Goal: Task Accomplishment & Management: Manage account settings

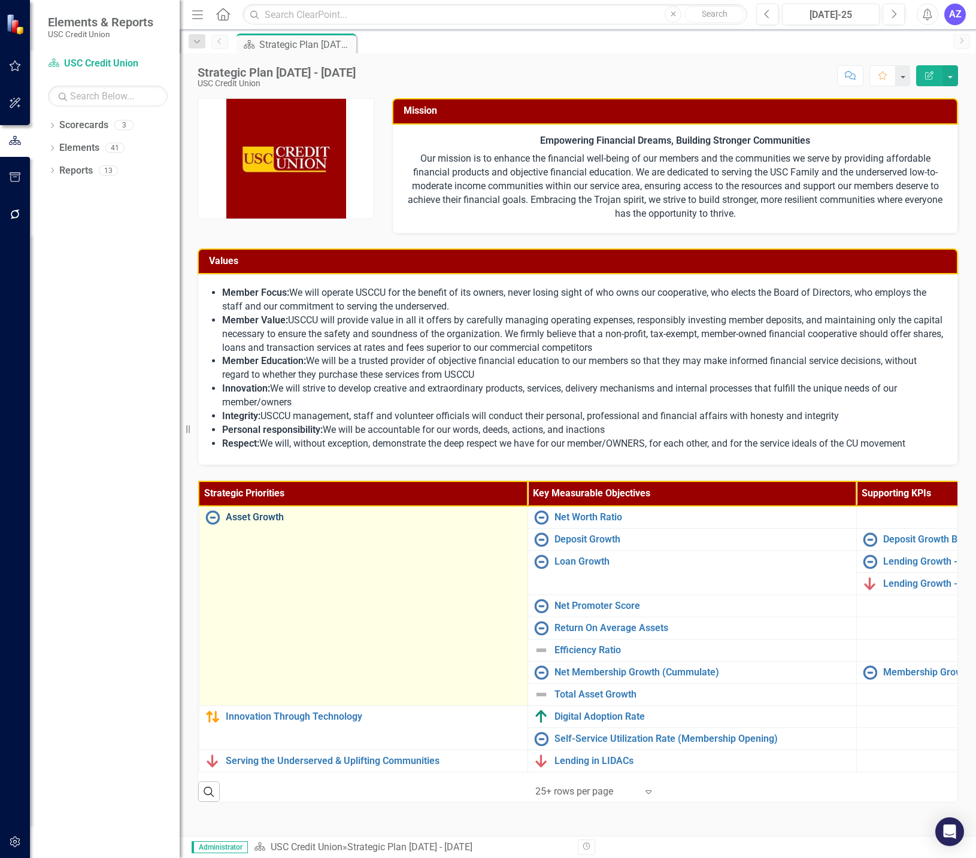
click at [263, 519] on link "Asset Growth" at bounding box center [374, 517] width 296 height 11
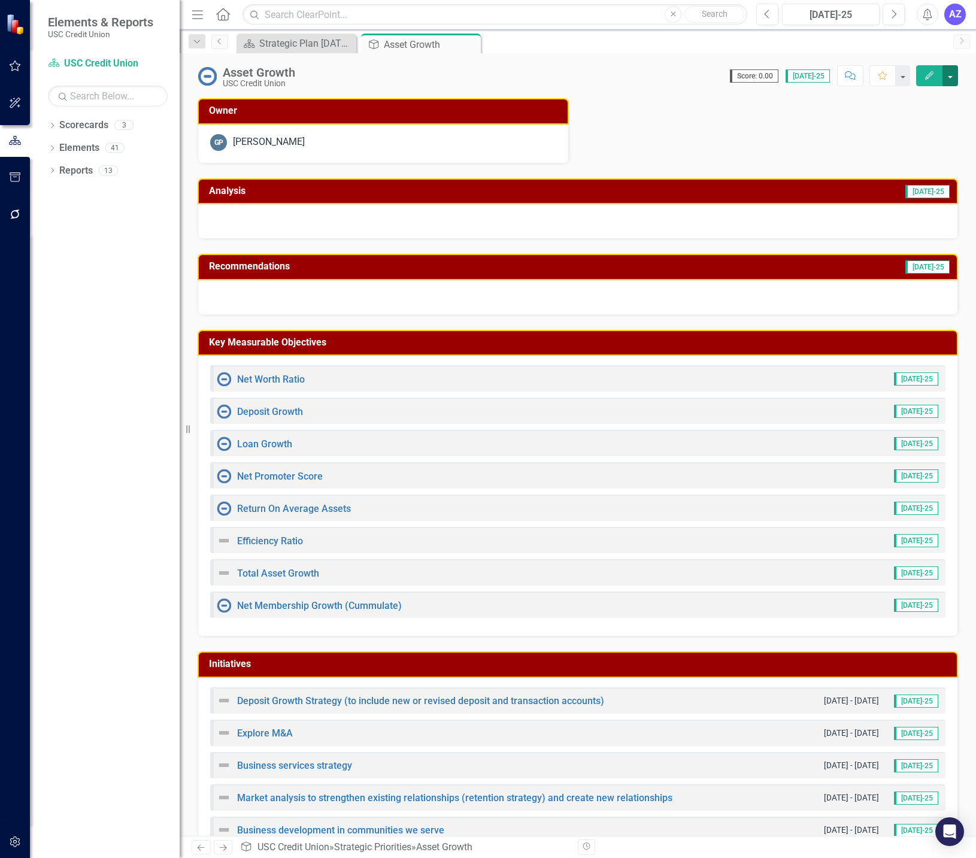
click at [865, 76] on button "button" at bounding box center [950, 75] width 16 height 21
click at [792, 153] on div "Owner GP [PERSON_NAME]" at bounding box center [578, 123] width 778 height 80
click at [723, 171] on div "Analysis [DATE]-25" at bounding box center [578, 201] width 778 height 76
click at [865, 67] on button "button" at bounding box center [950, 75] width 16 height 21
click at [724, 141] on div "Owner GP [PERSON_NAME]" at bounding box center [578, 123] width 778 height 80
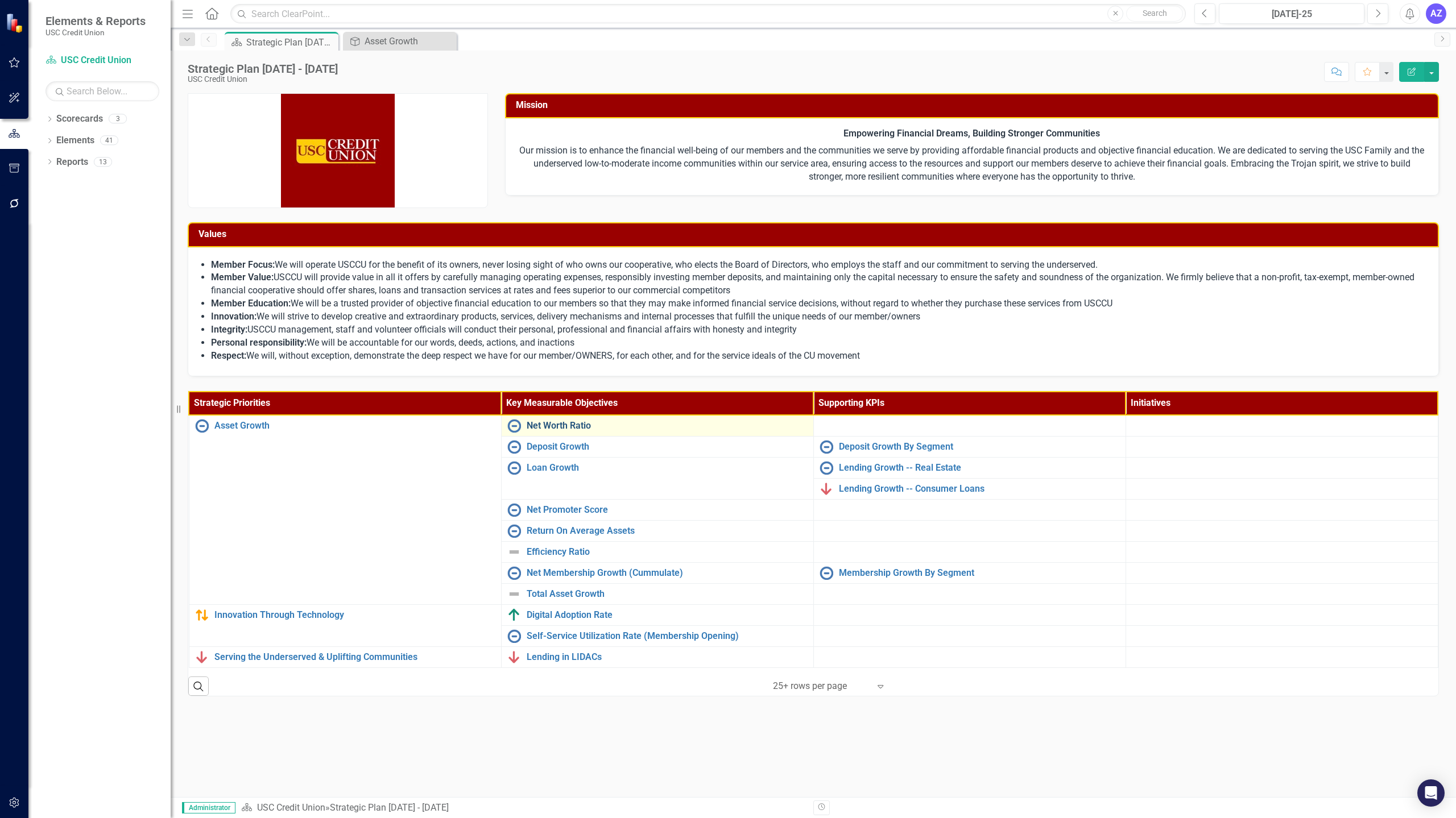
click at [564, 425] on link "Net Worth Ratio" at bounding box center [667, 426] width 281 height 10
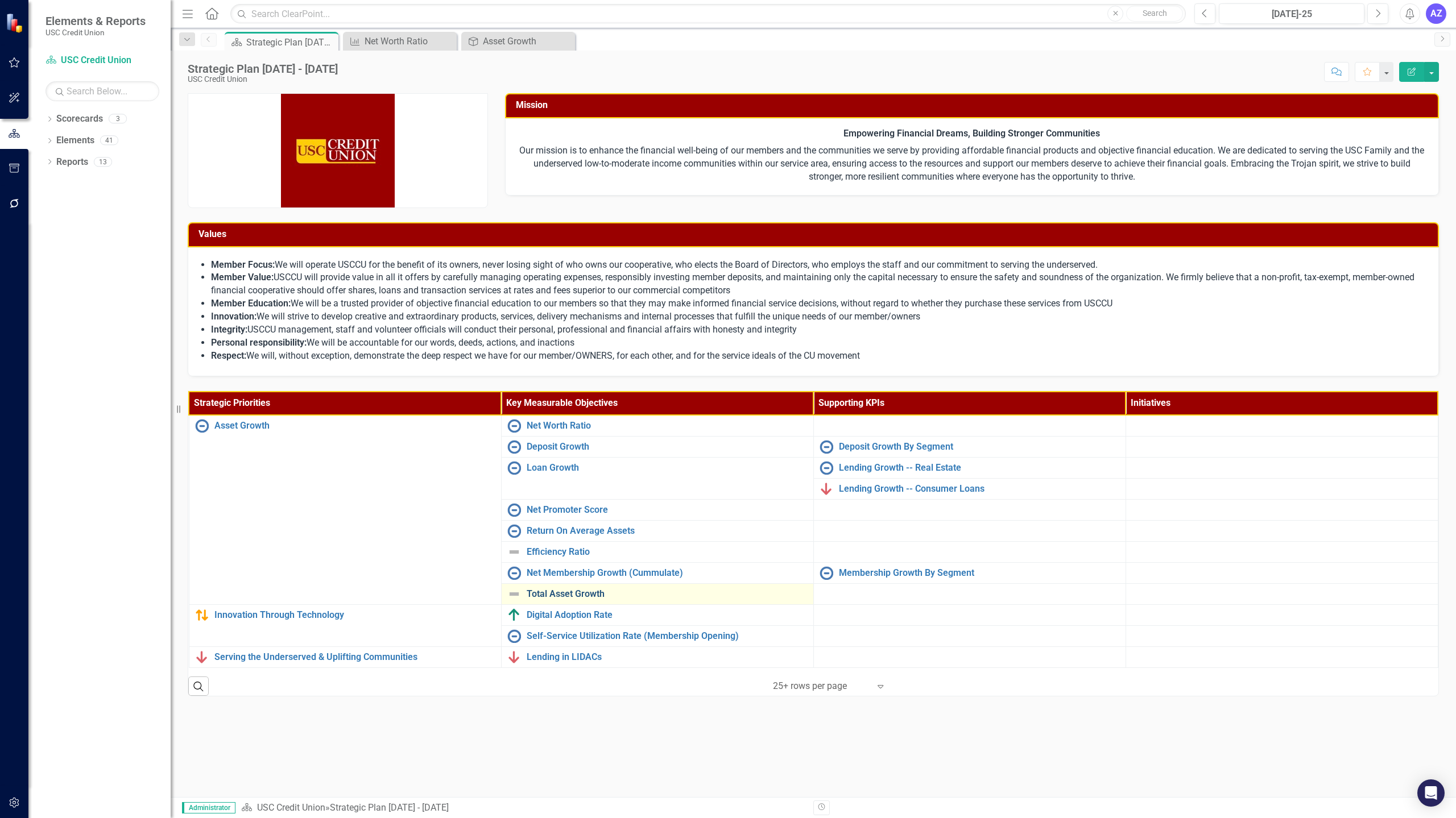
click at [582, 598] on link "Total Asset Growth" at bounding box center [667, 594] width 281 height 10
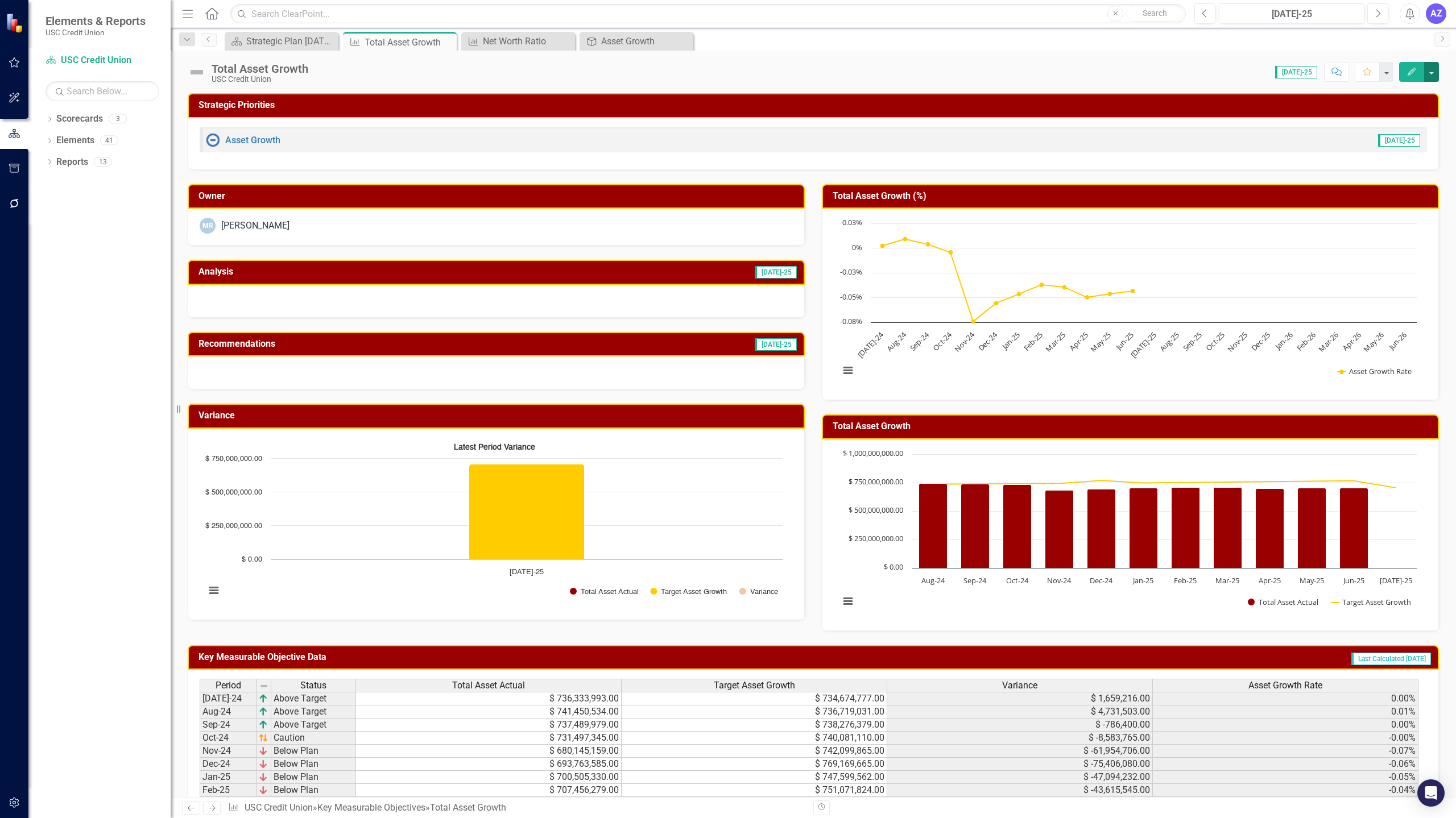
click at [822, 73] on button "button" at bounding box center [1431, 71] width 15 height 20
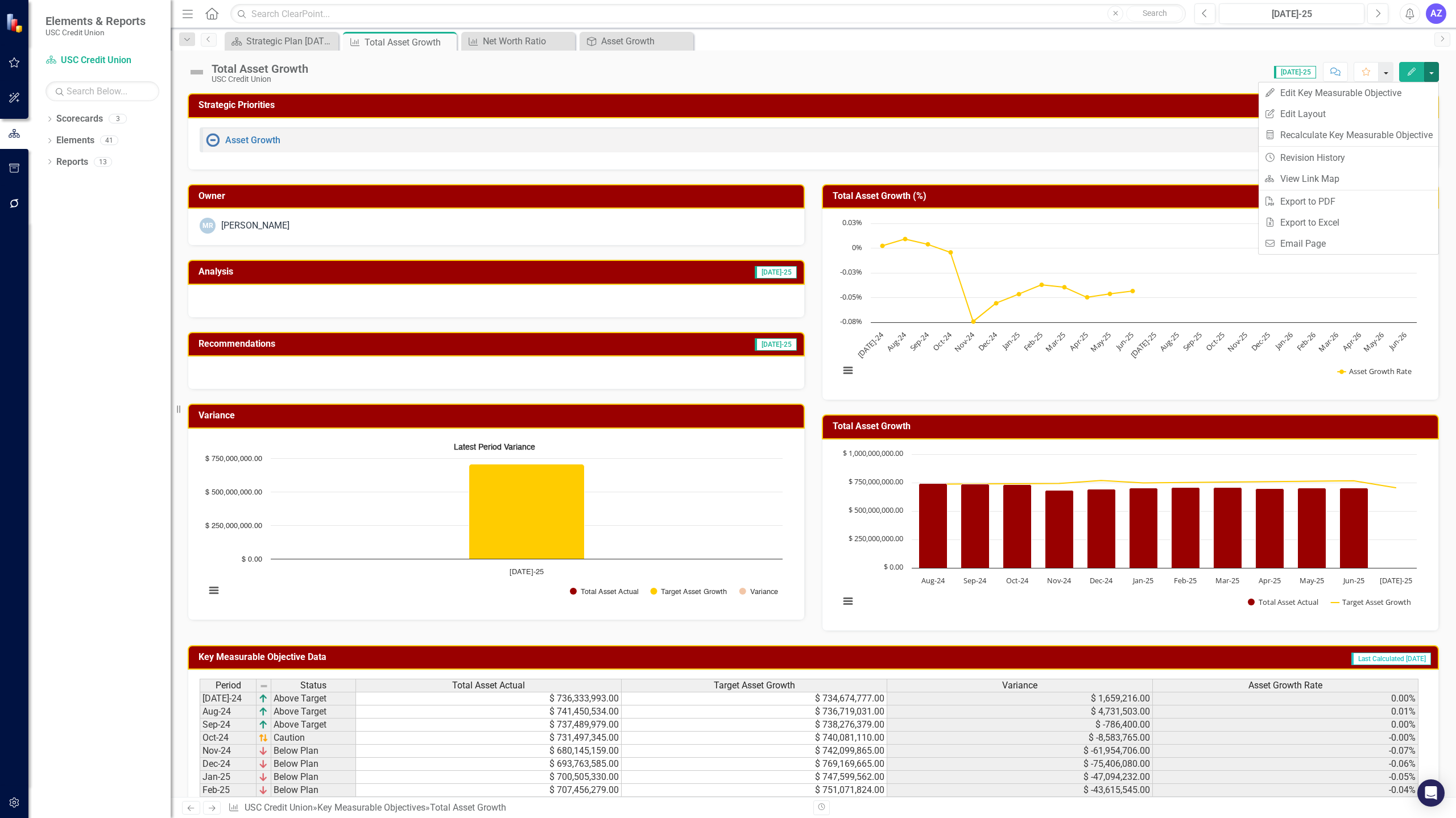
click at [822, 71] on button "button" at bounding box center [1386, 71] width 15 height 20
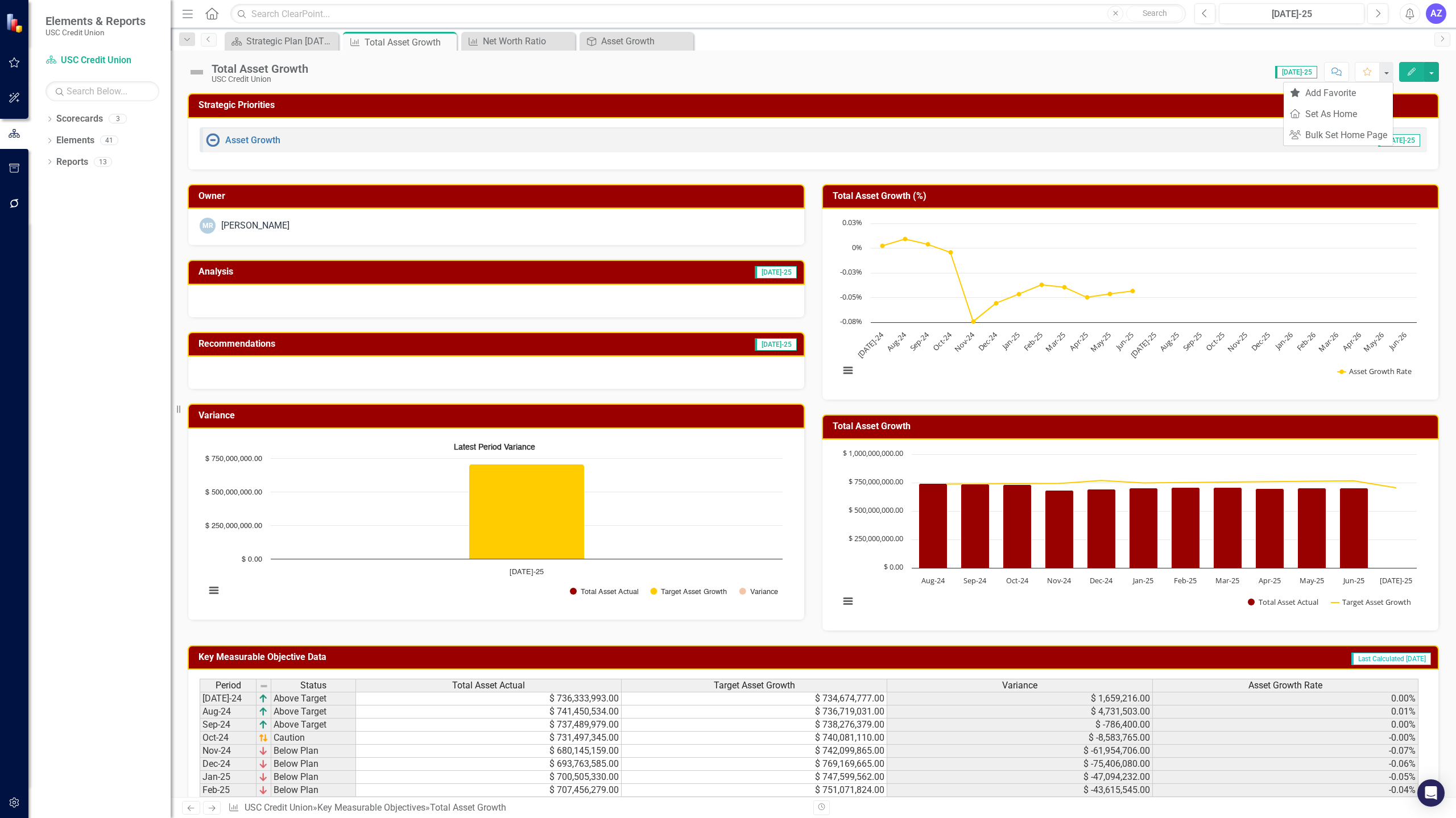
click at [822, 51] on div "Total Asset Growth USC Credit Union Score: 0.00 [DATE]-25 Completed Comment Fav…" at bounding box center [813, 67] width 1285 height 34
click at [822, 67] on button "button" at bounding box center [1431, 71] width 15 height 20
click at [822, 72] on button "button" at bounding box center [1386, 71] width 15 height 20
drag, startPoint x: 1309, startPoint y: 76, endPoint x: 1344, endPoint y: 70, distance: 35.5
click at [822, 70] on div "Score: 0.00 [DATE]-25 Completed Comment Favorite Edit" at bounding box center [876, 71] width 1125 height 19
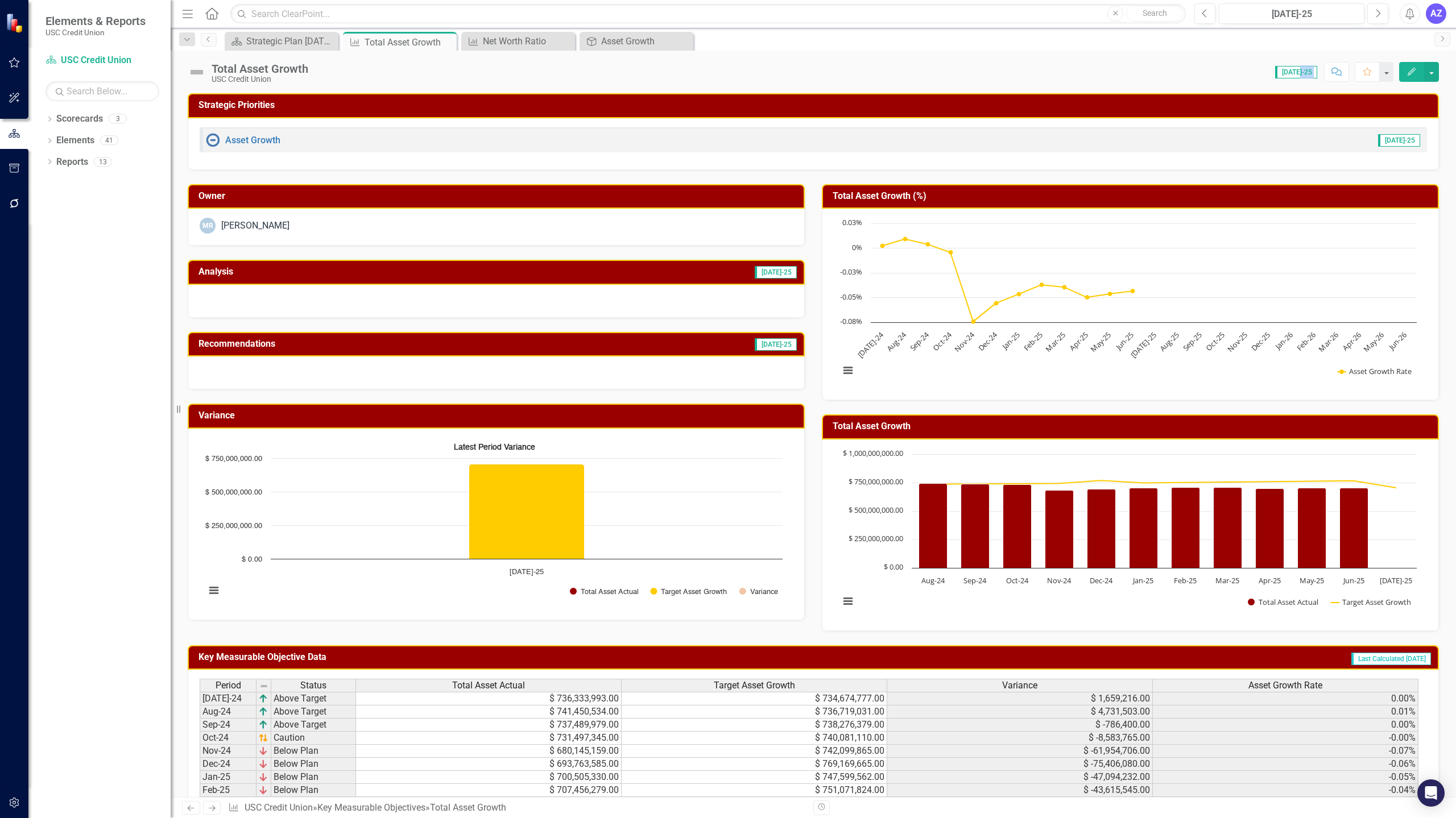
click at [822, 70] on button "Comment" at bounding box center [1336, 71] width 25 height 20
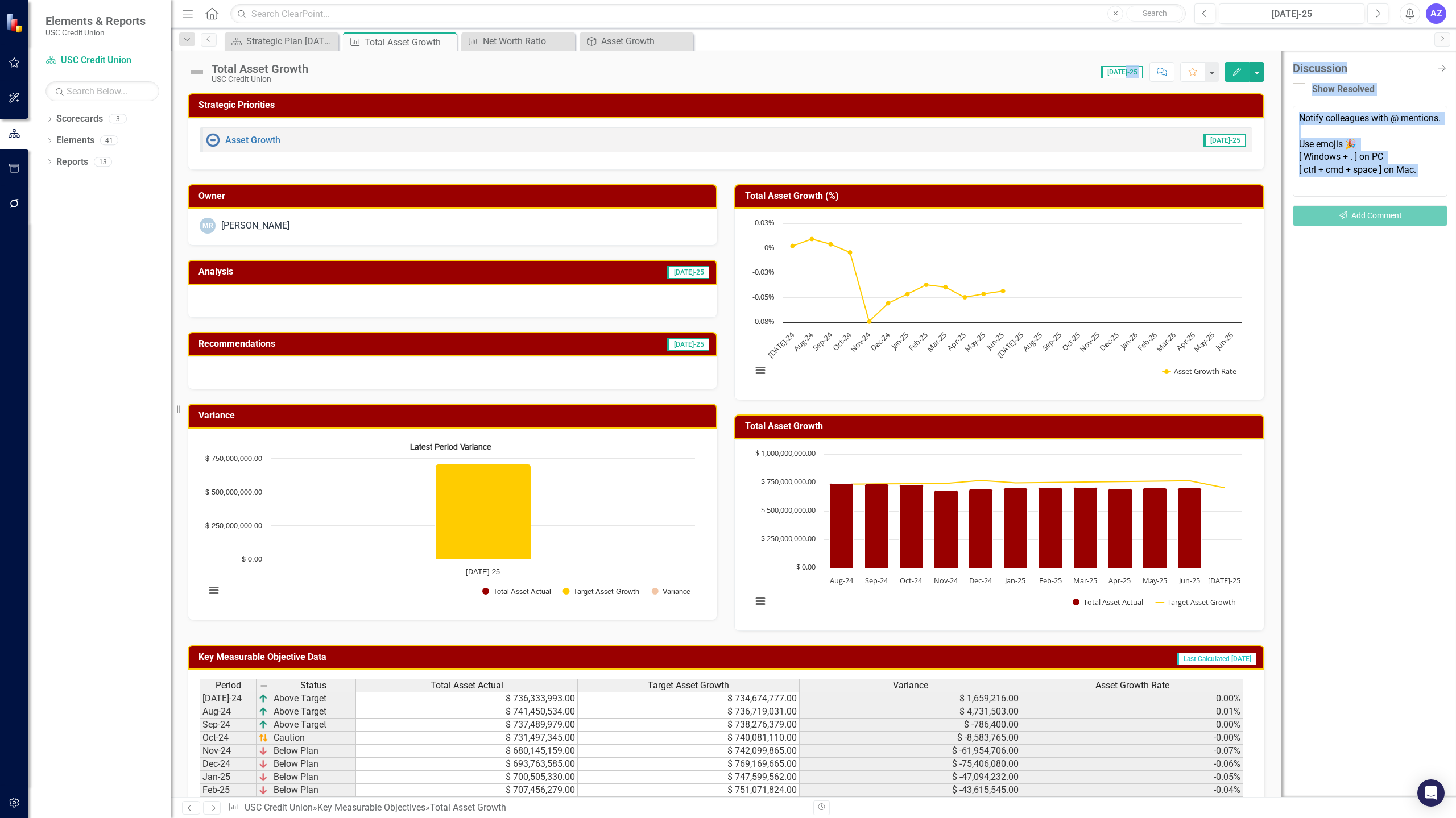
click at [822, 316] on div "Discussion Close Discussion Bar Show Resolved Notify colleagues with @ mentions…" at bounding box center [1369, 424] width 175 height 747
click at [822, 66] on icon "Close Discussion Bar" at bounding box center [1441, 67] width 14 height 10
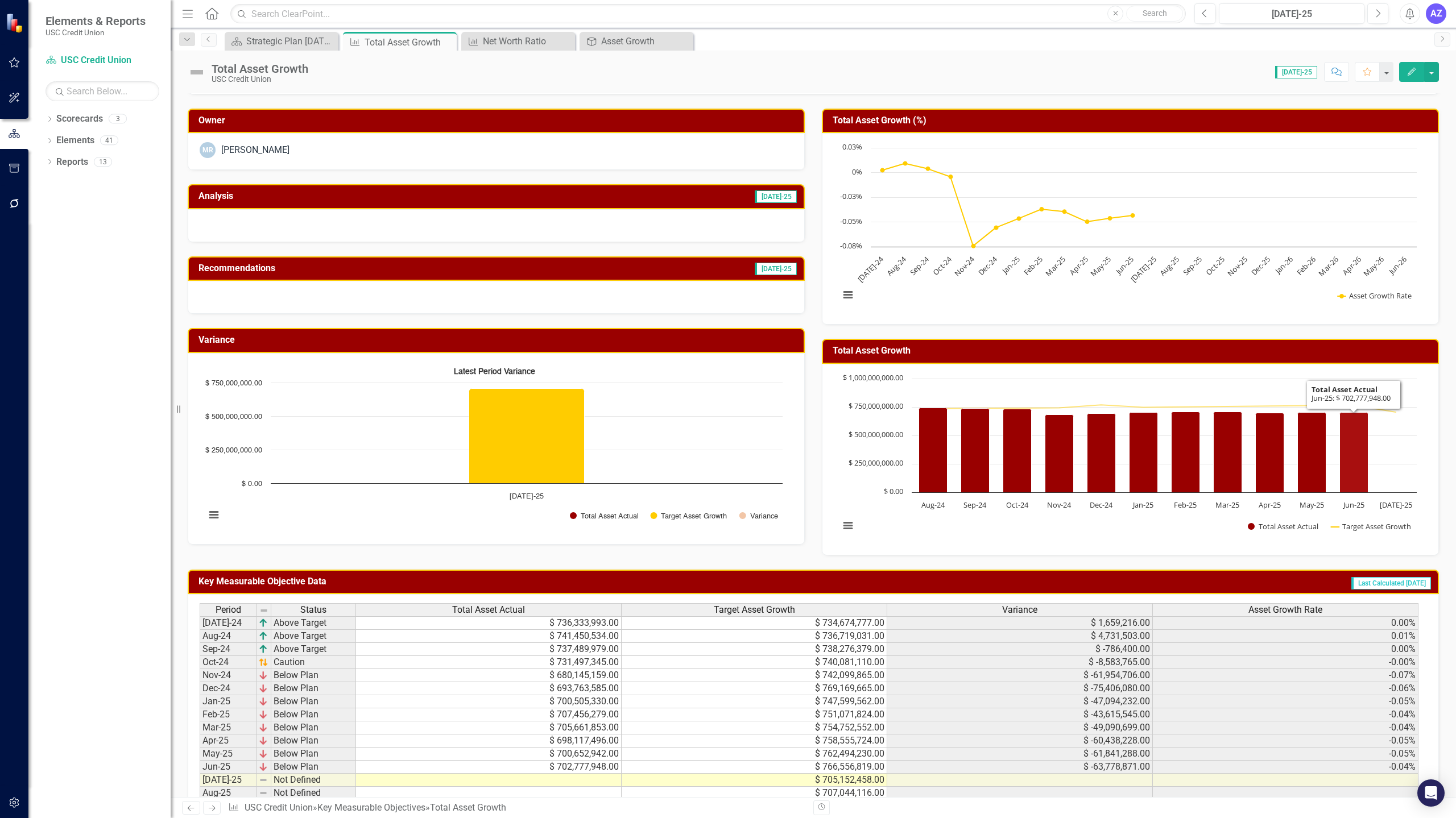
scroll to position [25, 0]
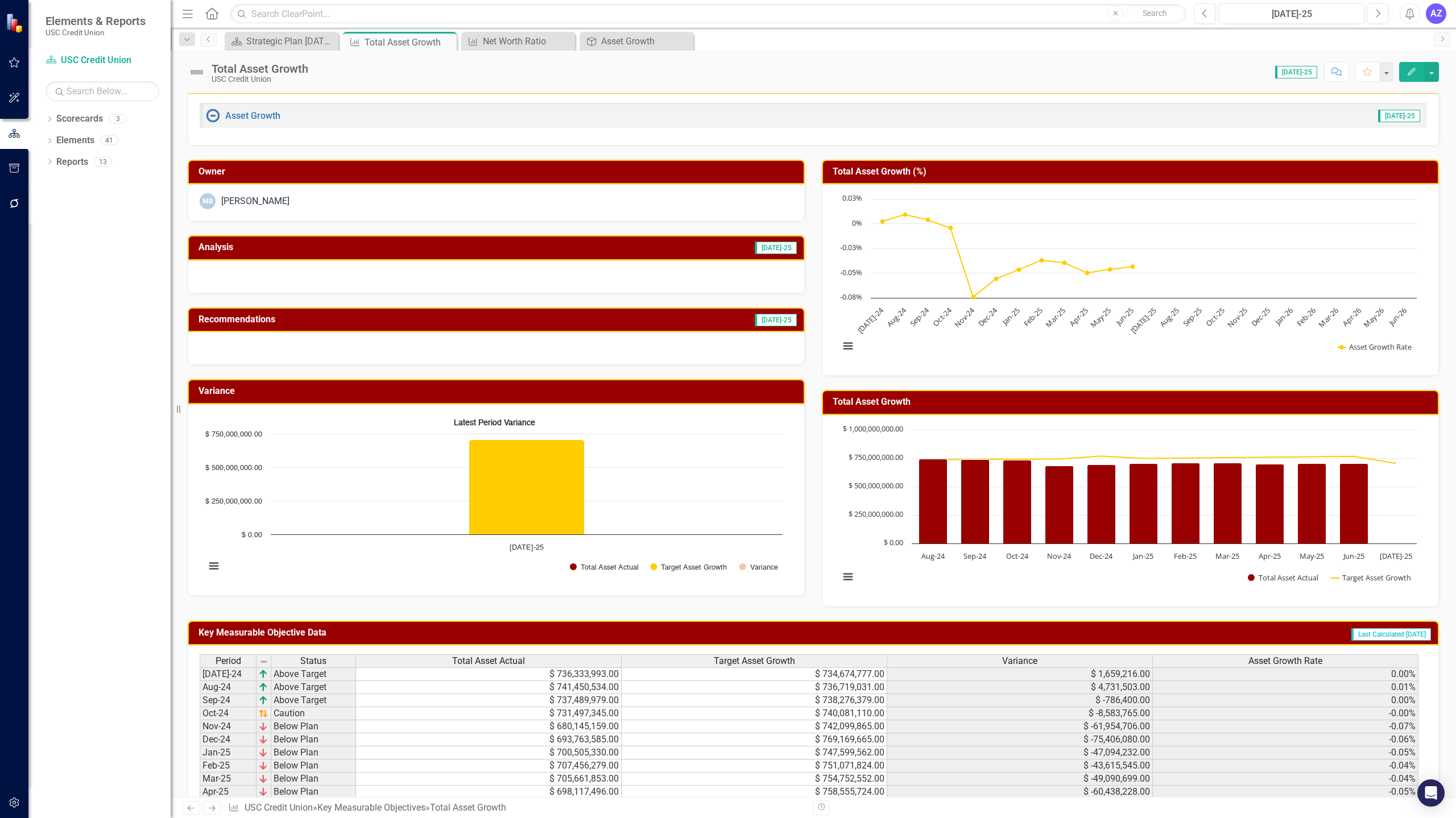
click at [680, 81] on div "Score: 0.00 [DATE]-25 Completed Comment Favorite Edit" at bounding box center [876, 71] width 1125 height 19
click at [822, 76] on button "button" at bounding box center [1386, 71] width 15 height 20
click at [822, 46] on div "Scorecard Strategic Plan [DATE] - [DATE] Close Key Measurable Objective Total A…" at bounding box center [825, 41] width 1206 height 18
click at [822, 76] on button "button" at bounding box center [1431, 71] width 15 height 20
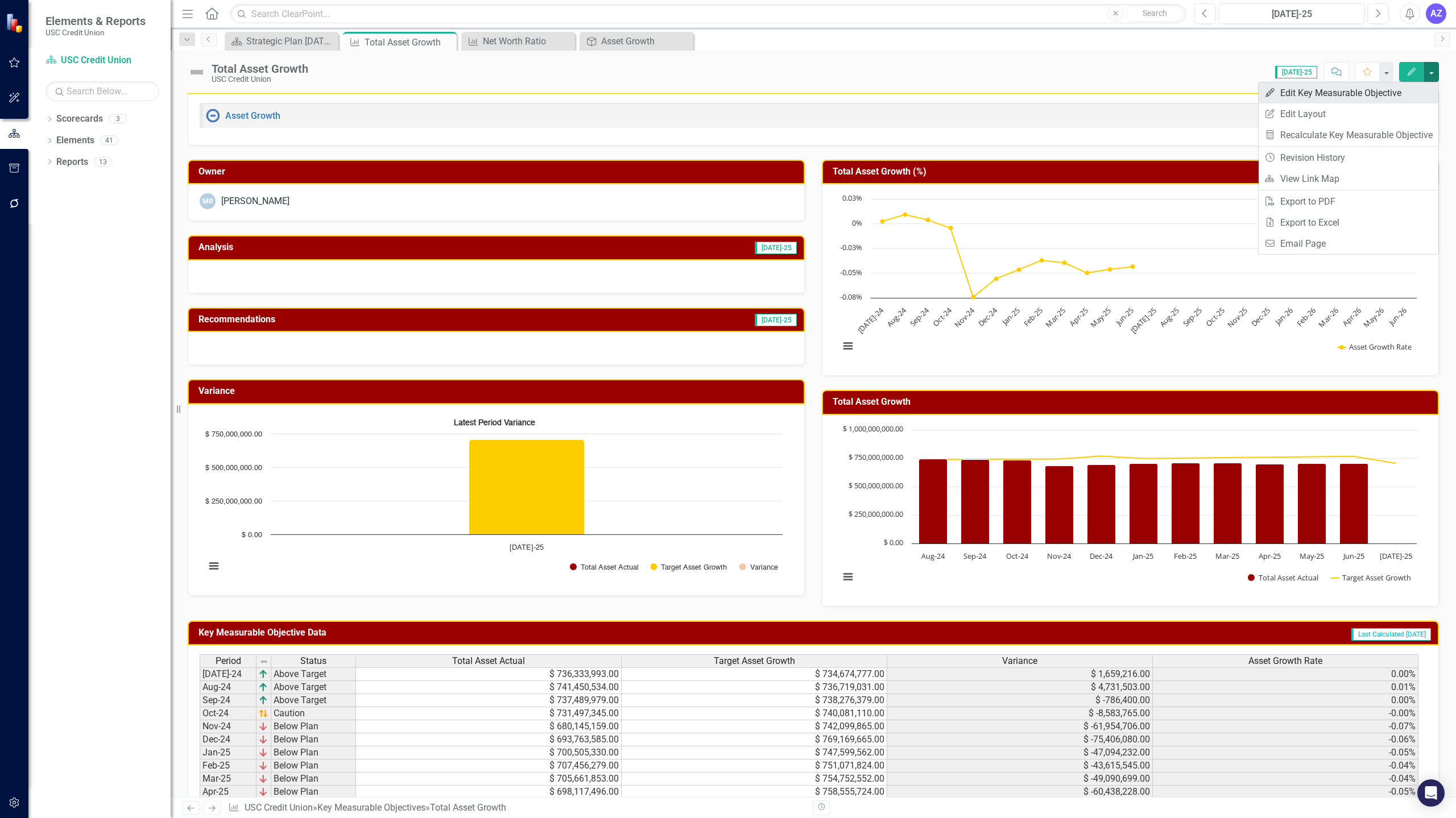
click at [822, 98] on link "Edit Edit Key Measurable Objective" at bounding box center [1348, 93] width 180 height 21
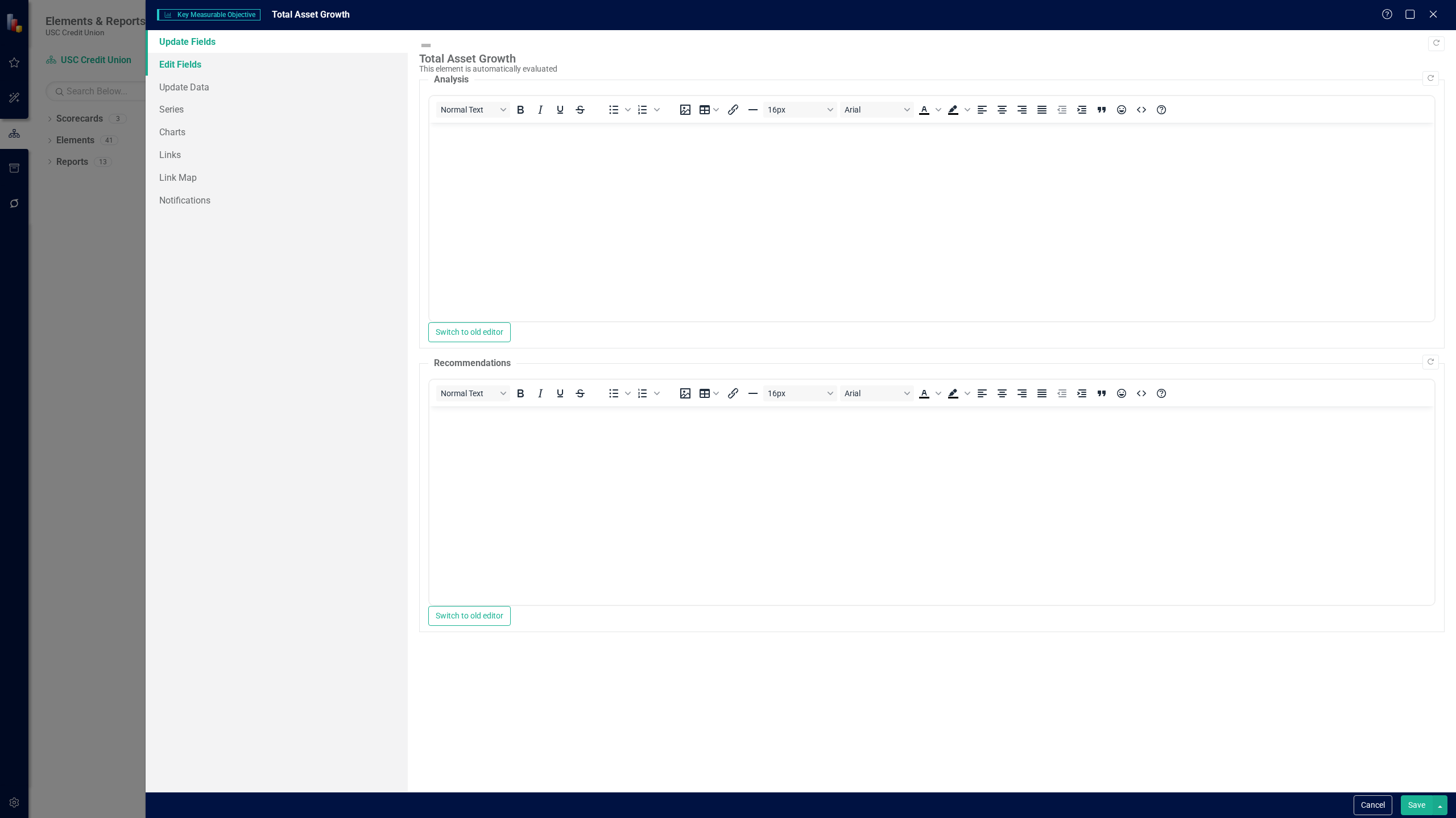
scroll to position [0, 0]
click at [227, 67] on link "Edit Fields" at bounding box center [276, 65] width 262 height 23
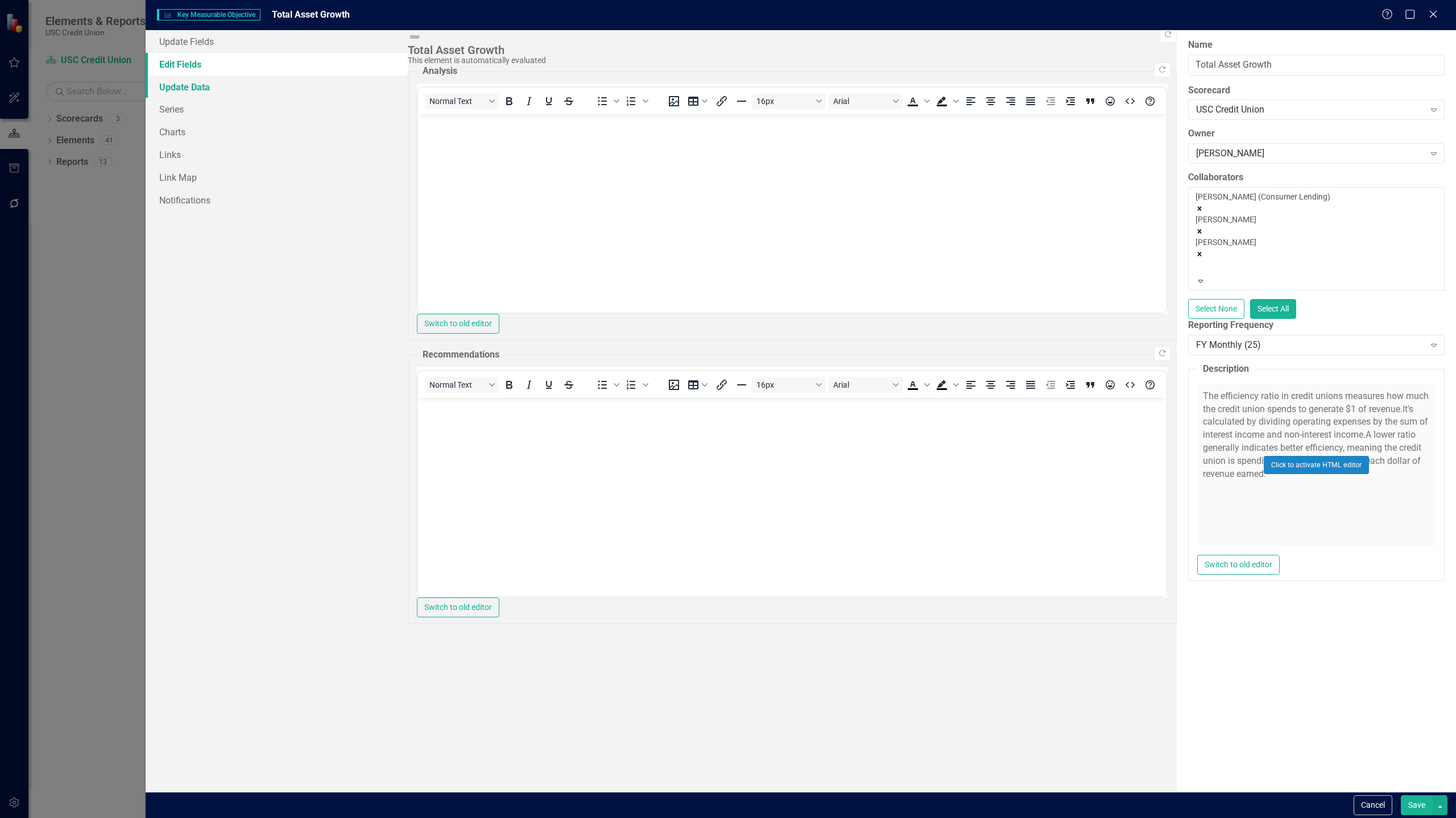
click at [199, 88] on link "Update Data" at bounding box center [276, 87] width 262 height 23
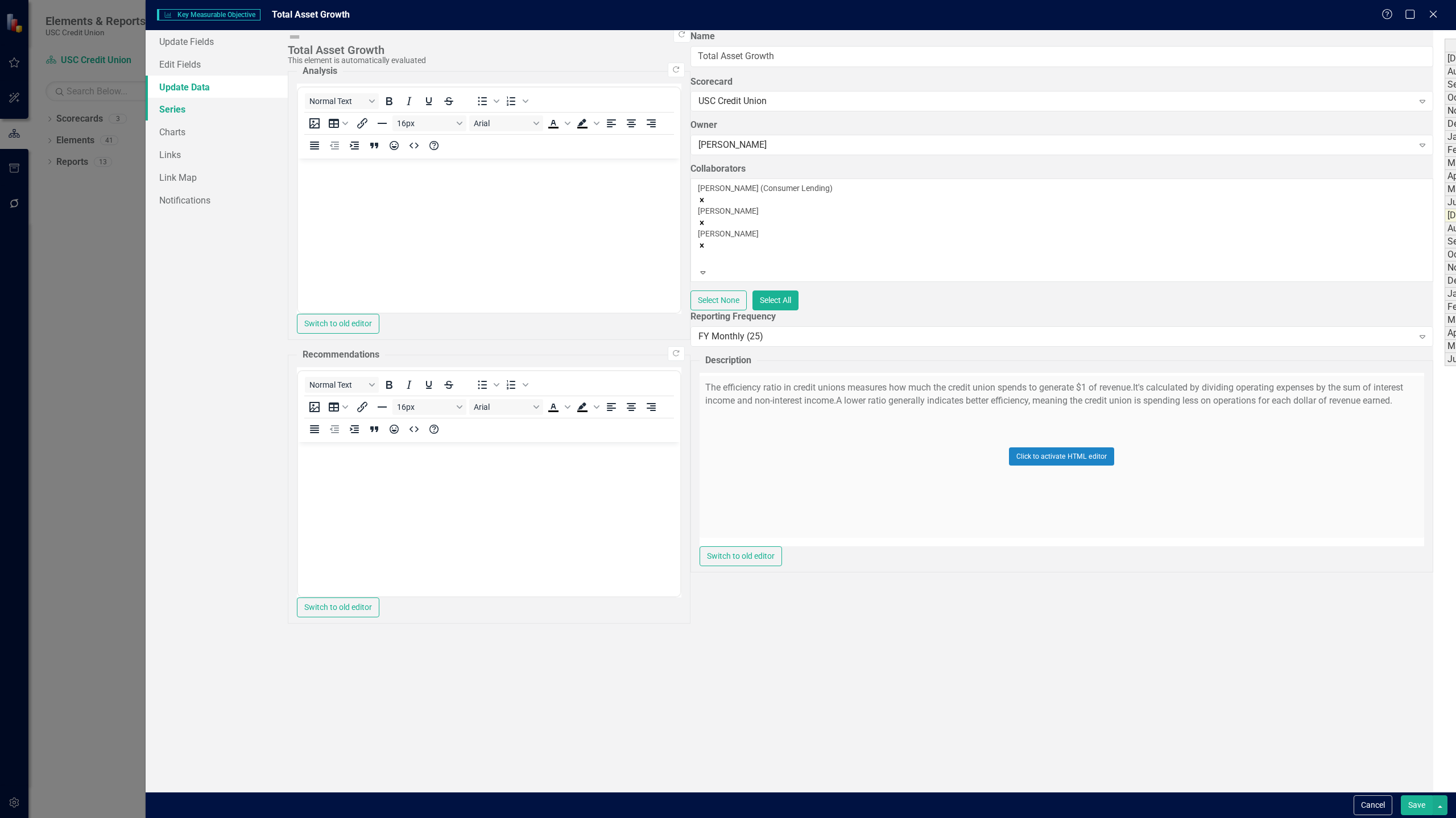
click at [162, 108] on link "Series" at bounding box center [217, 109] width 142 height 23
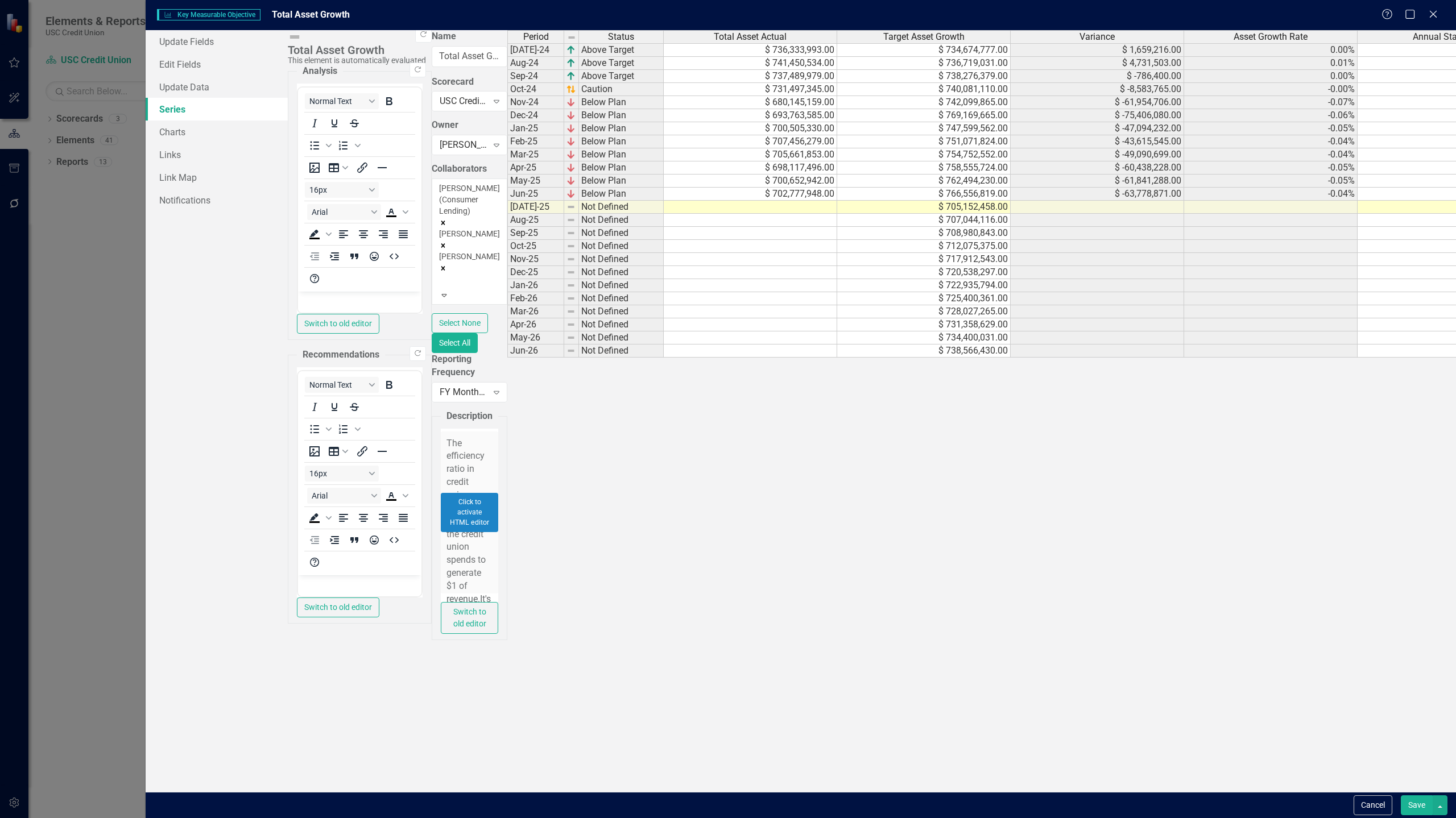
checkbox input "false"
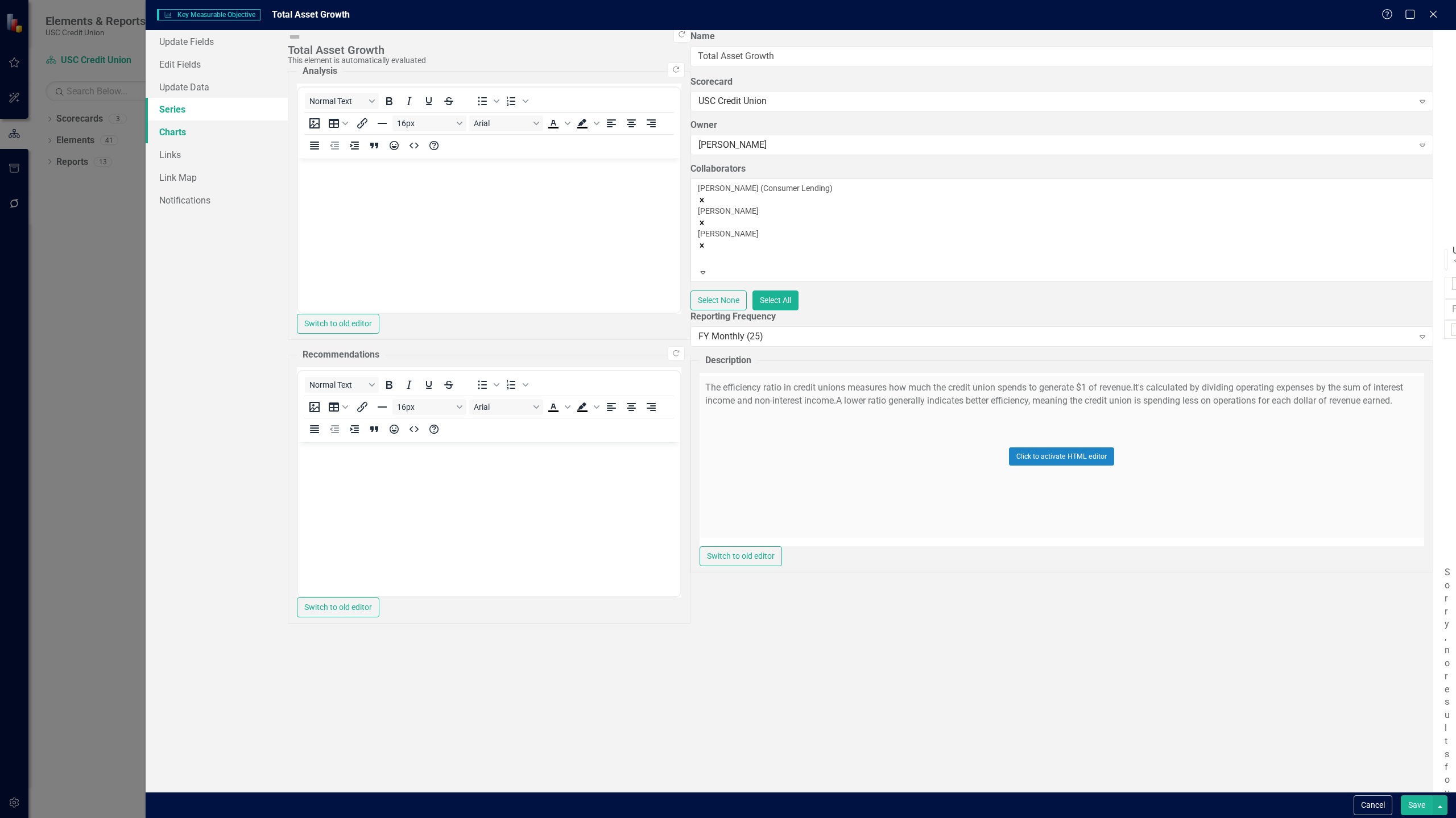
click at [175, 132] on link "Charts" at bounding box center [217, 132] width 142 height 23
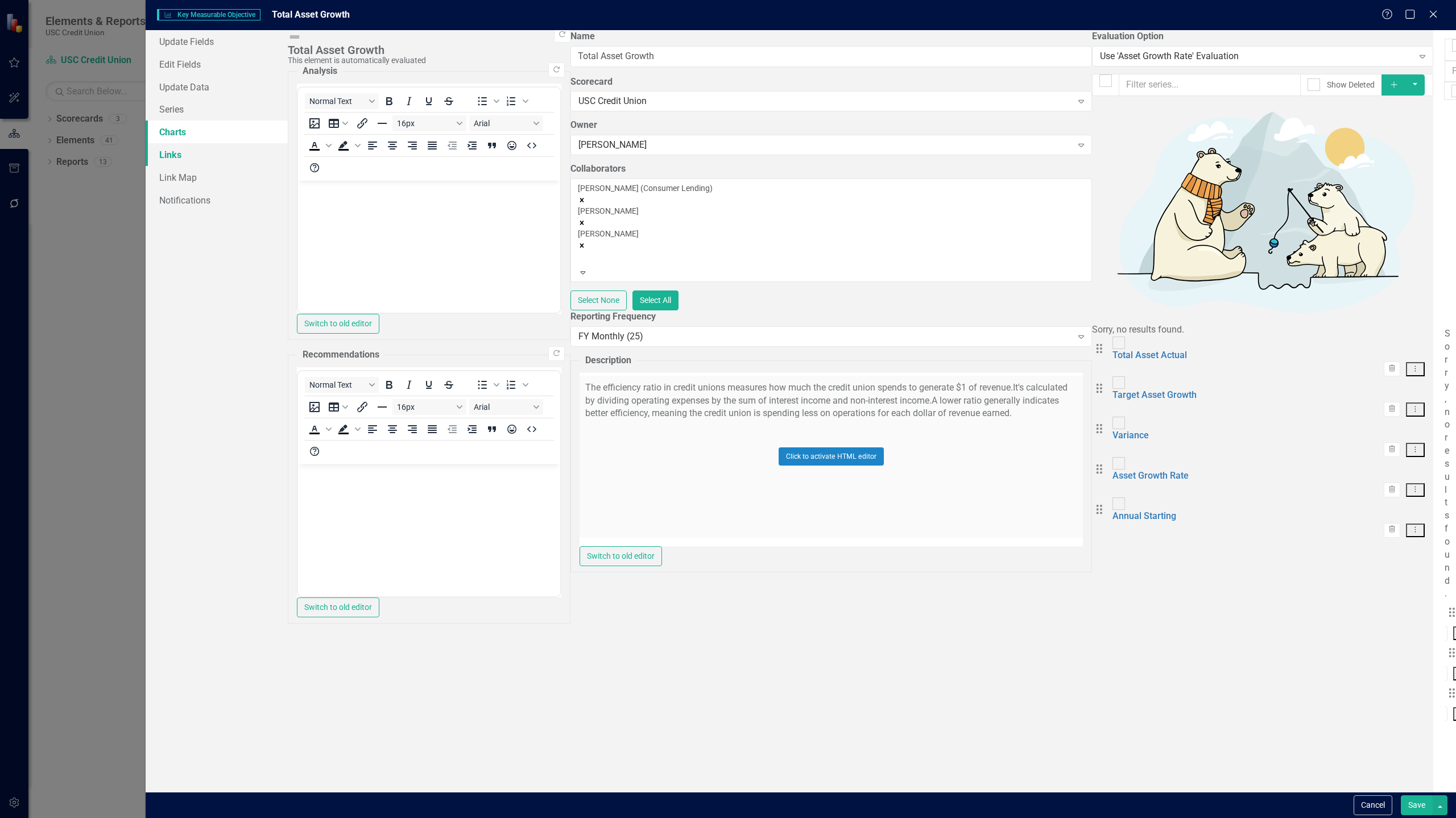
click at [183, 151] on link "Links" at bounding box center [217, 155] width 142 height 23
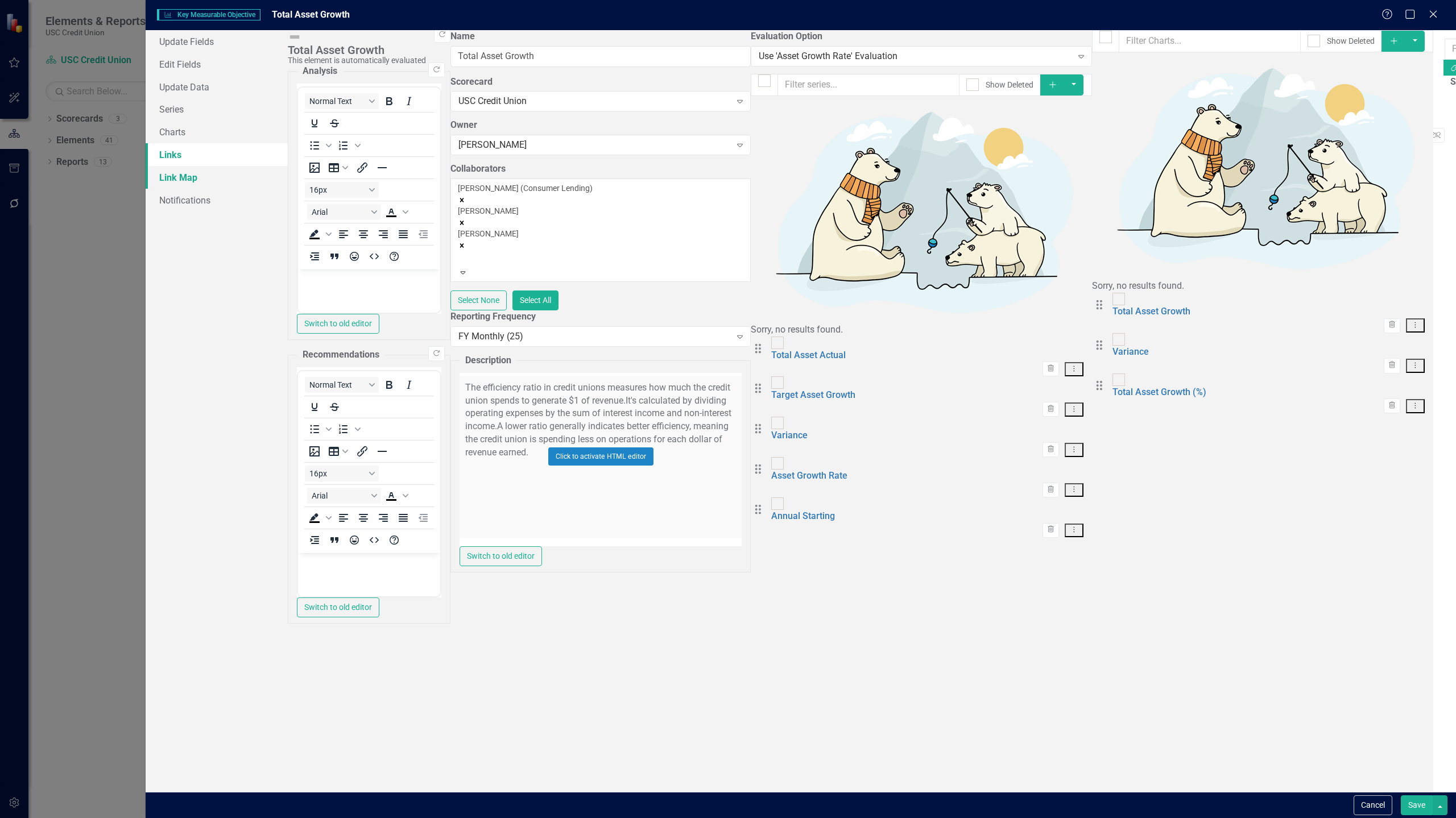
click at [194, 172] on link "Link Map" at bounding box center [217, 178] width 142 height 23
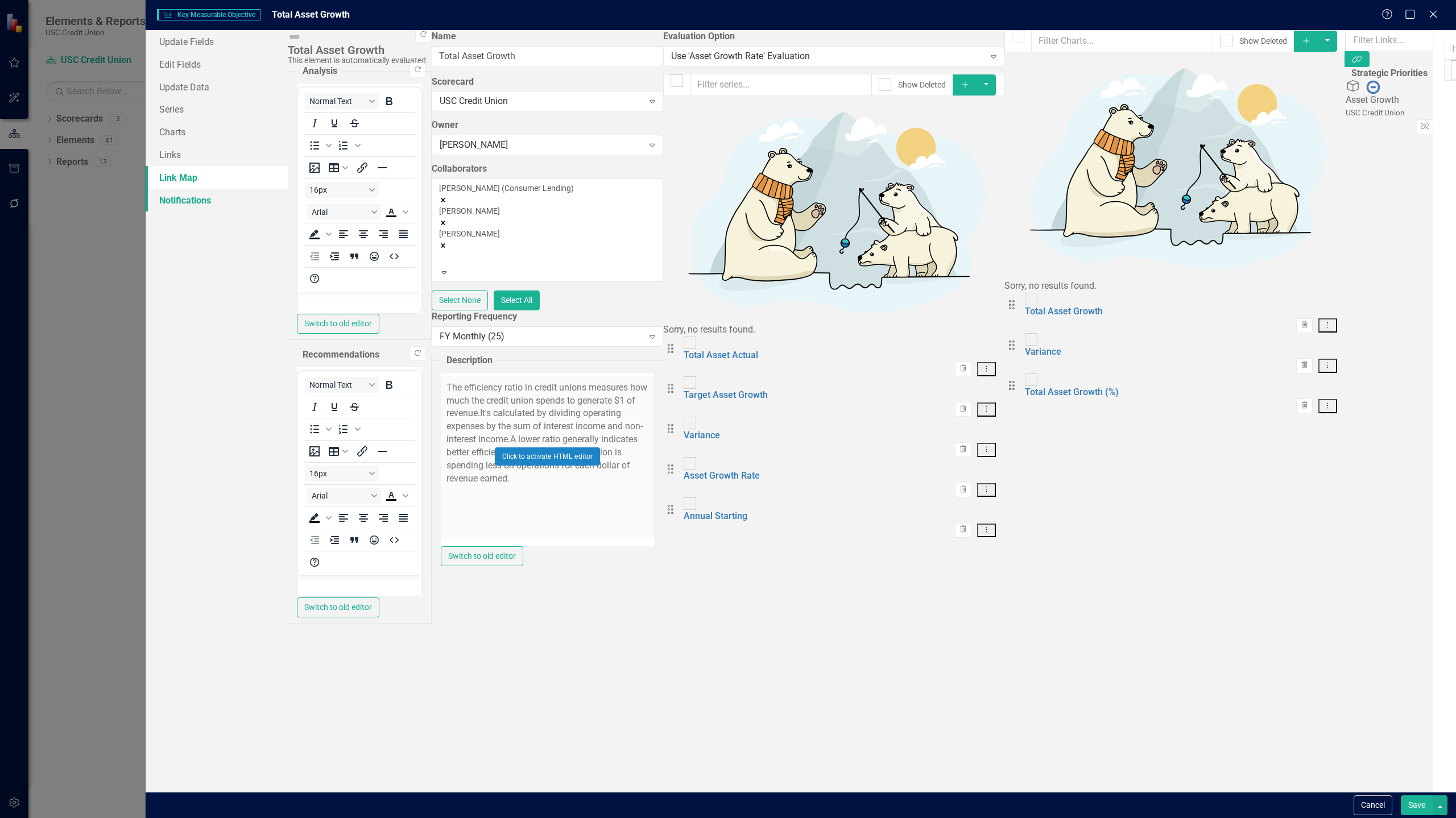
click at [212, 203] on link "Notifications" at bounding box center [217, 200] width 142 height 23
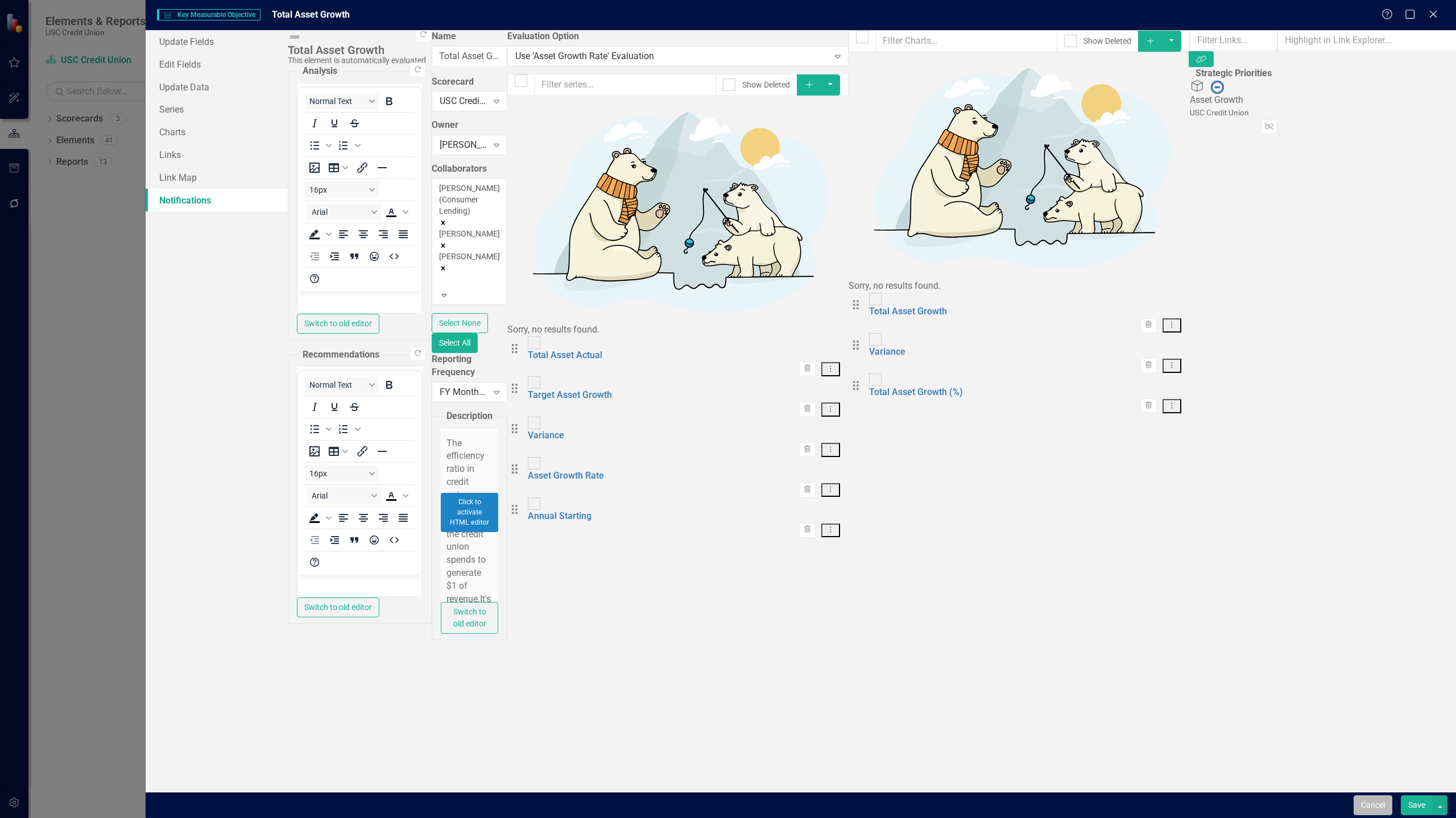
click at [822, 804] on button "Cancel" at bounding box center [1372, 806] width 39 height 20
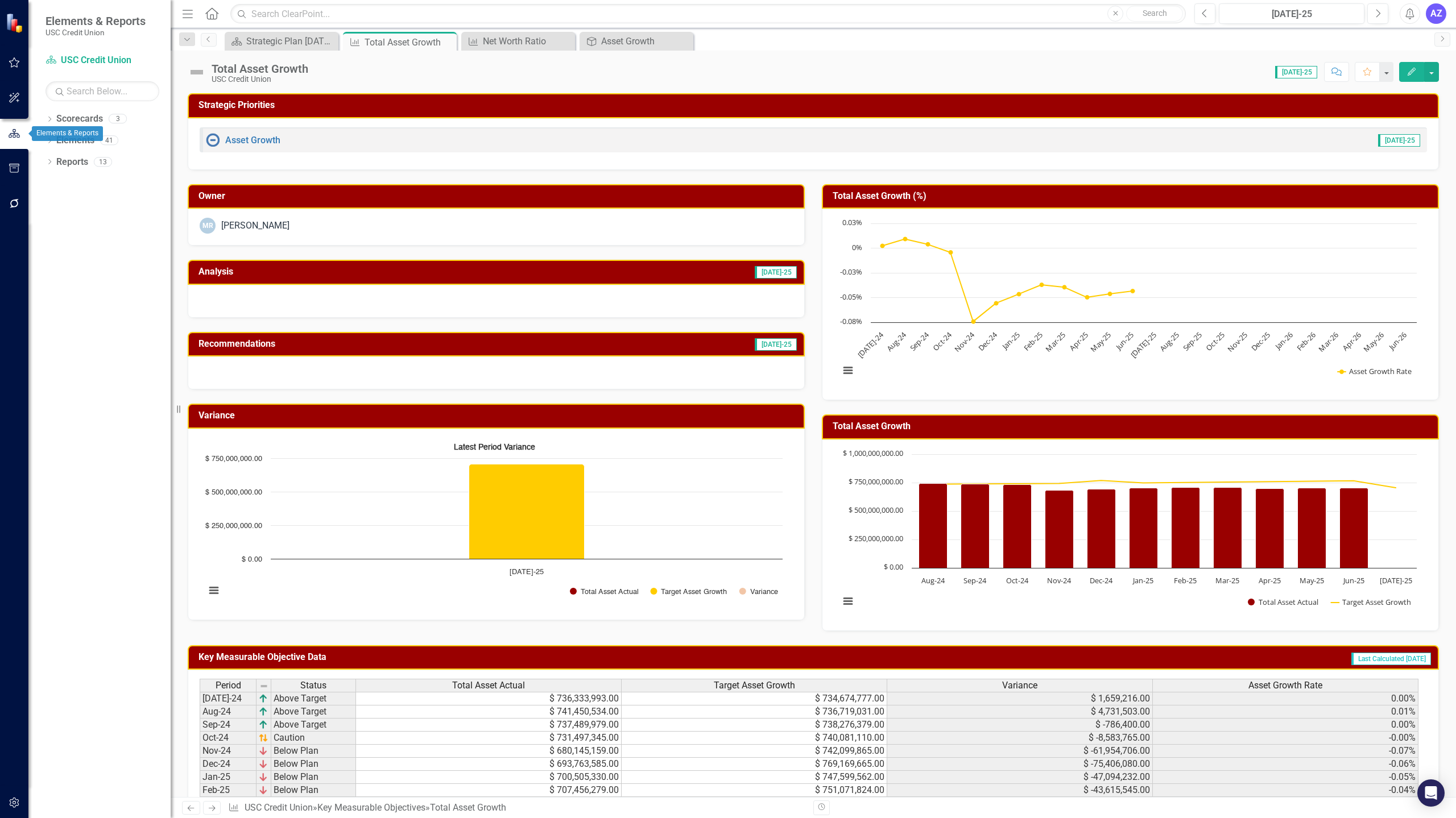
click at [12, 136] on icon "button" at bounding box center [13, 133] width 12 height 10
click at [53, 139] on icon "Dropdown" at bounding box center [49, 142] width 8 height 7
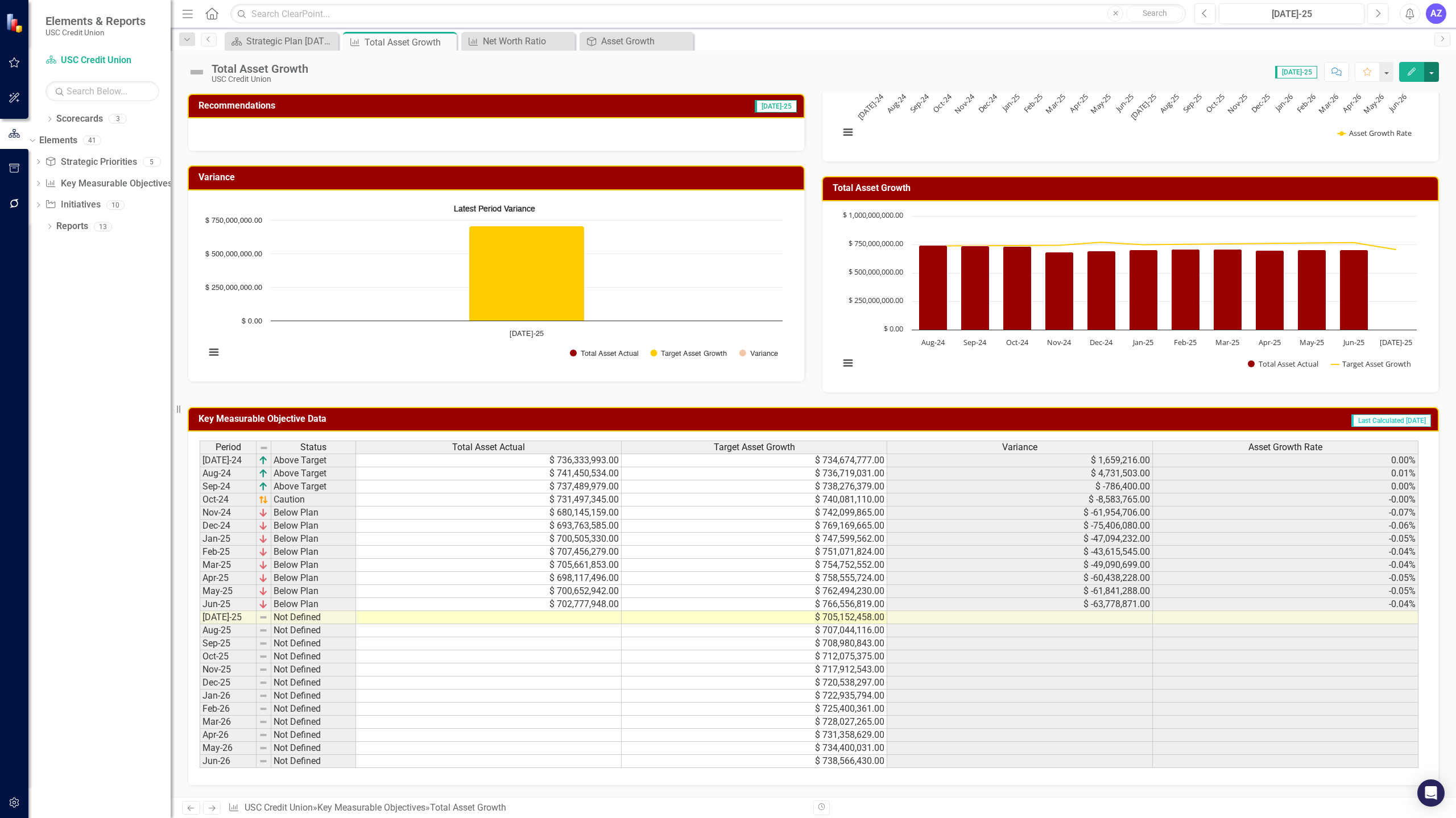
click at [822, 73] on button "button" at bounding box center [1431, 71] width 15 height 20
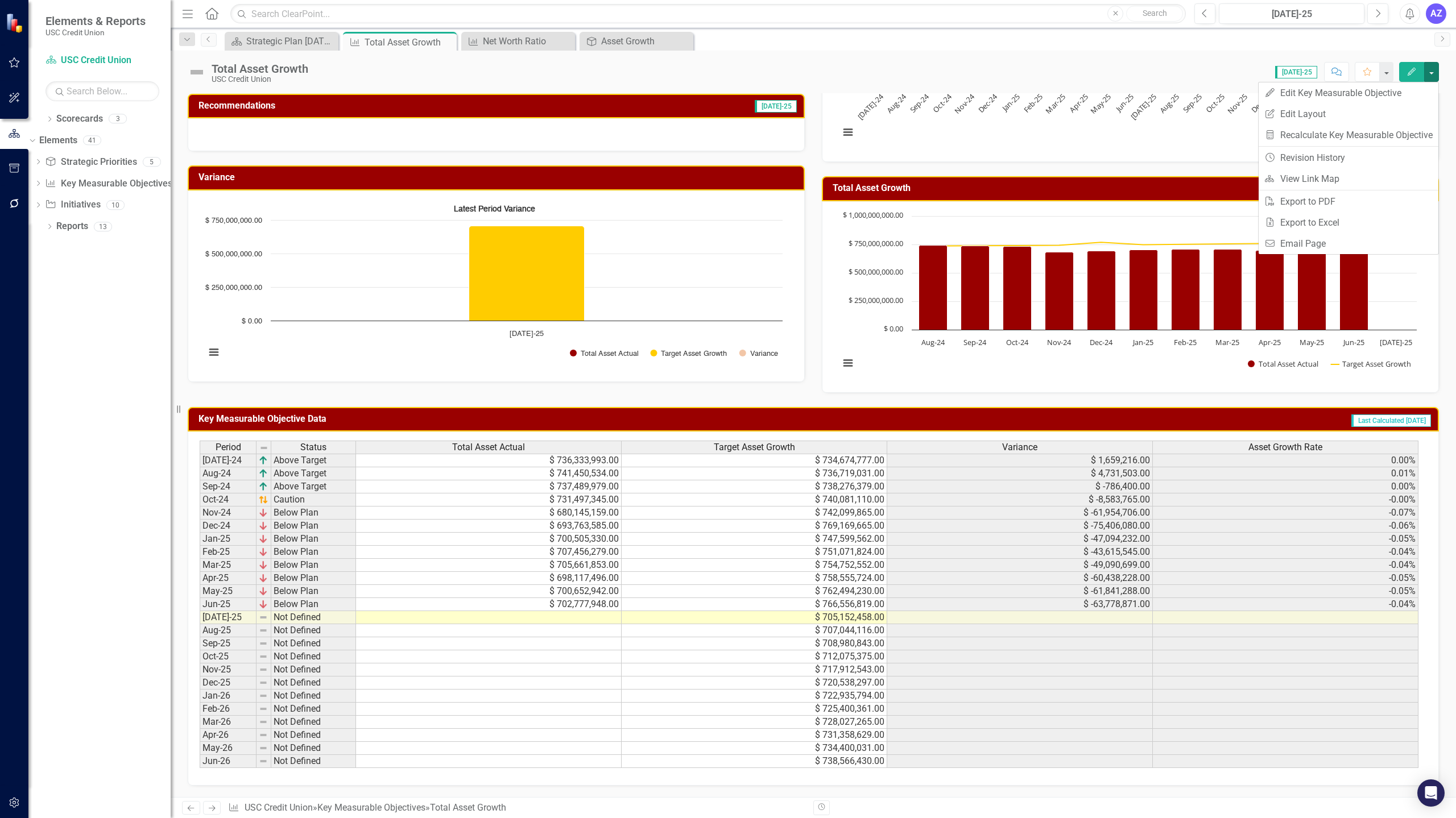
click at [790, 55] on div "Total Asset Growth USC Credit Union Score: 0.00 [DATE]-25 Completed Comment Fav…" at bounding box center [813, 67] width 1285 height 34
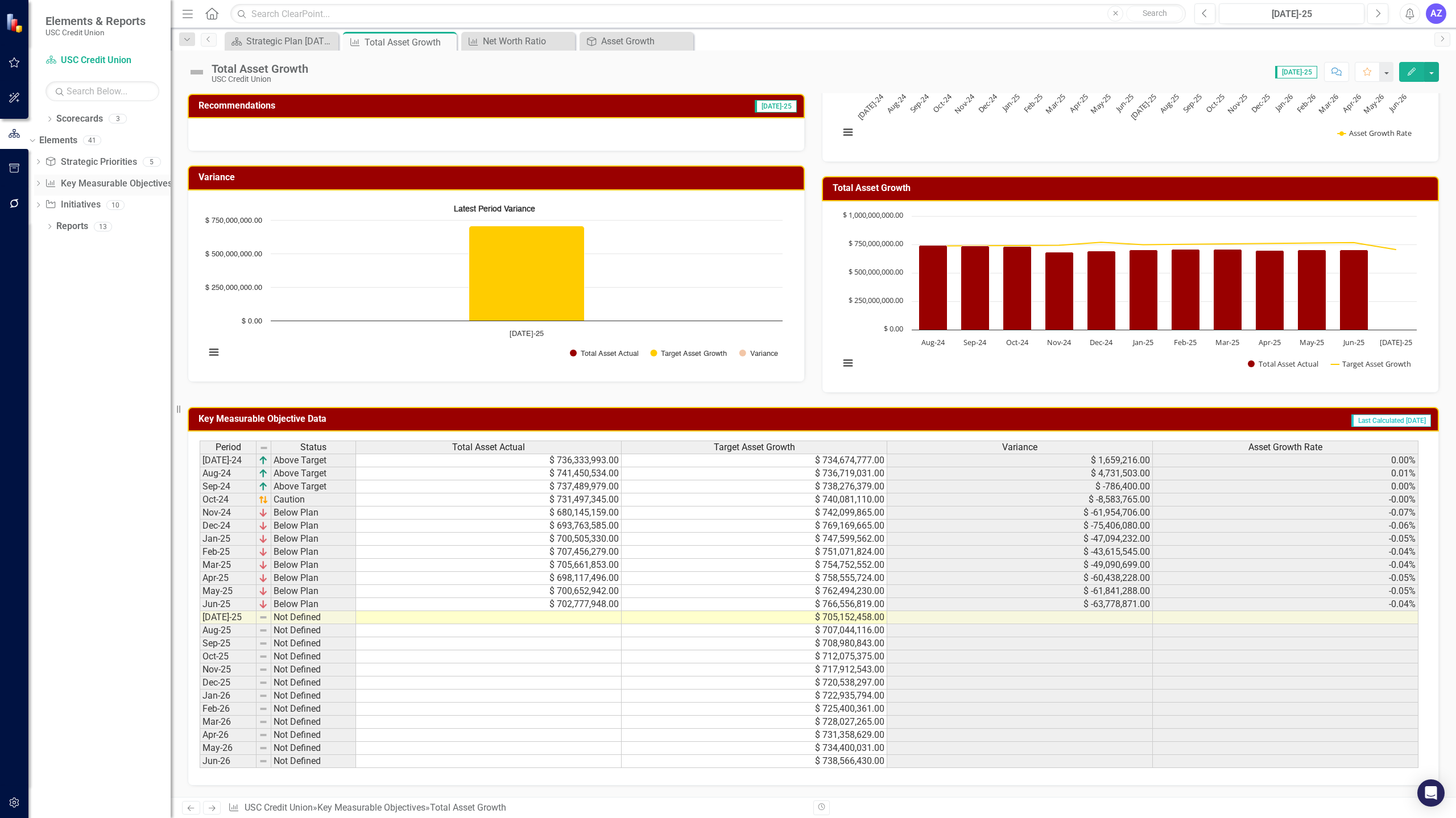
click at [122, 182] on link "Key Measurable Objective Key Measurable Objectives" at bounding box center [107, 184] width 126 height 13
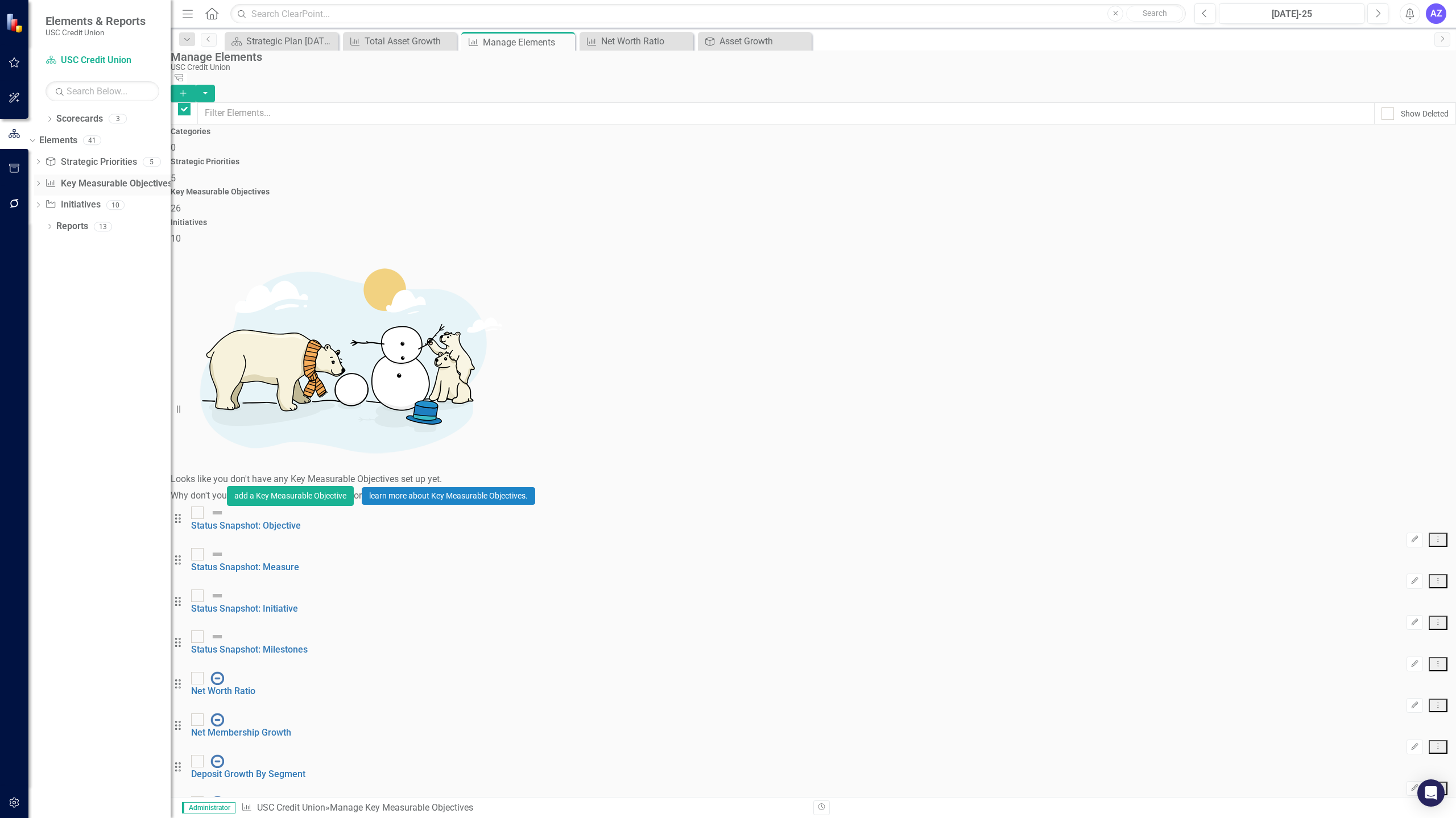
checkbox input "false"
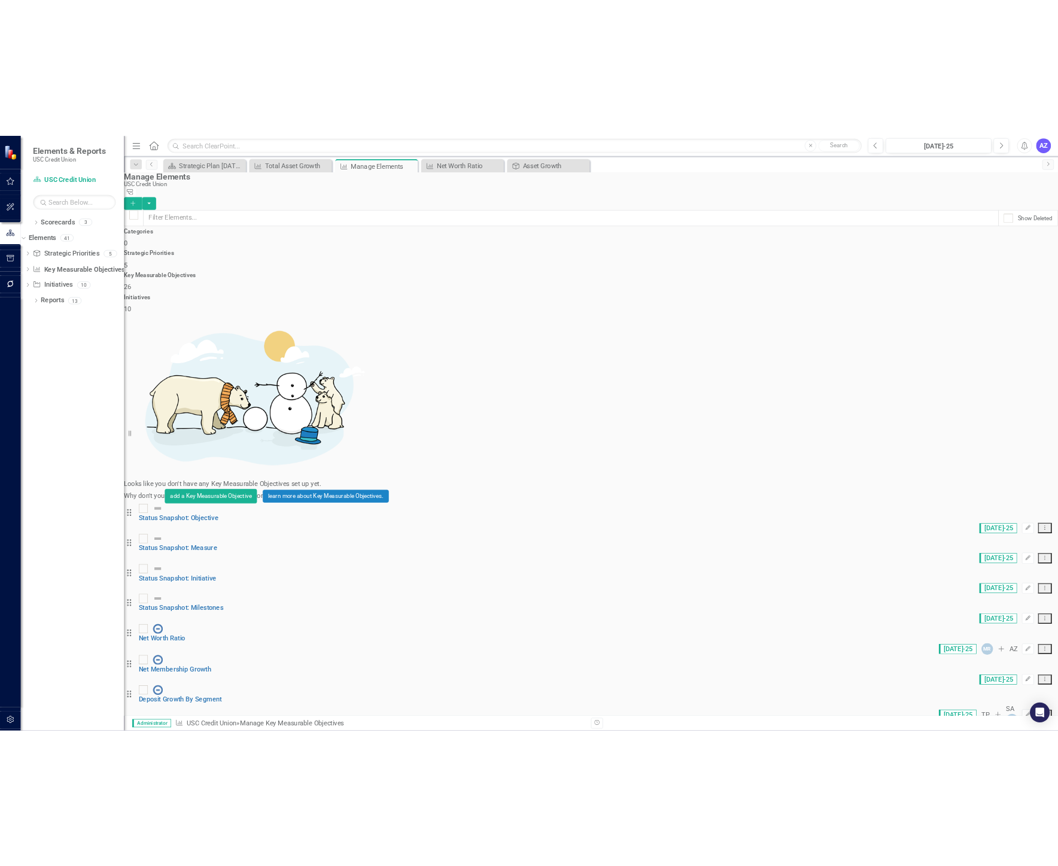
scroll to position [357, 0]
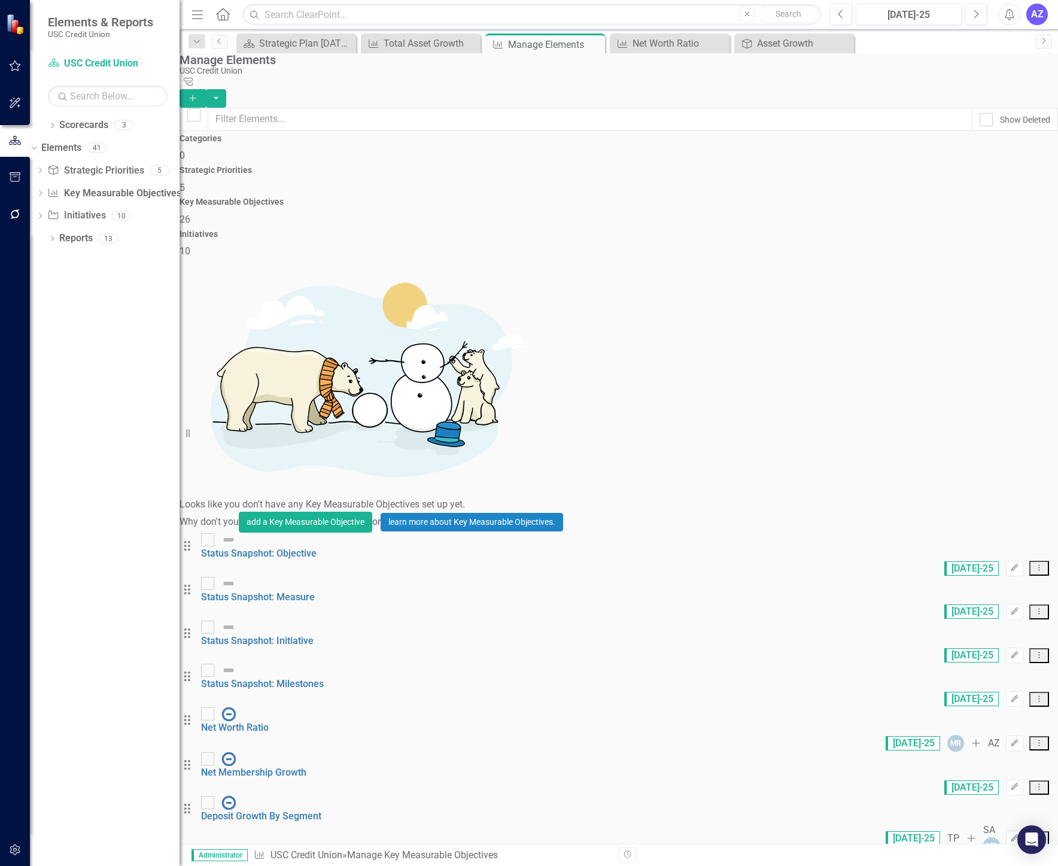
scroll to position [353, 0]
click at [677, 66] on div "Manage Elements" at bounding box center [616, 59] width 873 height 13
checkbox input "false"
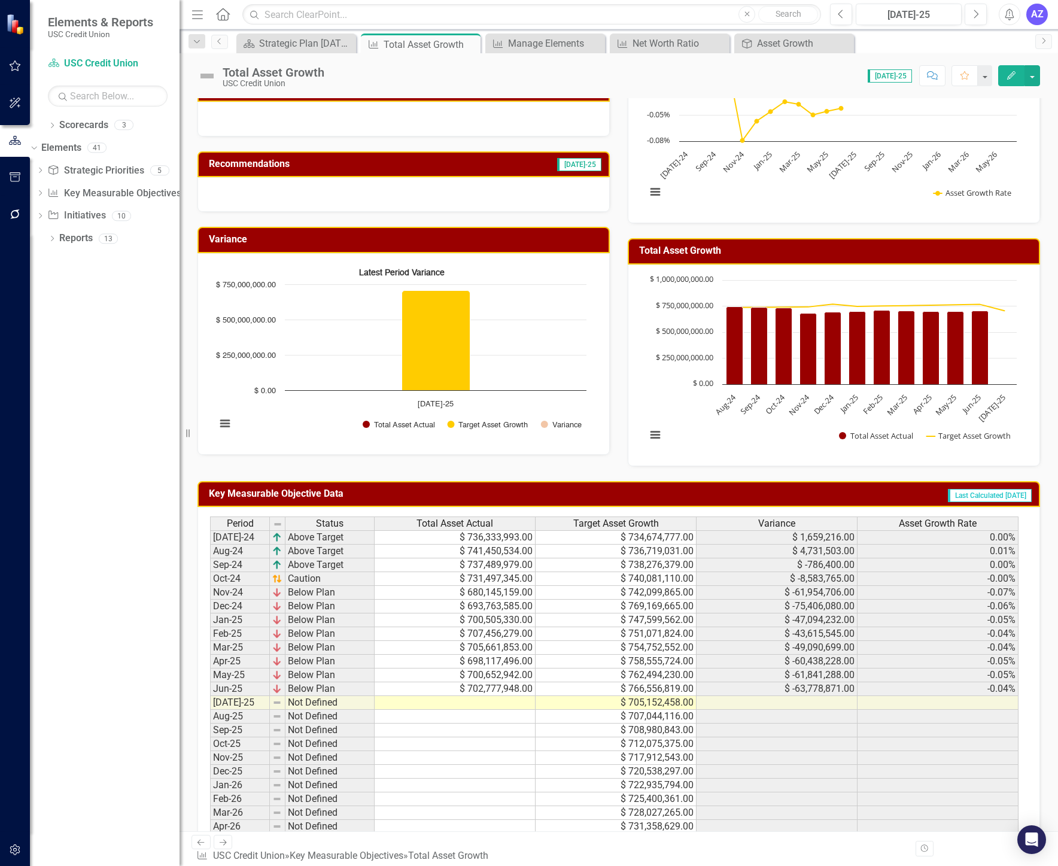
scroll to position [198, 0]
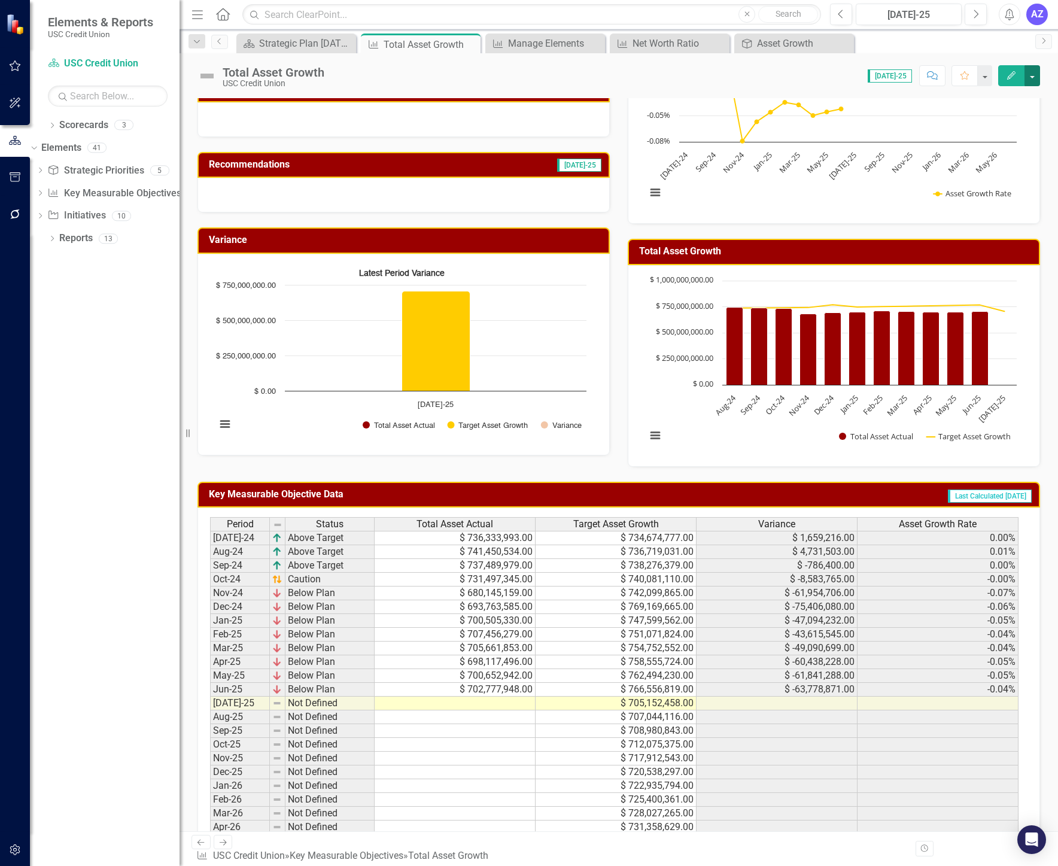
click at [865, 72] on button "button" at bounding box center [1033, 75] width 16 height 21
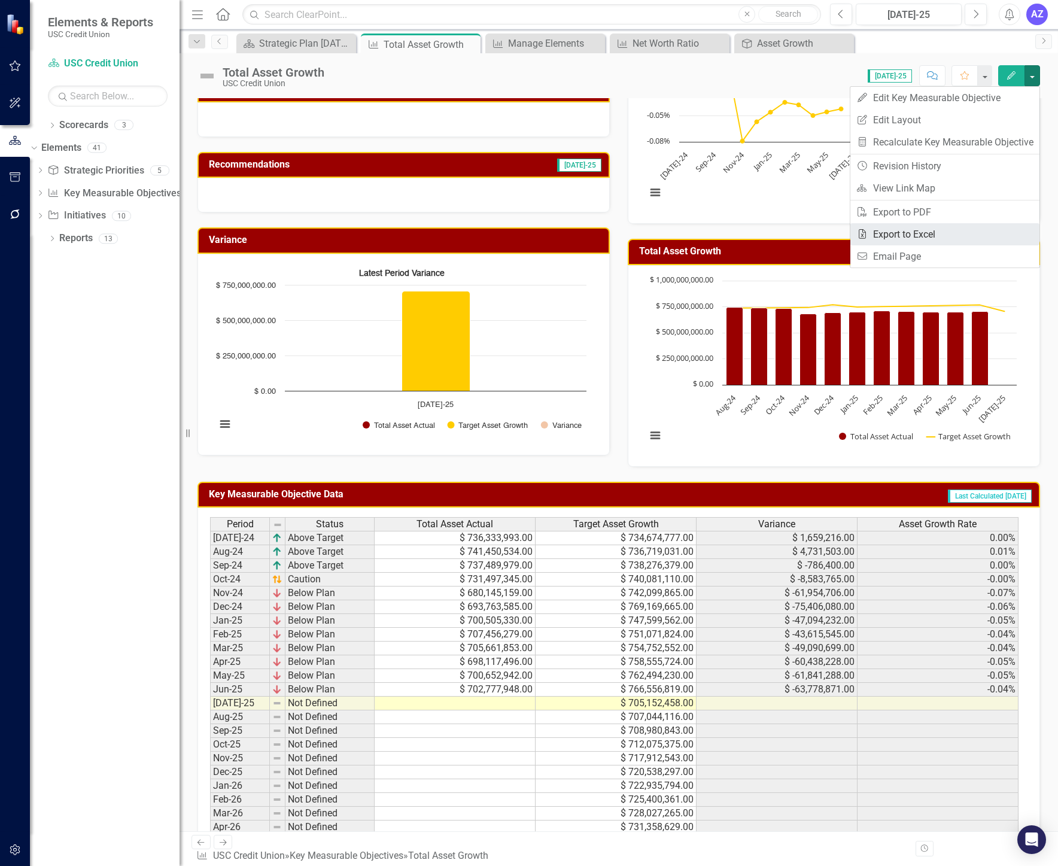
click at [865, 228] on link "Excel Export to Excel" at bounding box center [945, 234] width 189 height 22
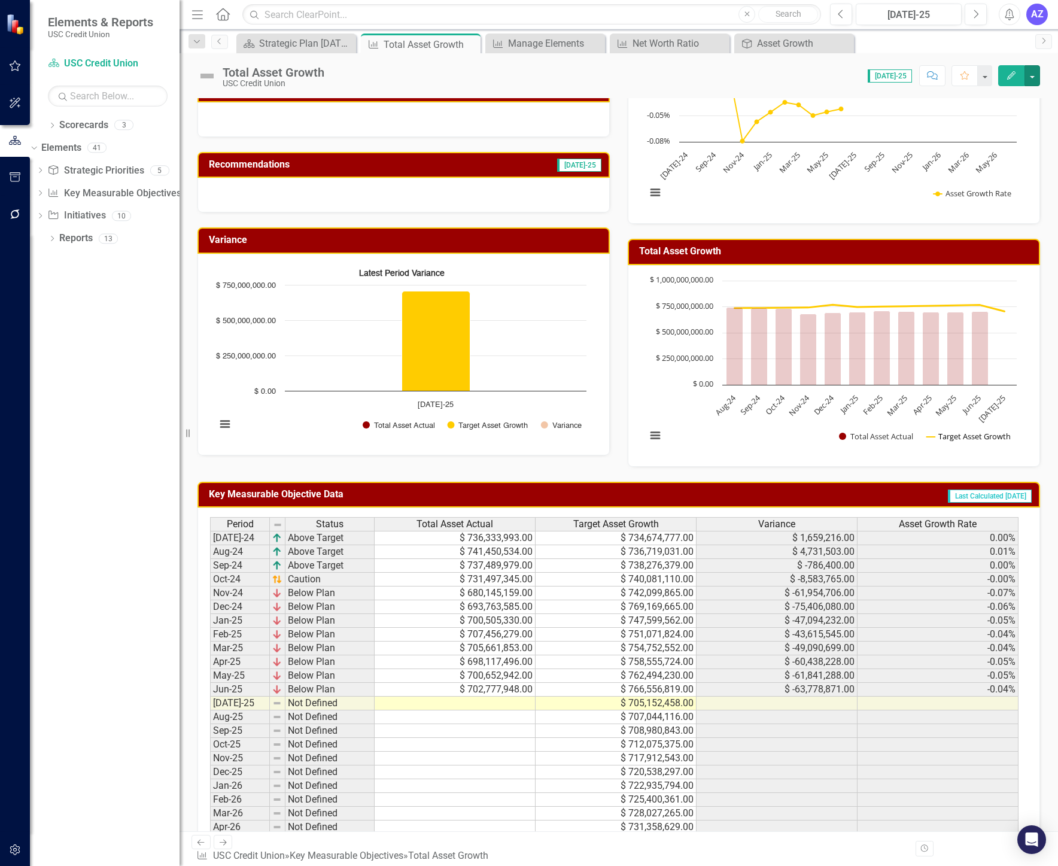
click at [865, 433] on button "Show Target Asset Growth" at bounding box center [969, 436] width 85 height 11
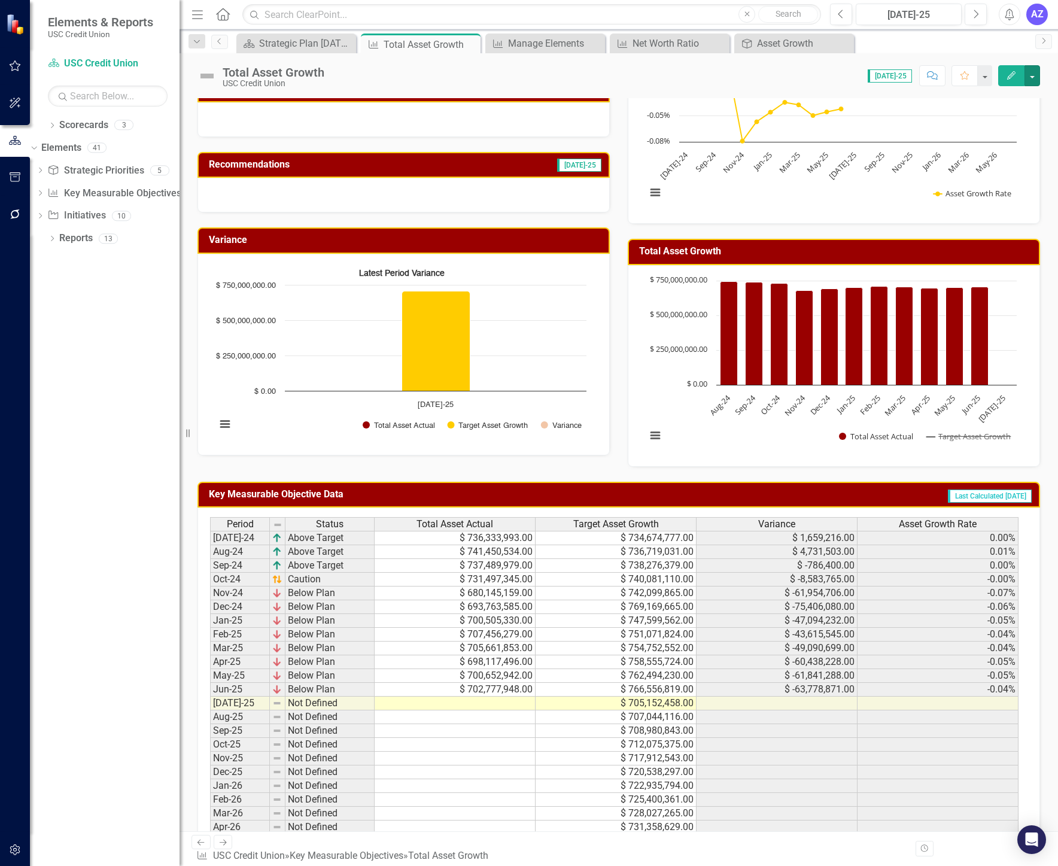
scroll to position [246, 0]
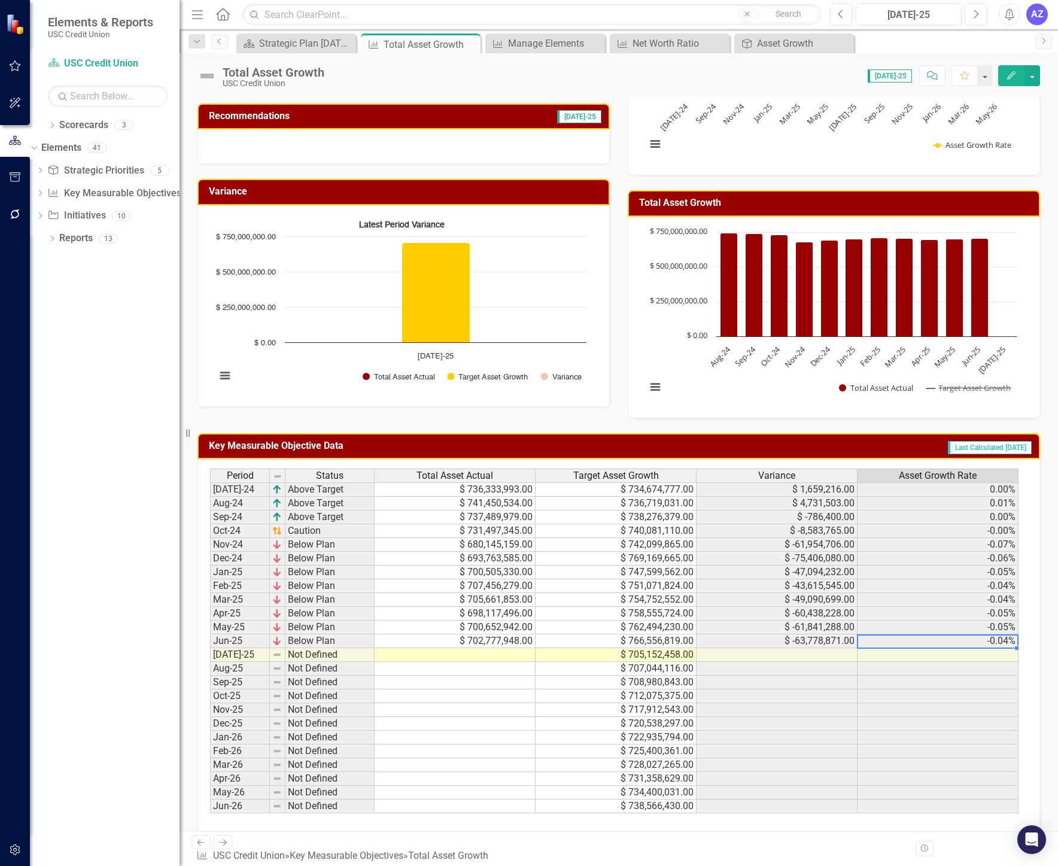
click at [865, 640] on td "-0.04%" at bounding box center [938, 642] width 161 height 14
click at [865, 84] on button "button" at bounding box center [1033, 75] width 16 height 21
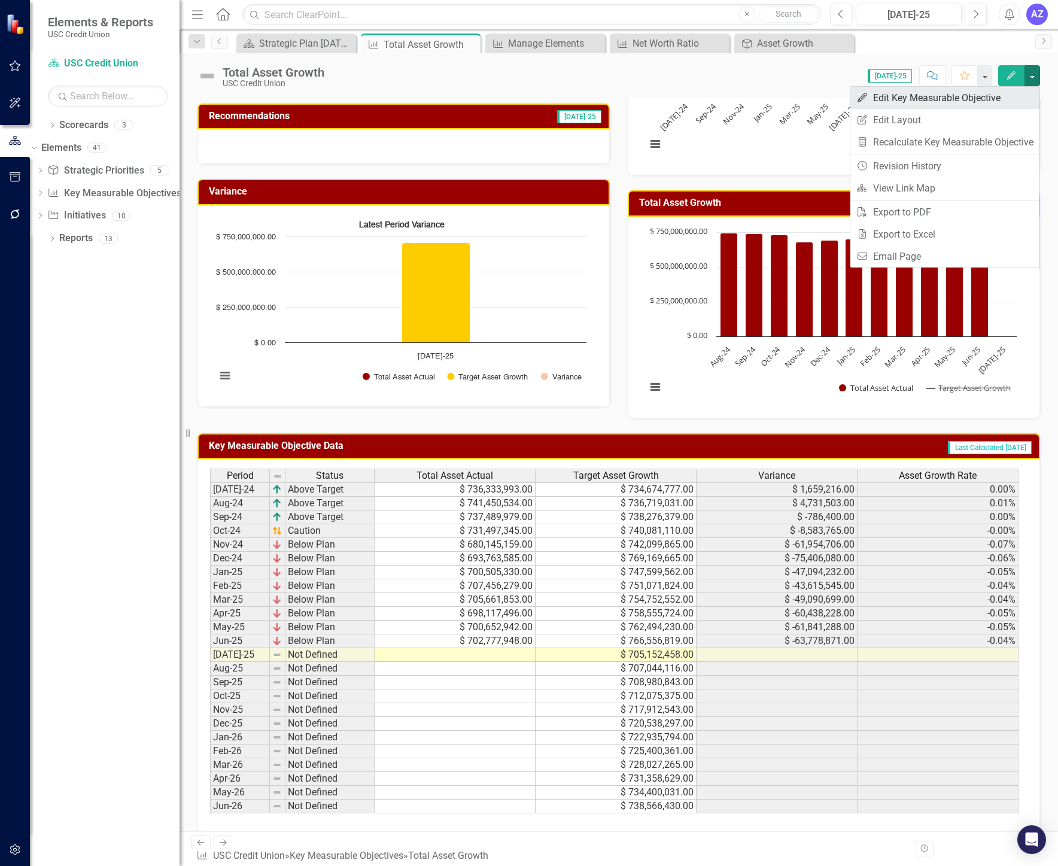
click at [865, 100] on link "Edit Edit Key Measurable Objective" at bounding box center [945, 98] width 189 height 22
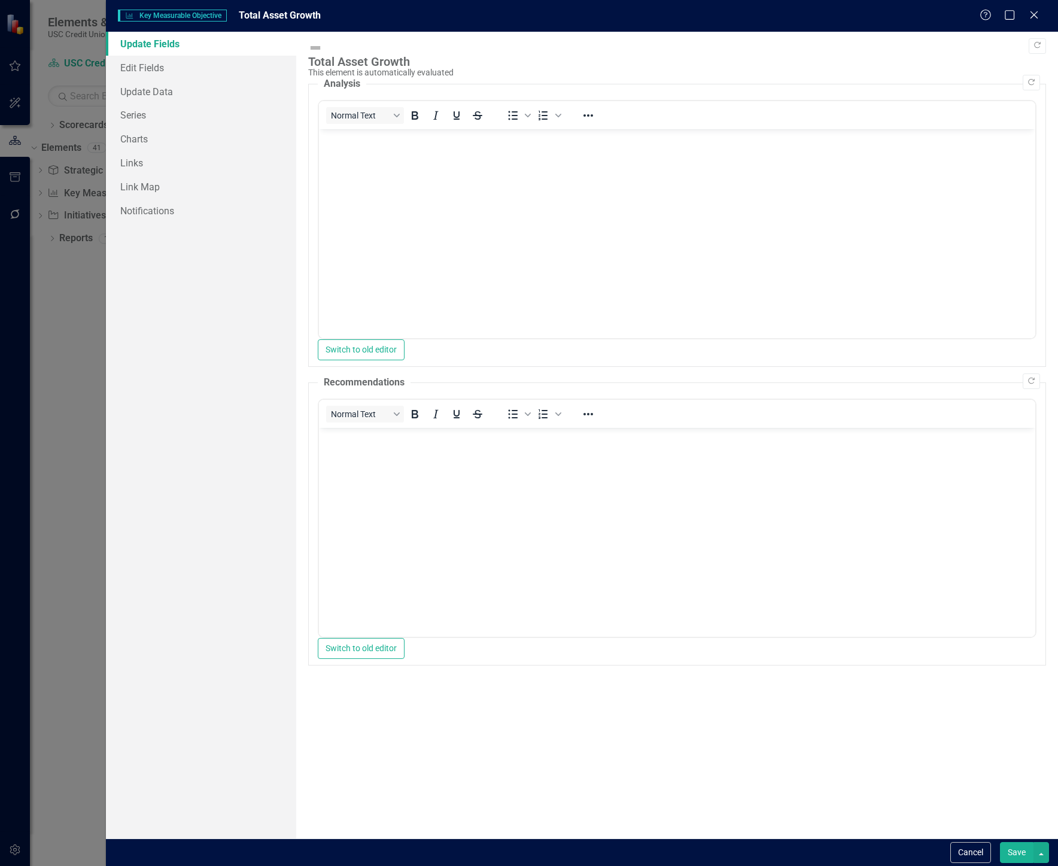
scroll to position [0, 0]
click at [181, 96] on link "Update Data" at bounding box center [201, 92] width 190 height 24
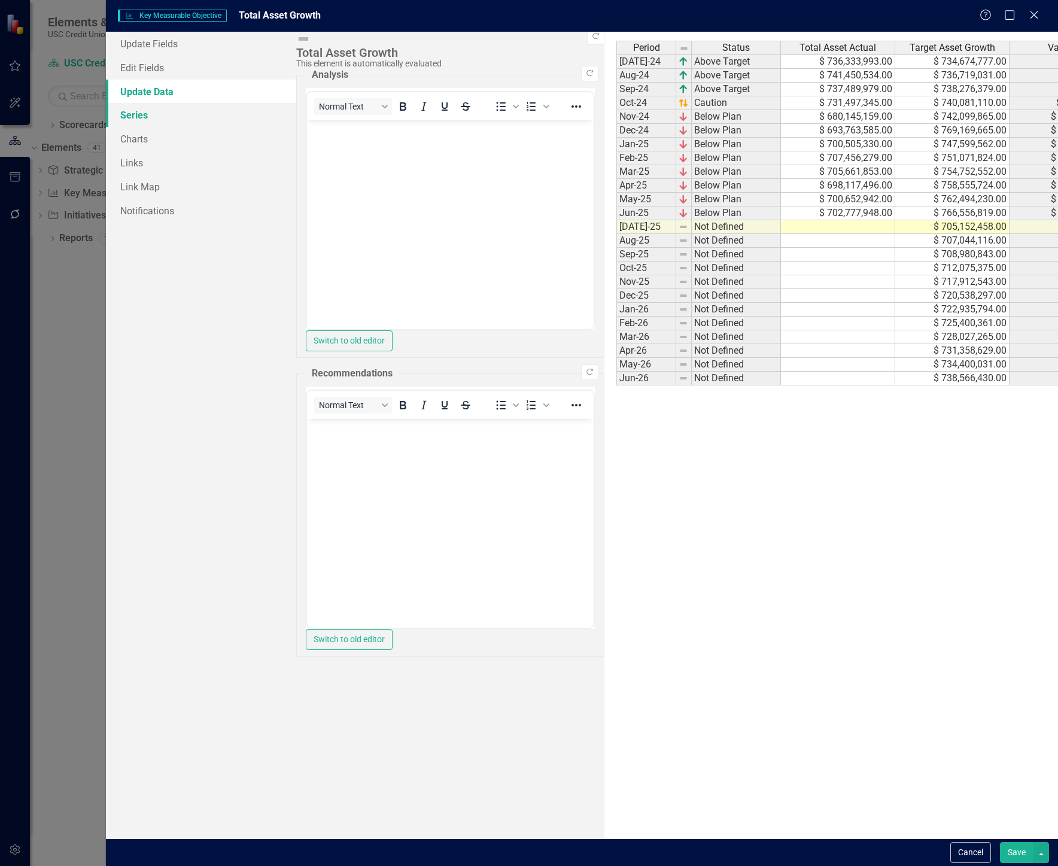
click at [147, 112] on link "Series" at bounding box center [201, 115] width 190 height 24
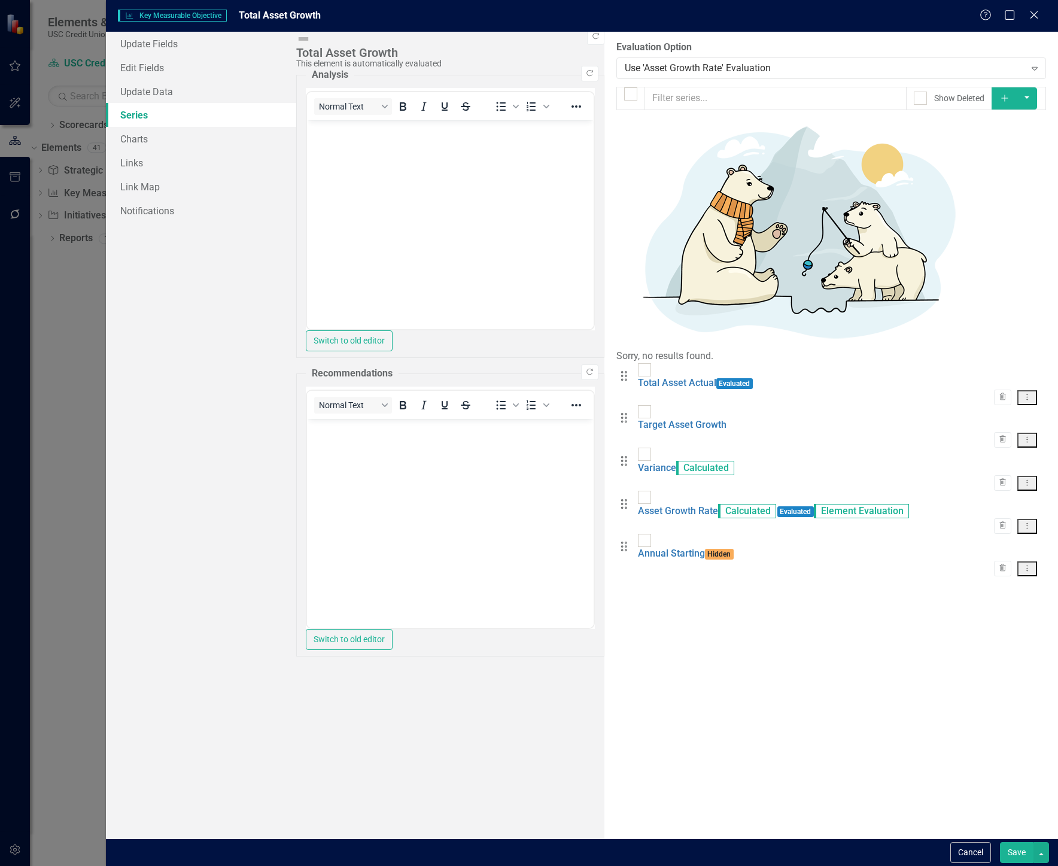
click at [865, 522] on icon "Dropdown Menu" at bounding box center [1027, 526] width 10 height 8
click at [865, 261] on link "Edit Edit Measure Series" at bounding box center [968, 265] width 136 height 22
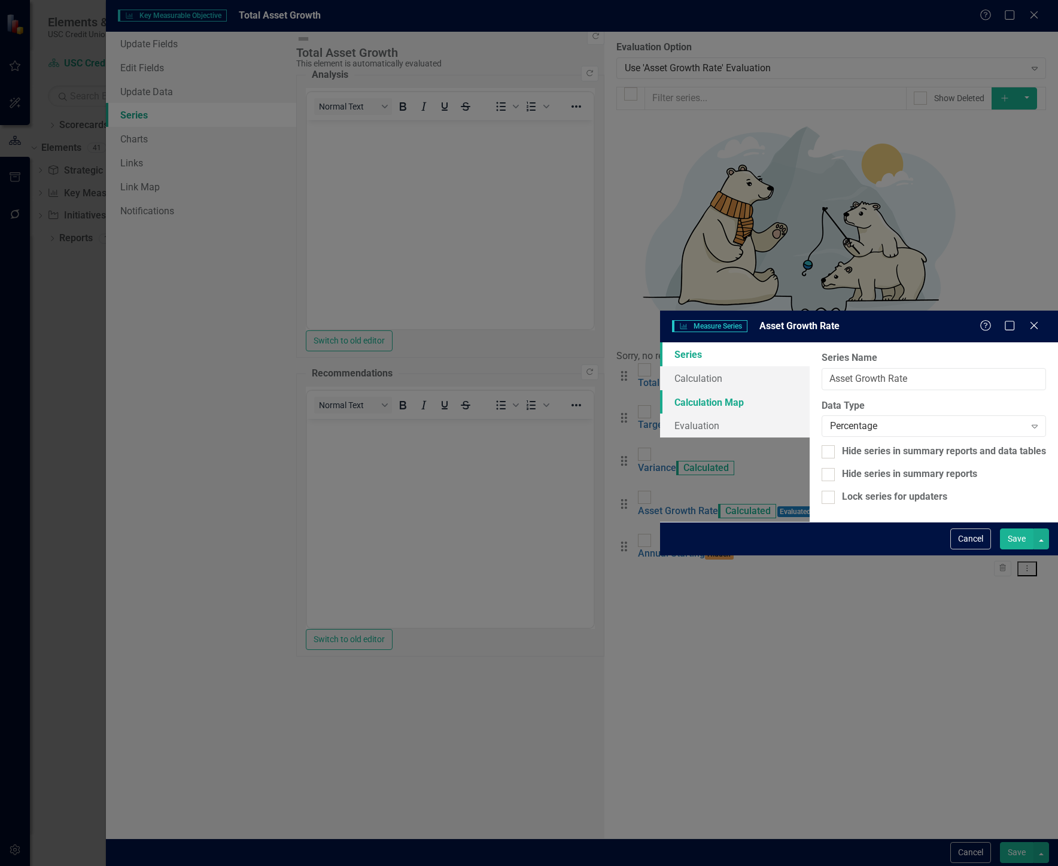
click at [660, 390] on link "Calculation Map" at bounding box center [735, 402] width 150 height 24
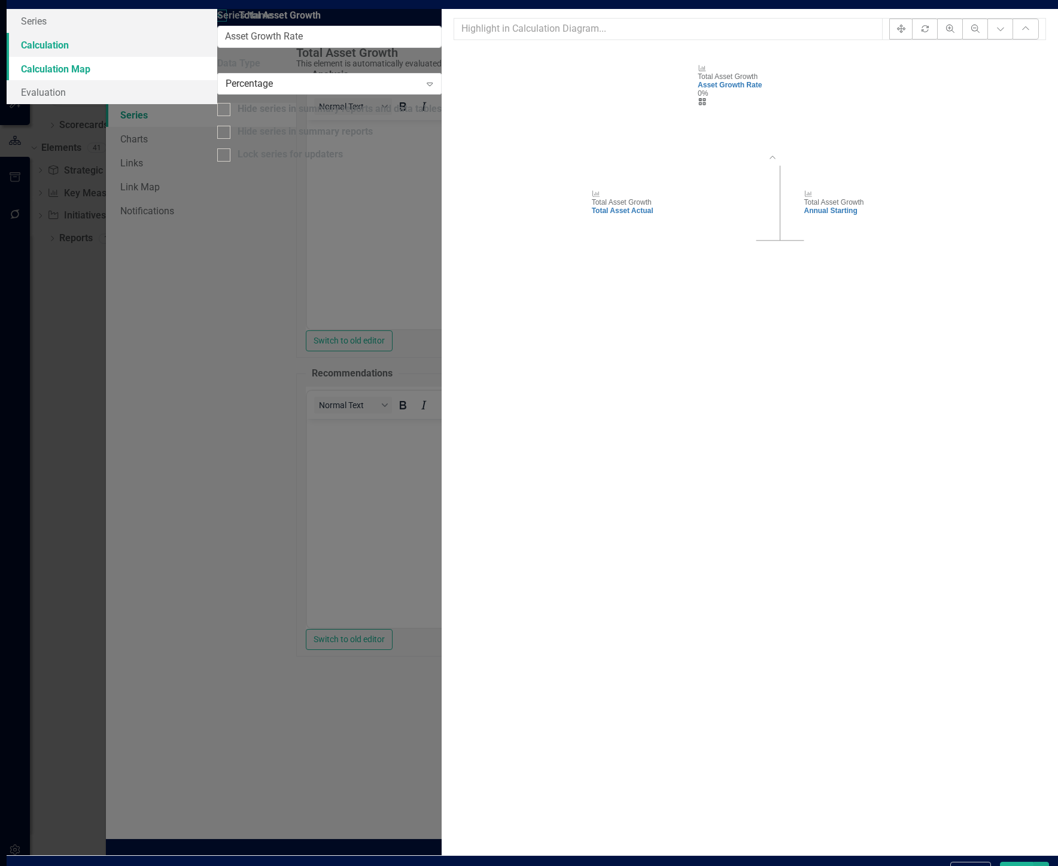
click at [217, 57] on link "Calculation" at bounding box center [112, 45] width 210 height 24
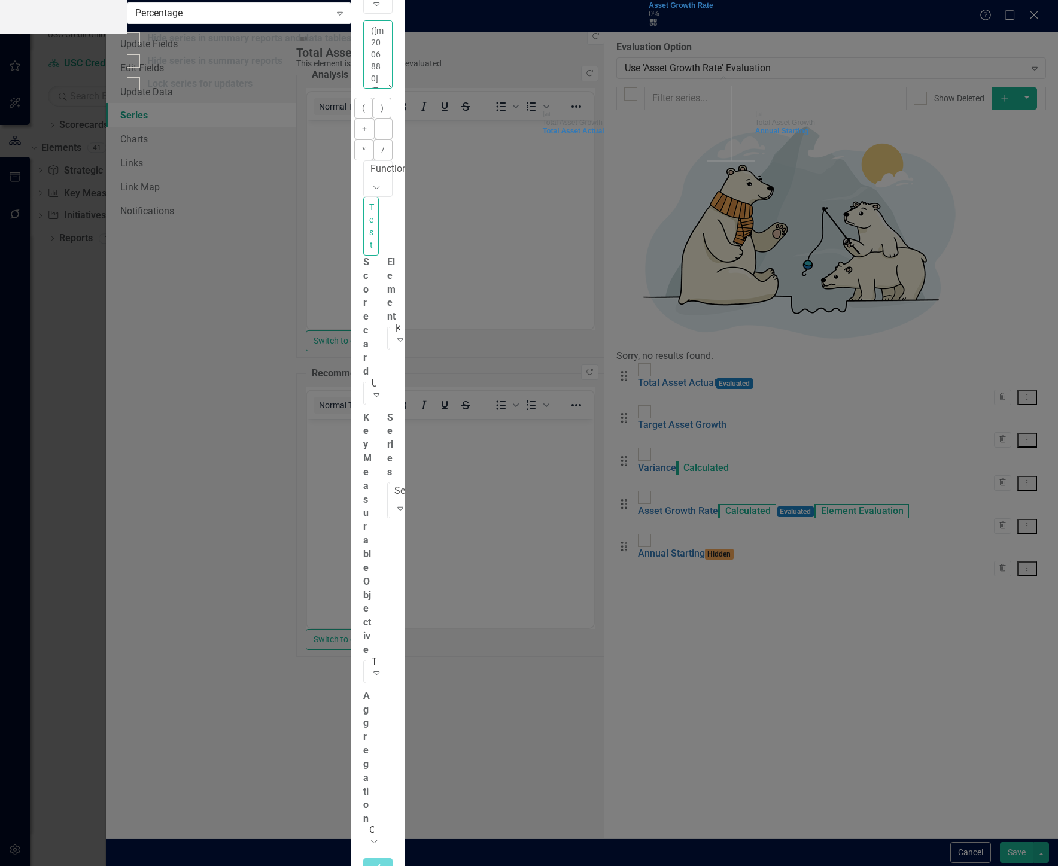
click at [393, 89] on textarea "([m2006880][Total Asset Actual][CurrentPeriod] - [m2006880][Annual Starting][Cu…" at bounding box center [377, 54] width 29 height 68
click at [393, 168] on div "You can define a default calculation for this series by referencing other serie…" at bounding box center [377, 468] width 29 height 897
click at [393, 89] on textarea "([m2006880][Total Asset Actual][CurrentPeriod] - [m2006880][Annual Starting][Cu…" at bounding box center [377, 54] width 29 height 68
click at [405, 483] on div "By default, series in ClearPoint are not calculated. So, if you leave the form …" at bounding box center [377, 432] width 53 height 988
click at [405, 422] on div "By default, series in ClearPoint are not calculated. So, if you leave the form …" at bounding box center [377, 432] width 53 height 988
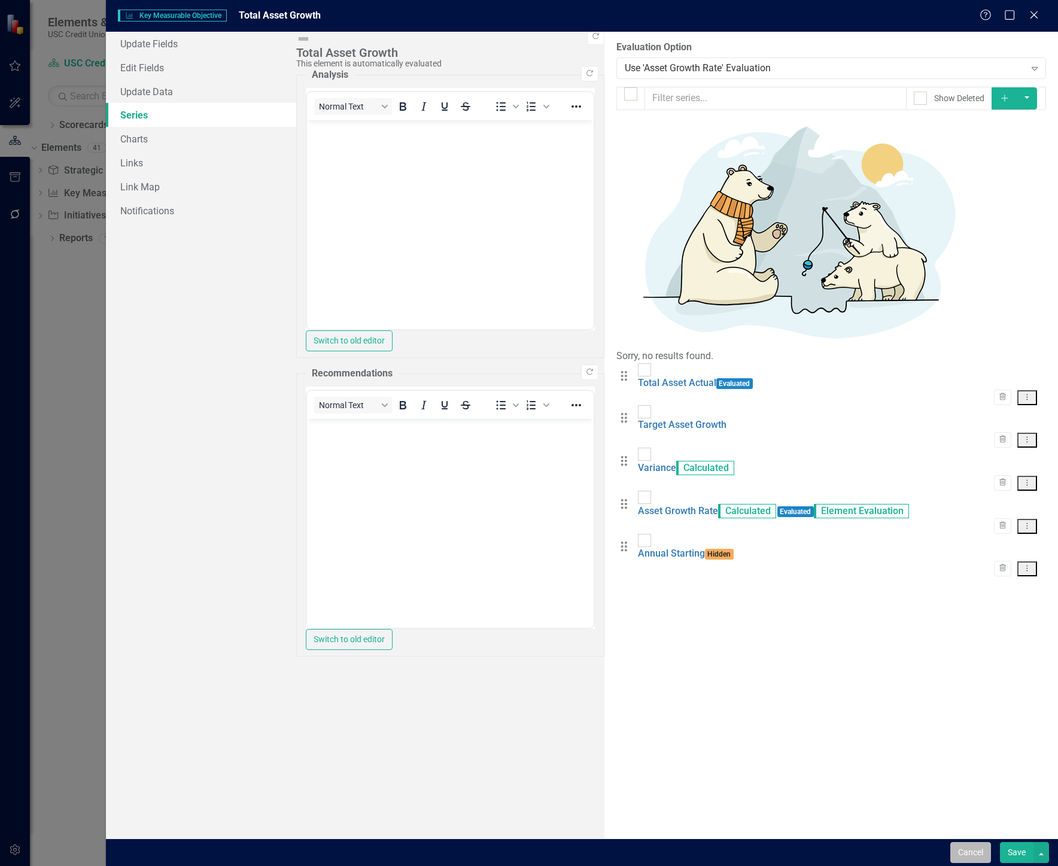
click at [865, 850] on button "Cancel" at bounding box center [971, 852] width 41 height 21
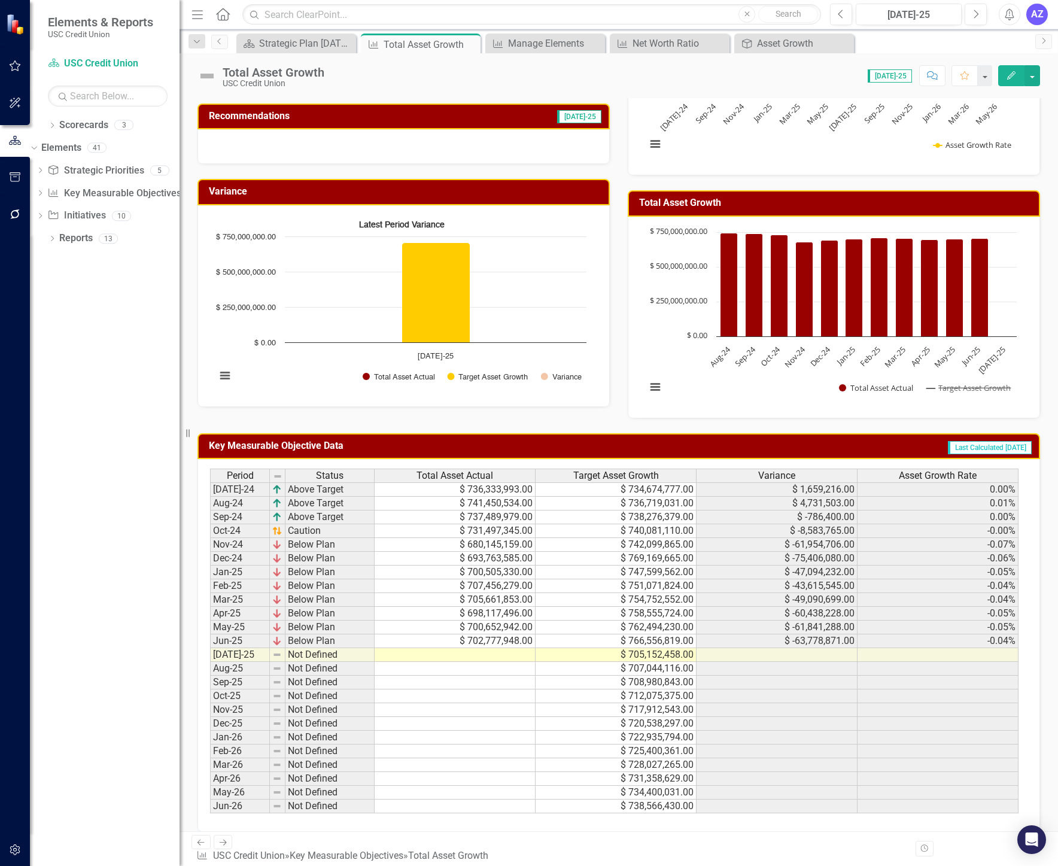
click at [714, 442] on td "Last Calculated [DATE]" at bounding box center [873, 448] width 319 height 20
click at [865, 75] on button "button" at bounding box center [1033, 75] width 16 height 21
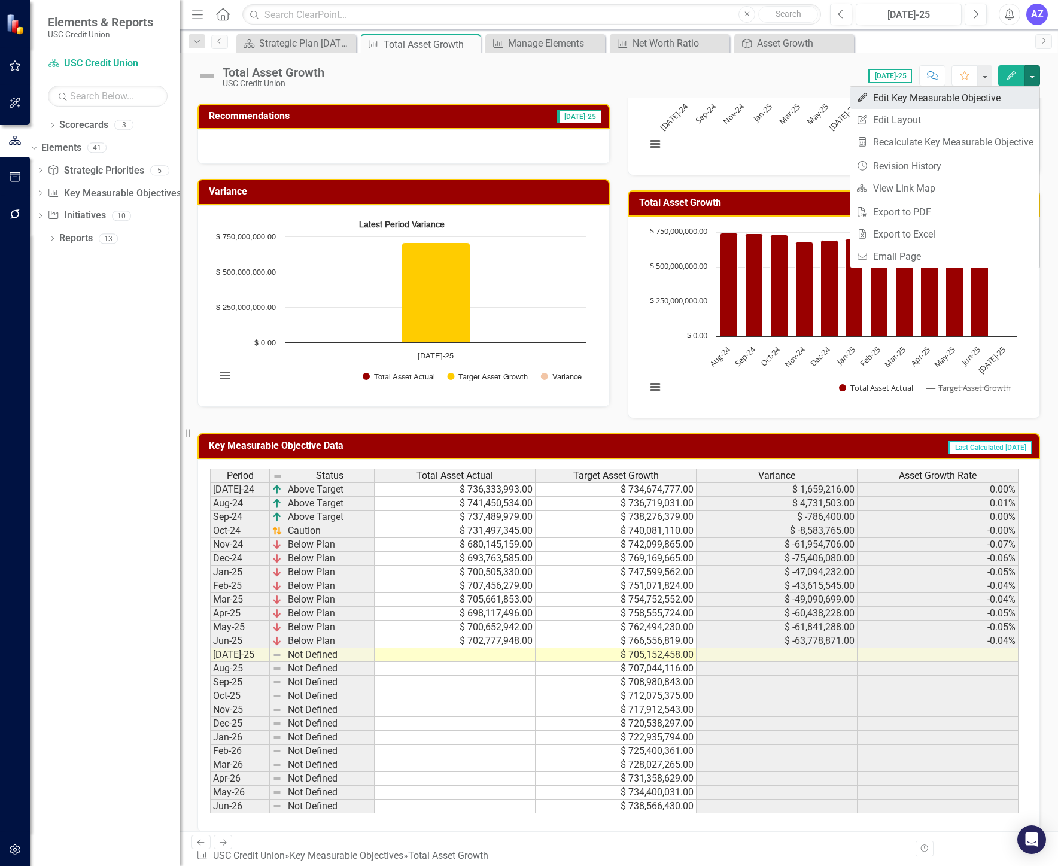
click at [865, 96] on link "Edit Edit Key Measurable Objective" at bounding box center [945, 98] width 189 height 22
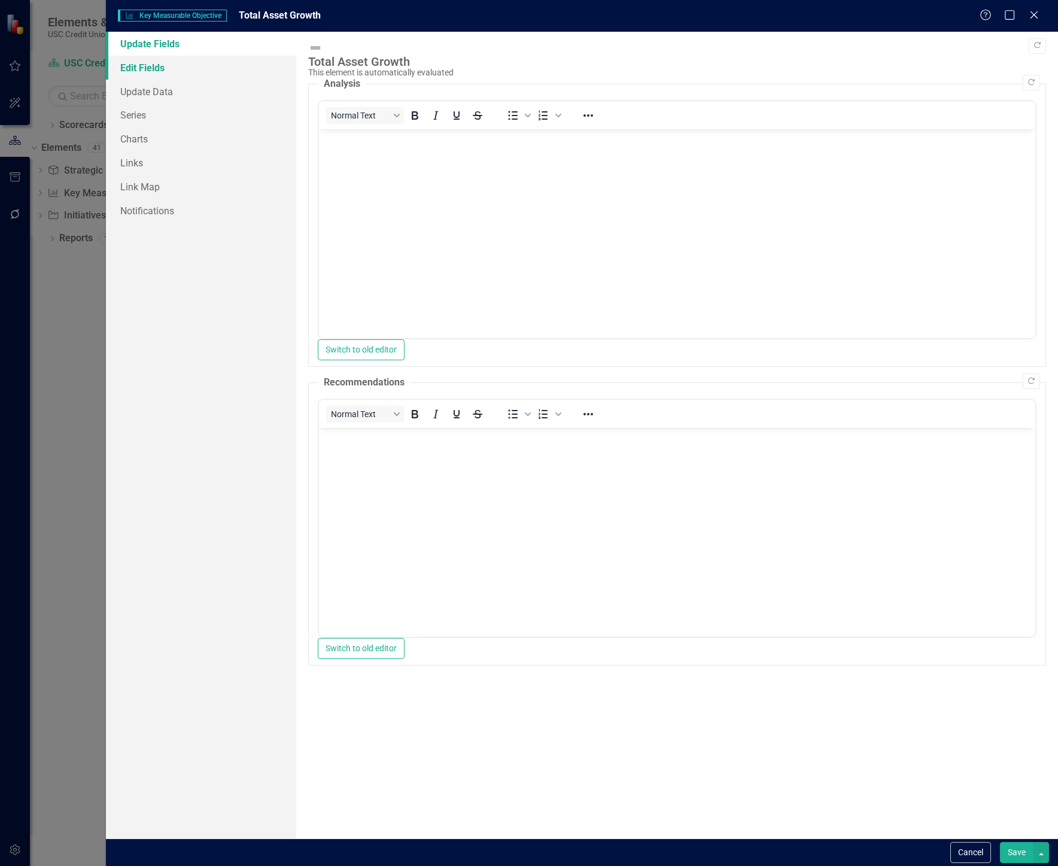
click at [166, 66] on link "Edit Fields" at bounding box center [201, 68] width 190 height 24
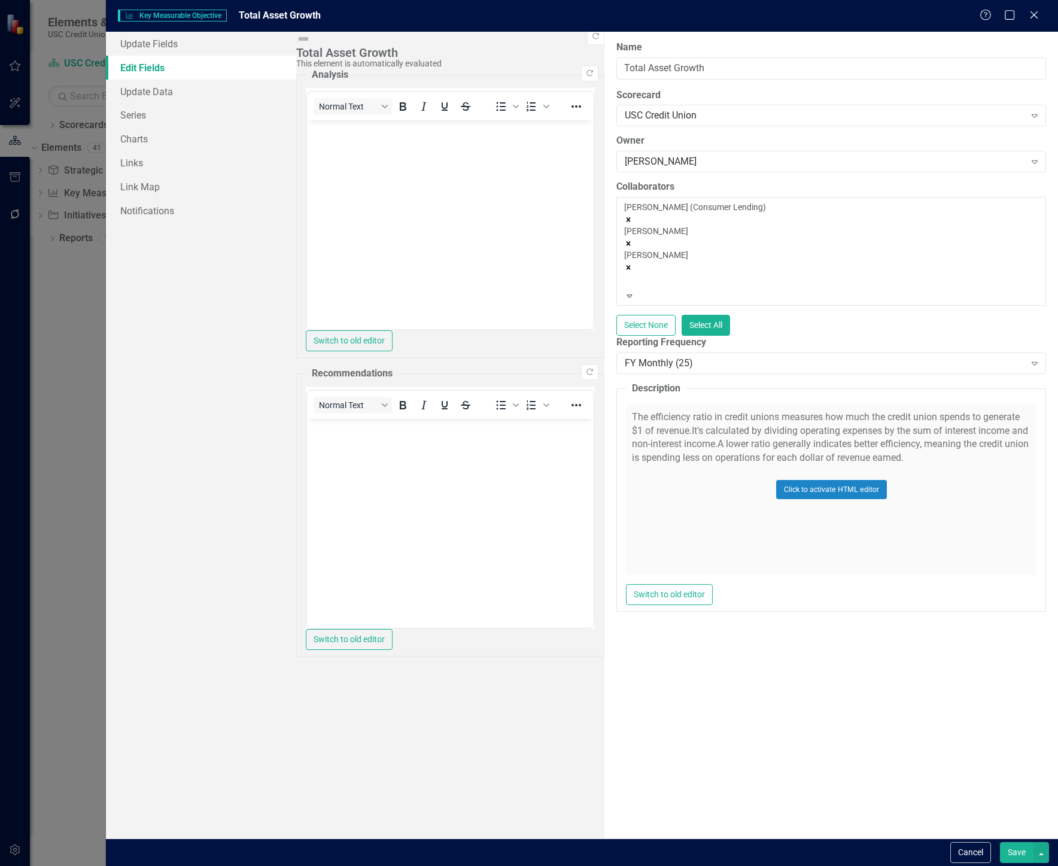
click at [697, 727] on div "ClearPoint Can Do More! How ClearPoint Can Help Close Enterprise plans can auto…" at bounding box center [832, 435] width 454 height 807
click at [153, 119] on link "Series" at bounding box center [201, 115] width 190 height 24
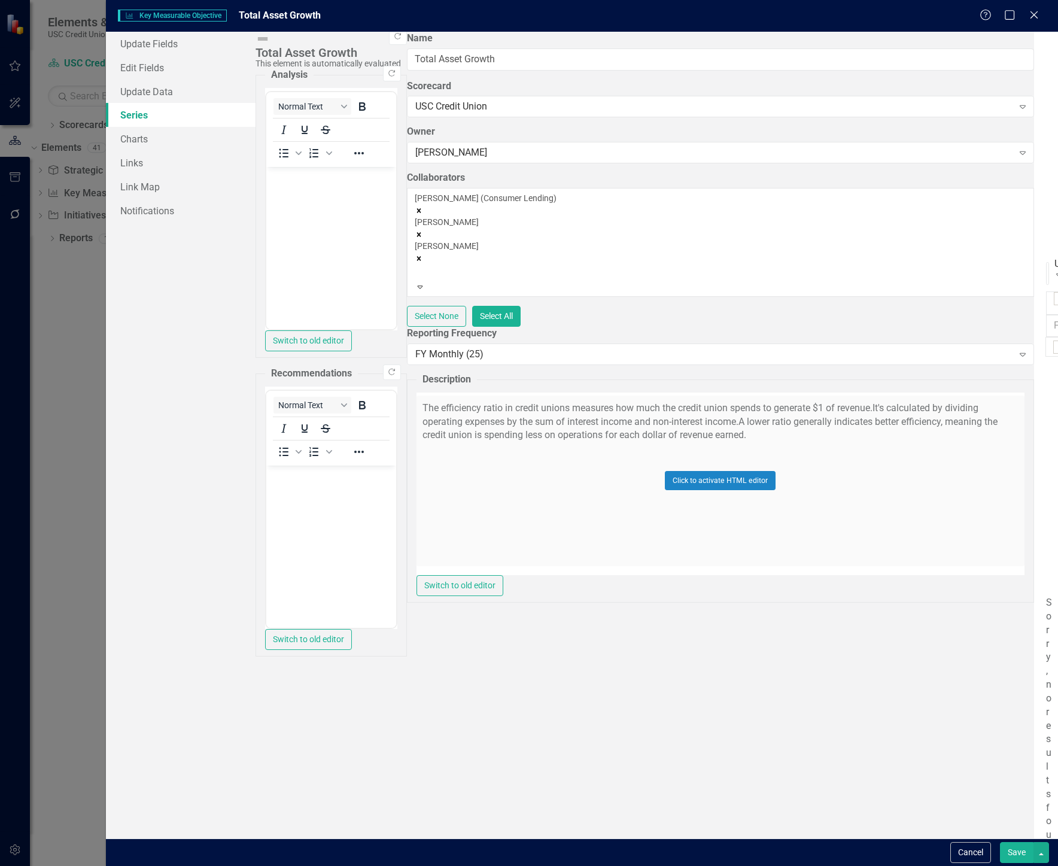
click at [865, 471] on div "From this page, you can add, edit, delete, or duplicate the measure series for …" at bounding box center [1046, 435] width 24 height 807
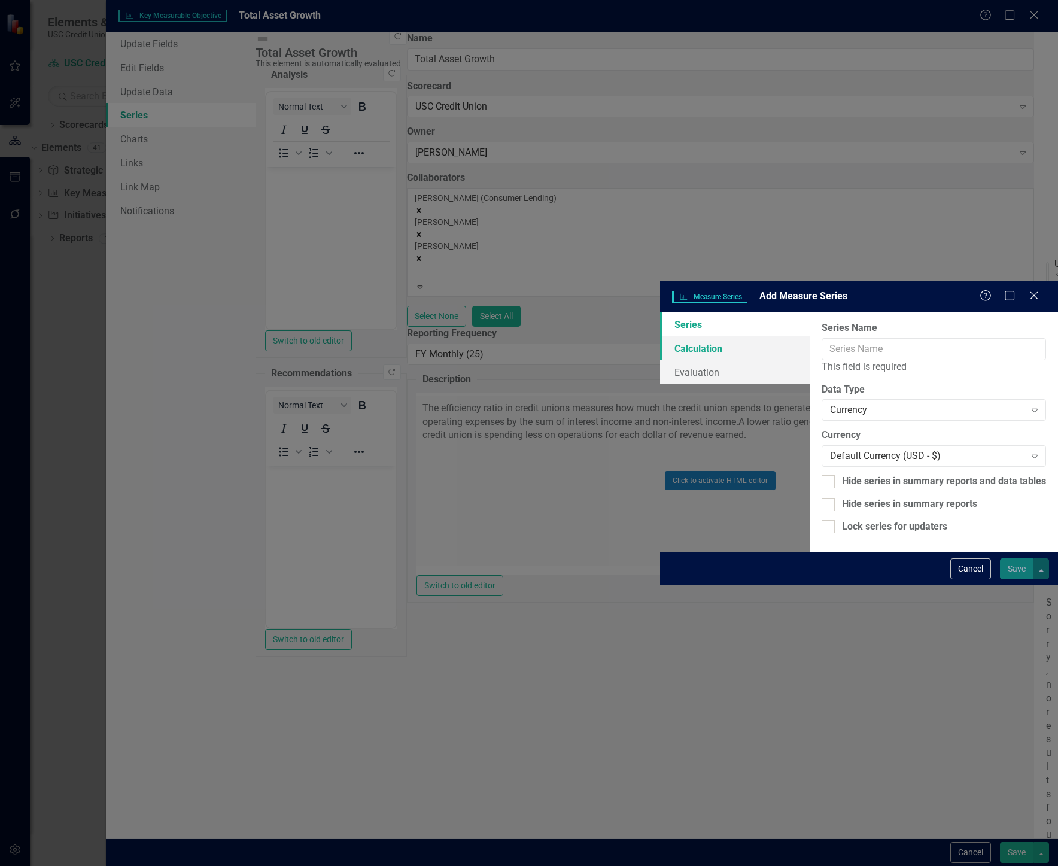
click at [660, 336] on link "Calculation" at bounding box center [735, 348] width 150 height 24
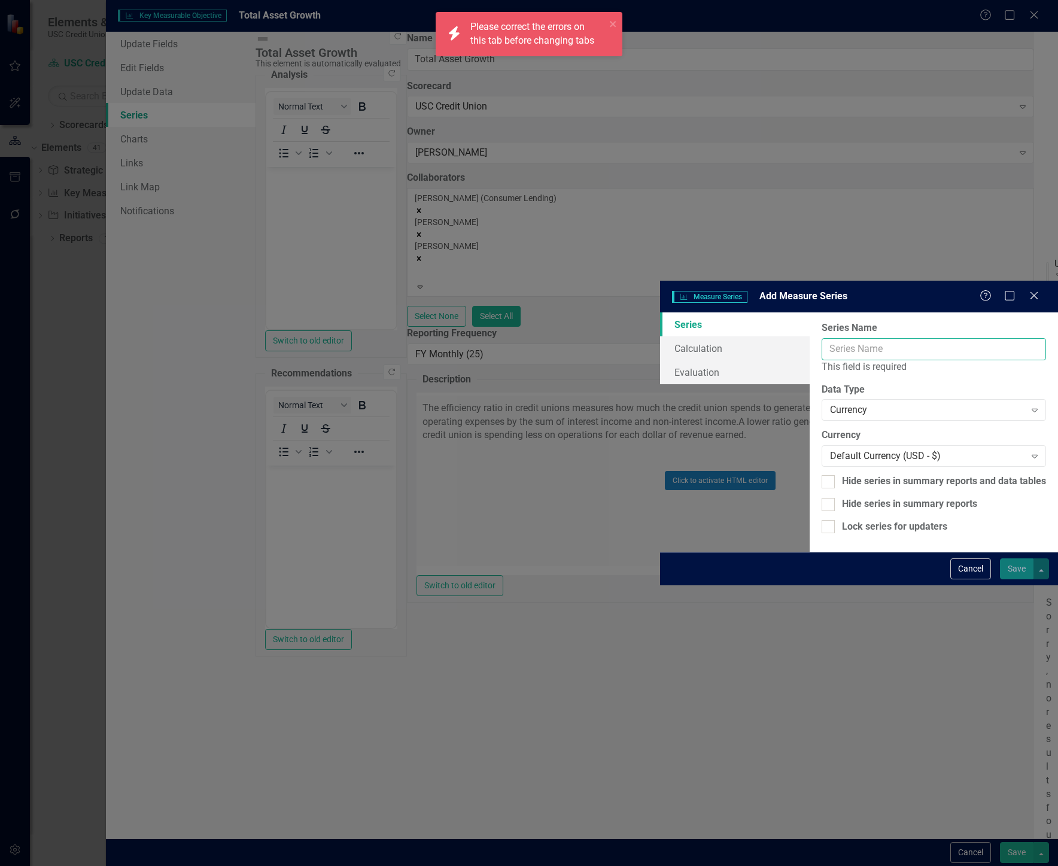
click at [822, 338] on input "Name" at bounding box center [934, 349] width 224 height 22
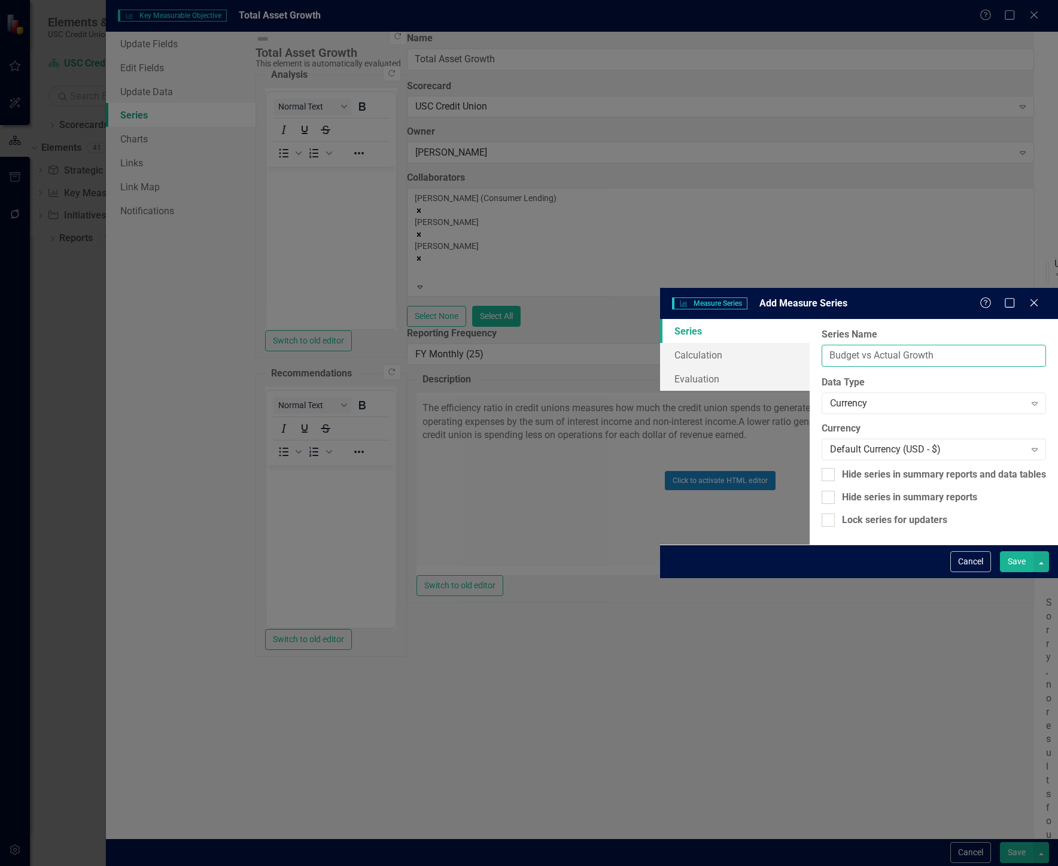
click at [822, 345] on input "Budget vs Actual Growth" at bounding box center [934, 356] width 224 height 22
type input "Budget vs Actual Growth"
click at [830, 397] on div "Currency" at bounding box center [927, 404] width 195 height 14
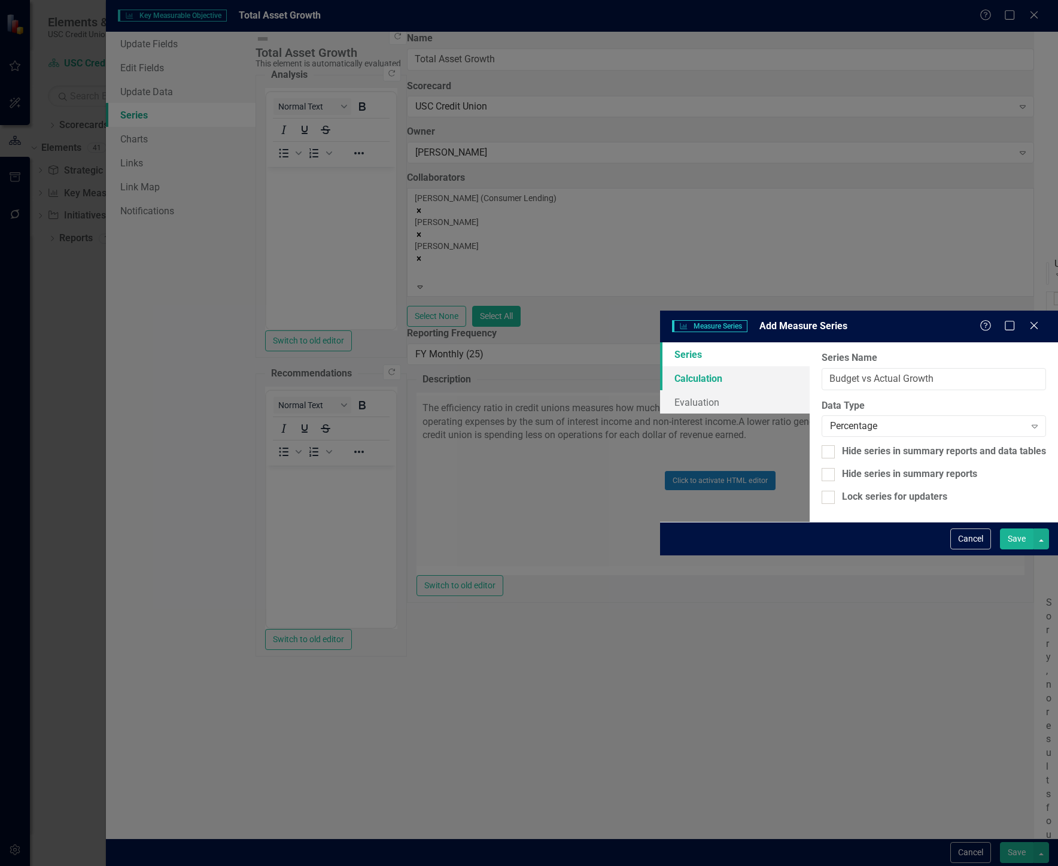
click at [660, 366] on link "Calculation" at bounding box center [735, 378] width 150 height 24
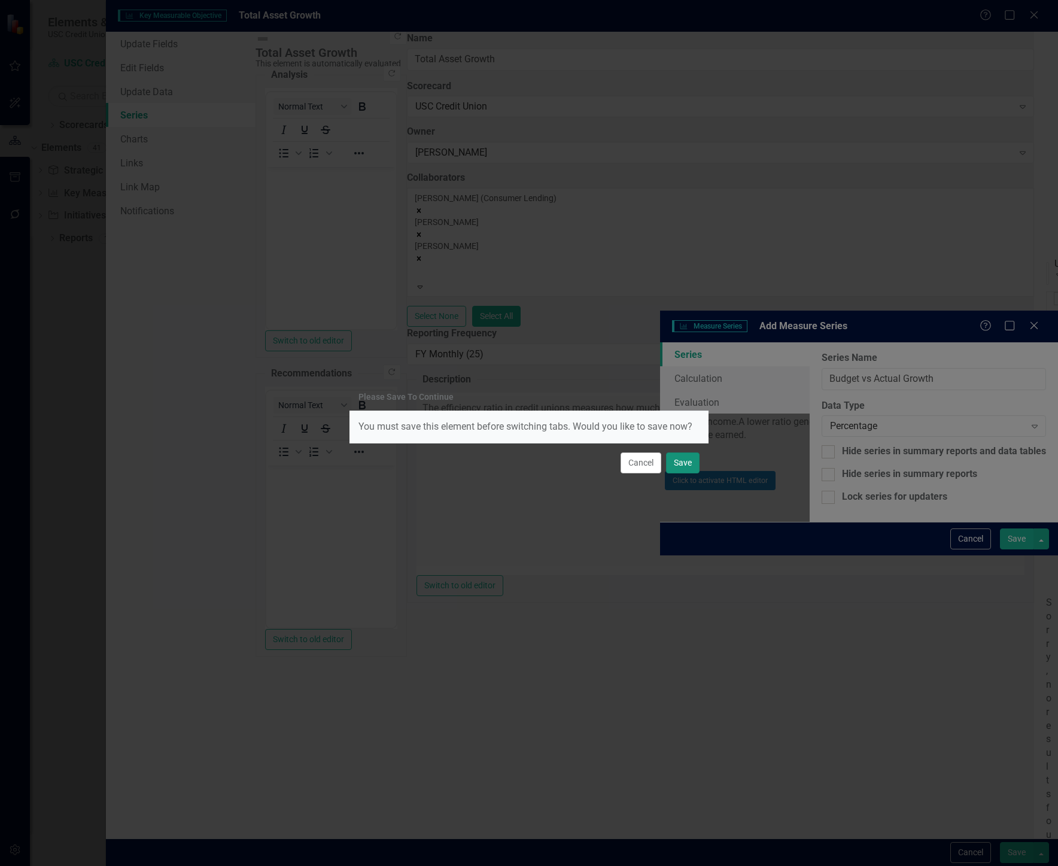
click at [682, 470] on button "Save" at bounding box center [683, 463] width 34 height 21
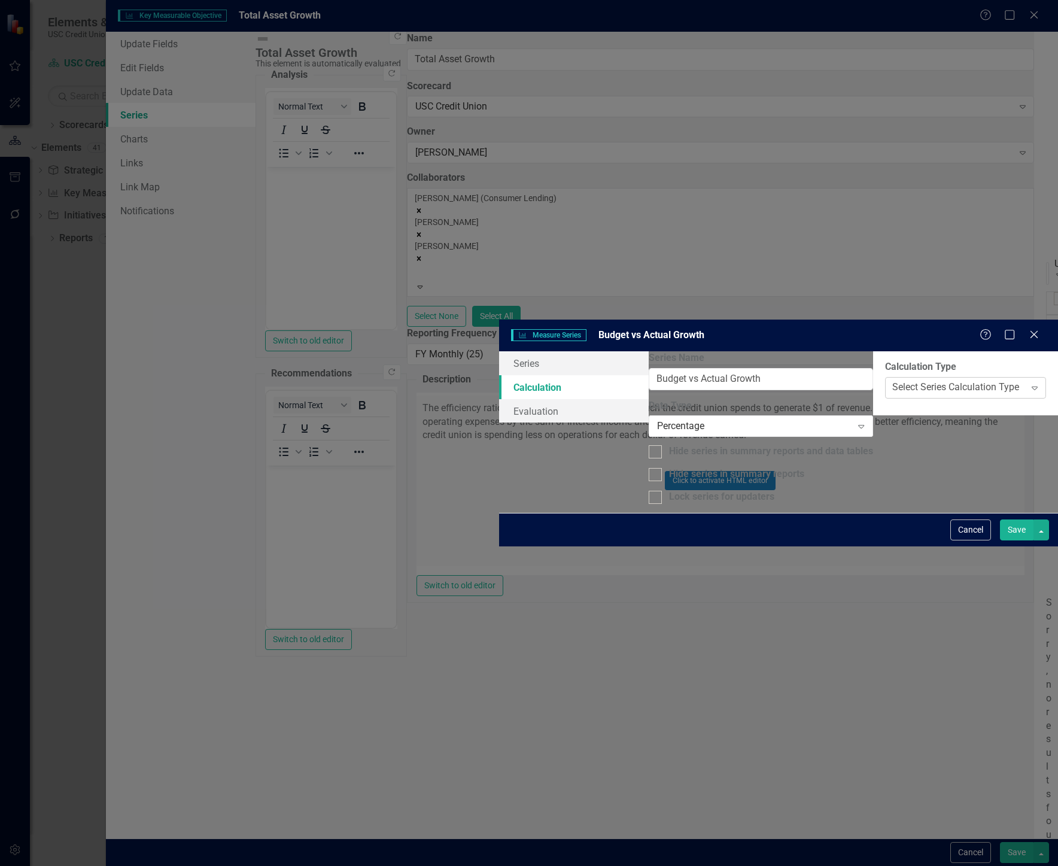
click at [865, 381] on div "Select Series Calculation Type" at bounding box center [956, 388] width 127 height 14
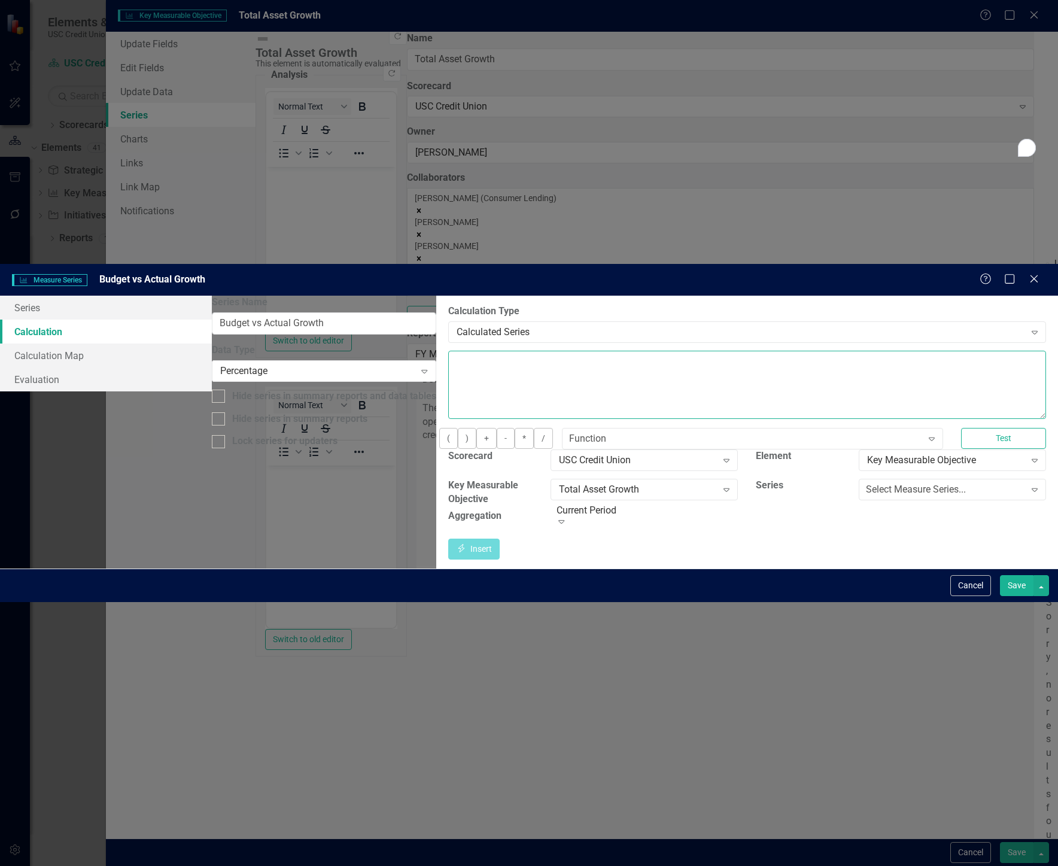
click at [471, 351] on textarea "To enrich screen reader interactions, please activate Accessibility in Grammarl…" at bounding box center [747, 385] width 598 height 68
click at [865, 483] on div "Select Measure Series..." at bounding box center [916, 490] width 100 height 14
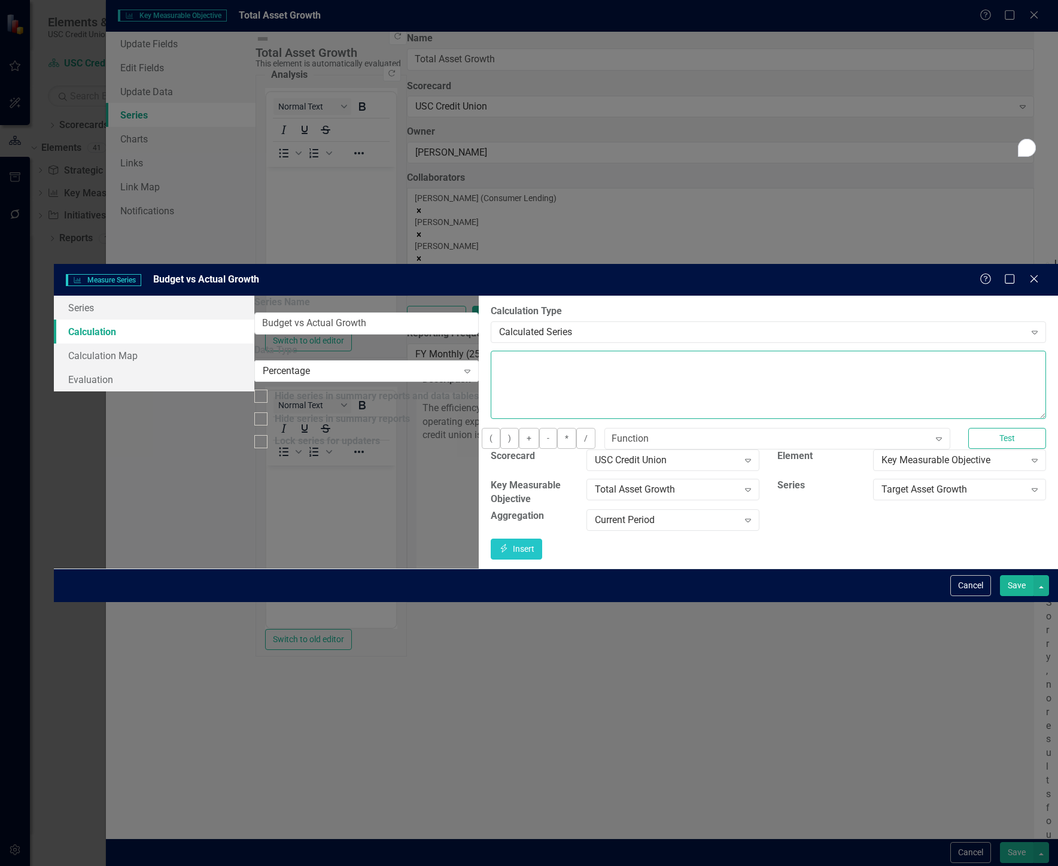
click at [504, 351] on textarea "To enrich screen reader interactions, please activate Accessibility in Grammarl…" at bounding box center [769, 385] width 556 height 68
click at [865, 483] on div "Target Asset Growth" at bounding box center [954, 490] width 144 height 14
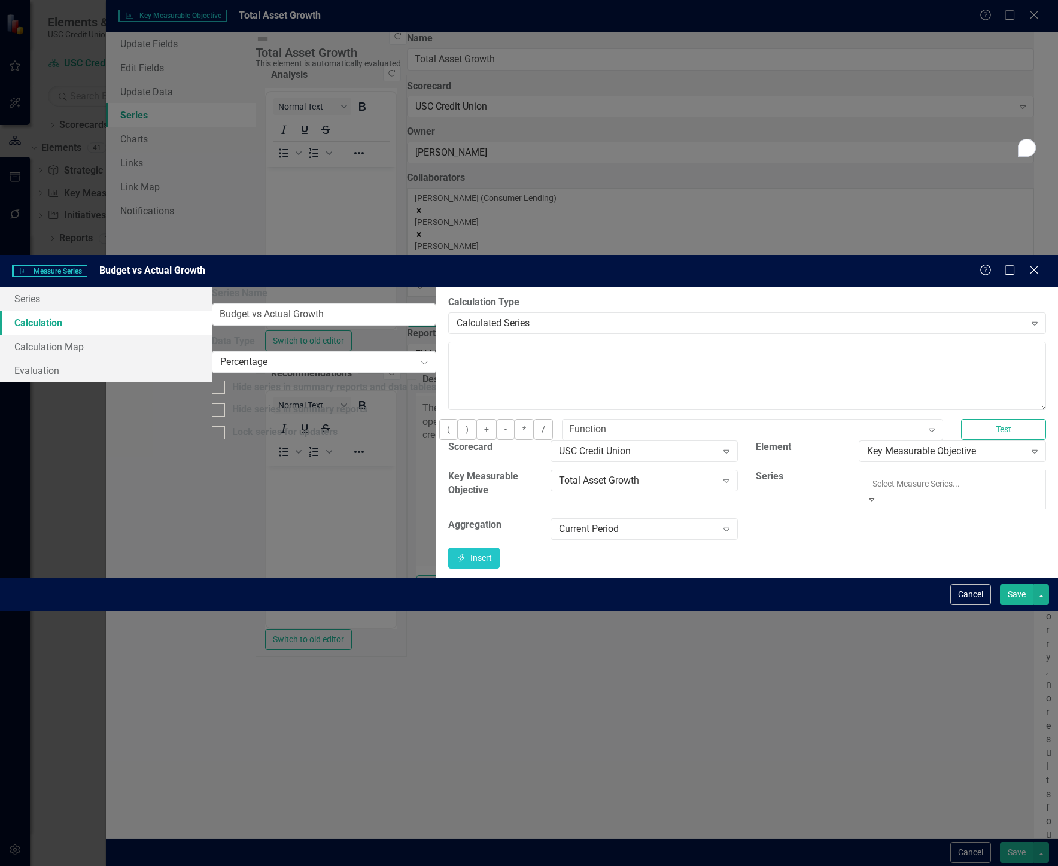
click at [865, 857] on div "Total Asset Actual" at bounding box center [529, 873] width 1058 height 14
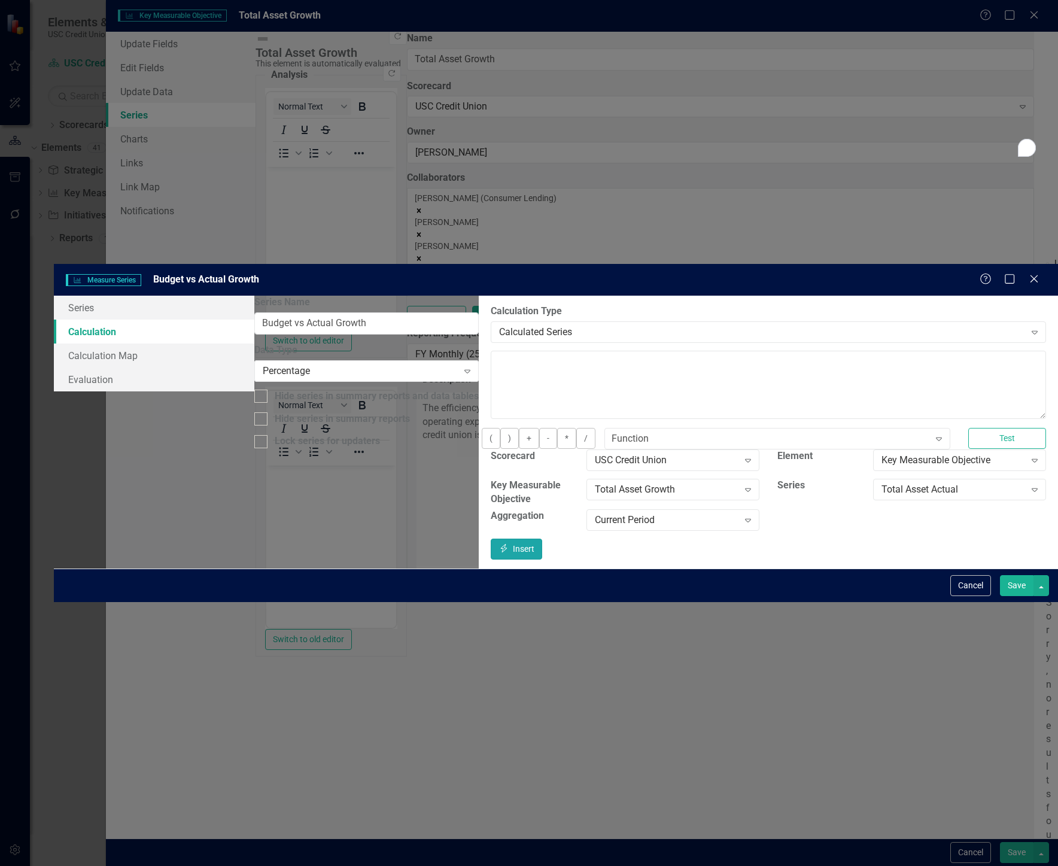
click at [542, 539] on button "Insert Insert" at bounding box center [516, 549] width 51 height 21
click at [865, 483] on div "Total Asset Actual" at bounding box center [954, 490] width 144 height 14
click at [800, 432] on div "By default, series in ClearPoint are not calculated. So, if you leave the form …" at bounding box center [768, 432] width 579 height 273
click at [744, 351] on textarea "[m2006880][Total Asset Actual][CurrentPeriod]" at bounding box center [769, 385] width 556 height 68
click at [576, 428] on button "/" at bounding box center [585, 438] width 19 height 21
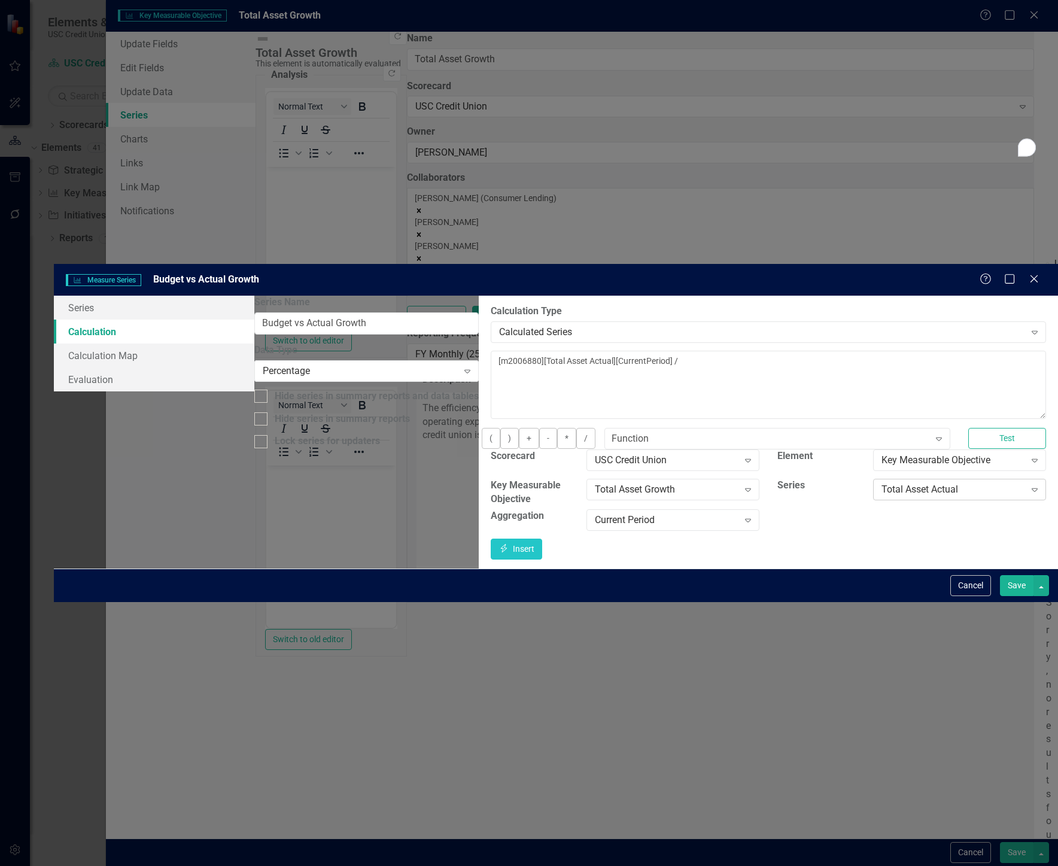
click at [865, 483] on div "Total Asset Actual" at bounding box center [954, 490] width 144 height 14
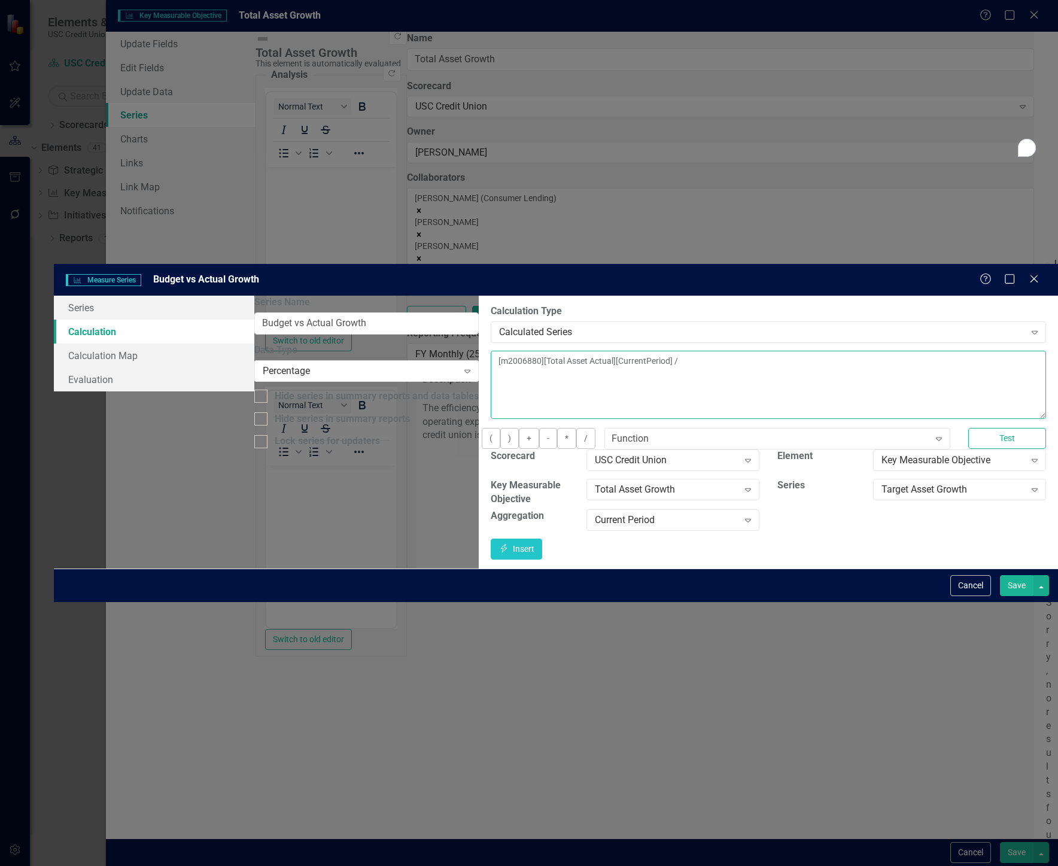
click at [860, 351] on textarea "[m2006880][Total Asset Actual][CurrentPeriod] /" at bounding box center [769, 385] width 556 height 68
click at [542, 539] on button "Insert Insert" at bounding box center [516, 549] width 51 height 21
click at [865, 596] on button "Save" at bounding box center [1017, 585] width 34 height 21
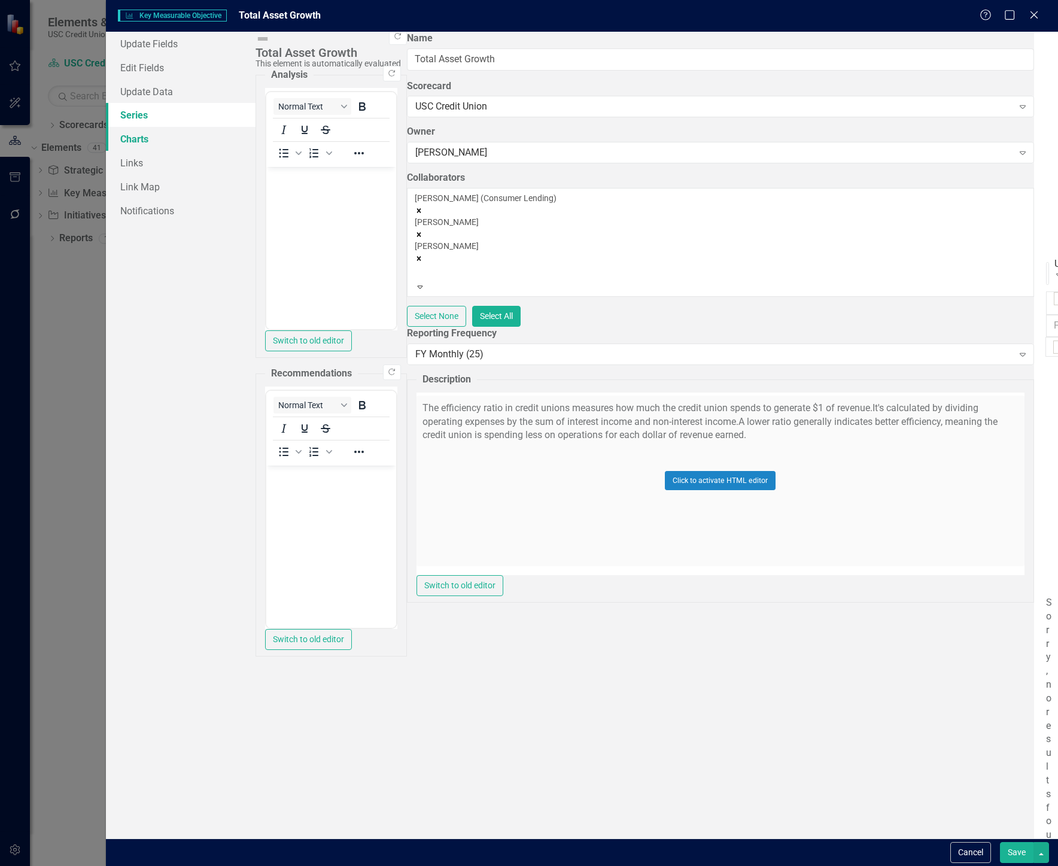
click at [204, 150] on link "Charts" at bounding box center [181, 139] width 150 height 24
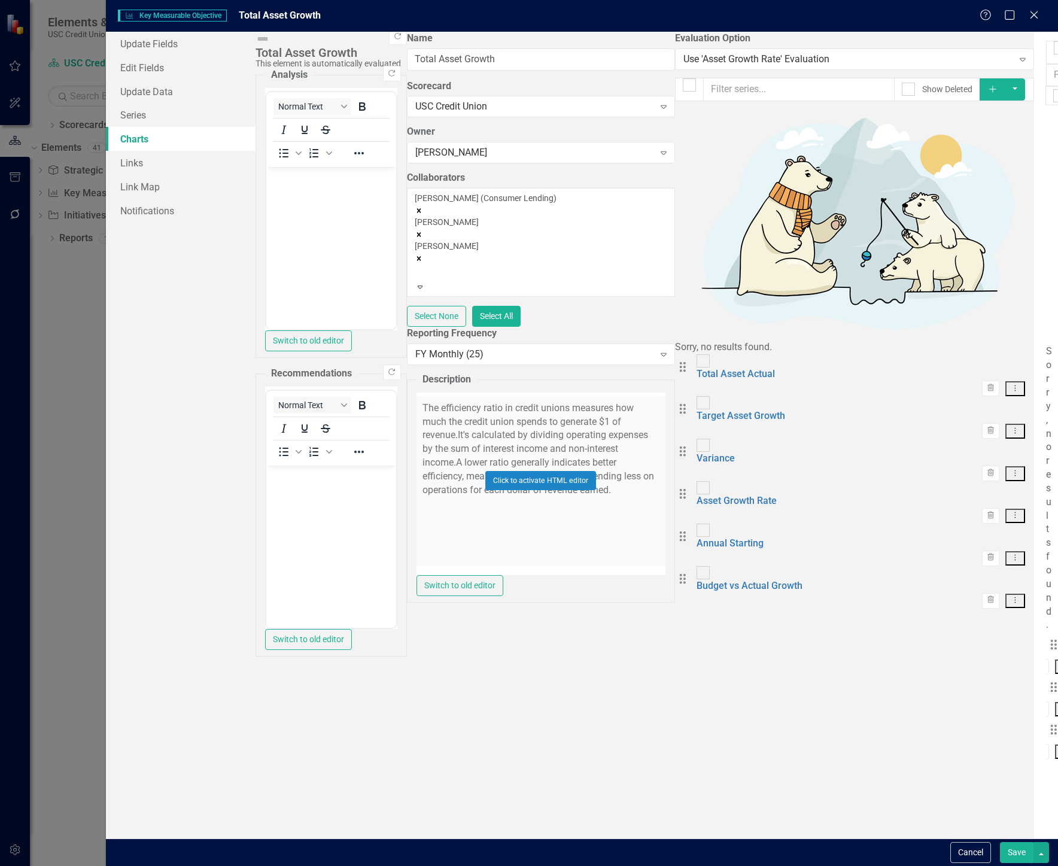
click at [865, 848] on button "Save" at bounding box center [1017, 852] width 34 height 21
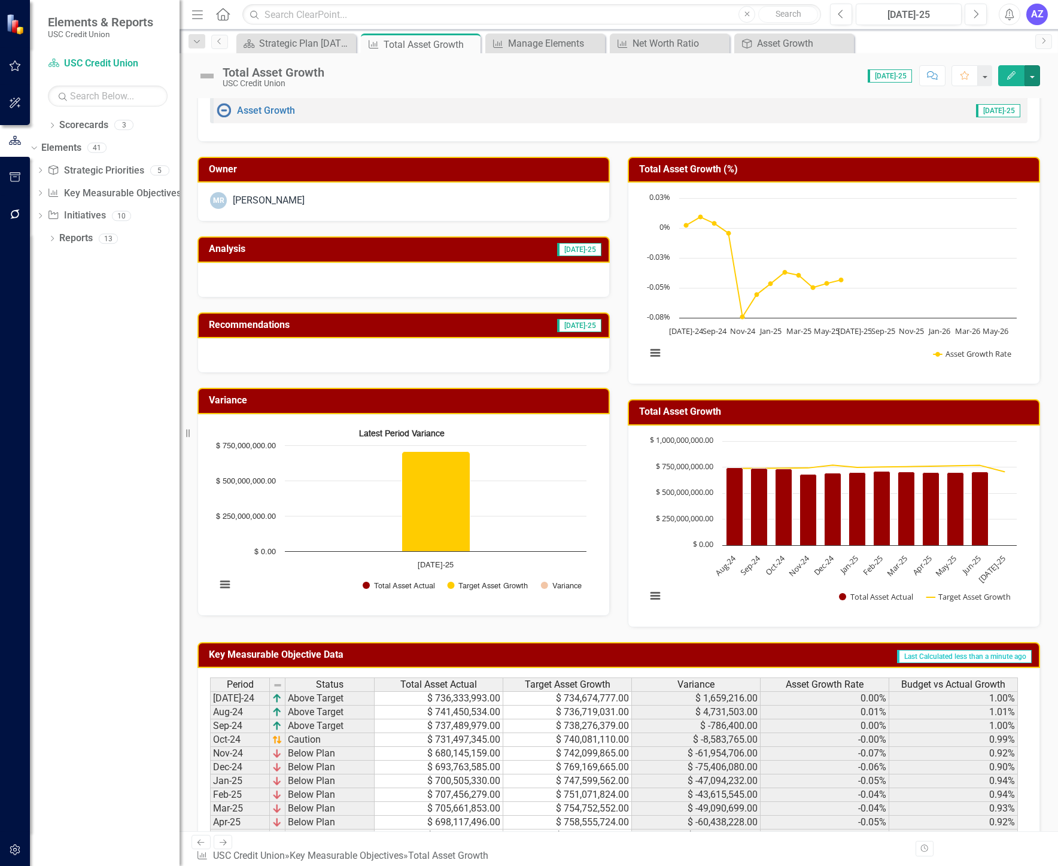
scroll to position [37, 0]
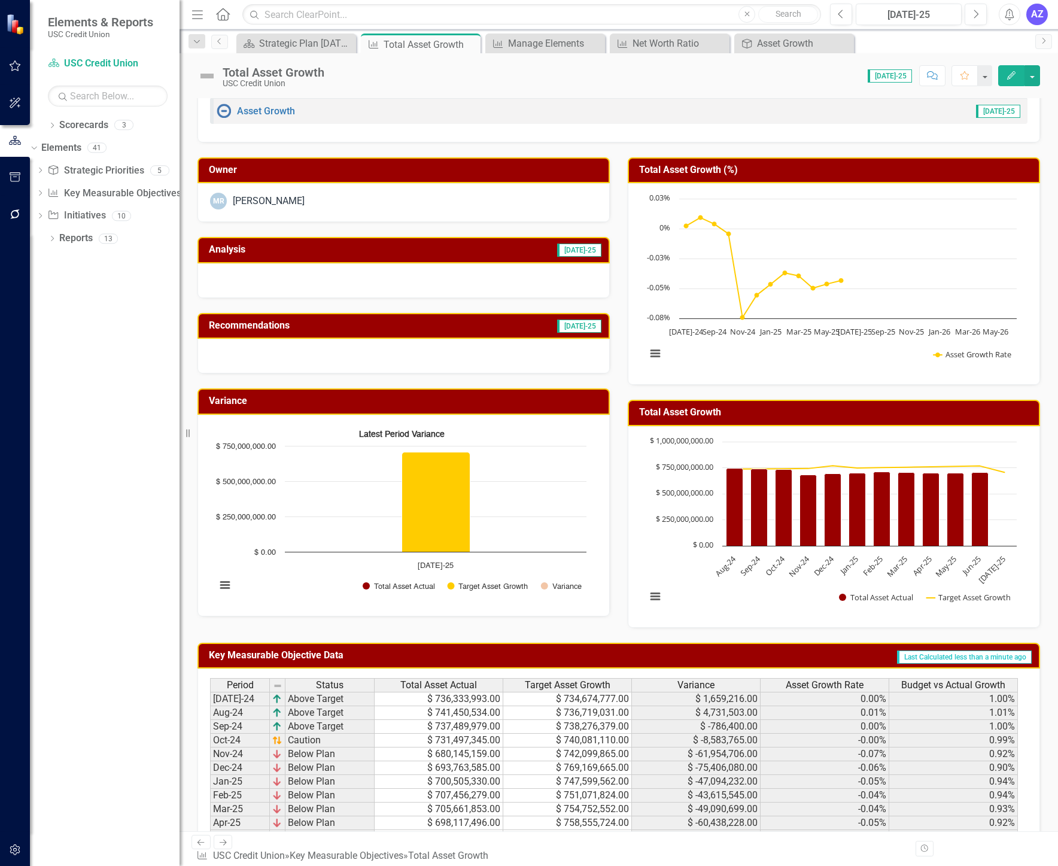
click at [865, 303] on div "Total Asset Growth (%) Chart Line chart with 24 data points. Total Asset Growth…" at bounding box center [834, 263] width 430 height 243
click at [860, 363] on rect "Interactive chart" at bounding box center [832, 283] width 383 height 180
click at [865, 76] on button "button" at bounding box center [1033, 75] width 16 height 21
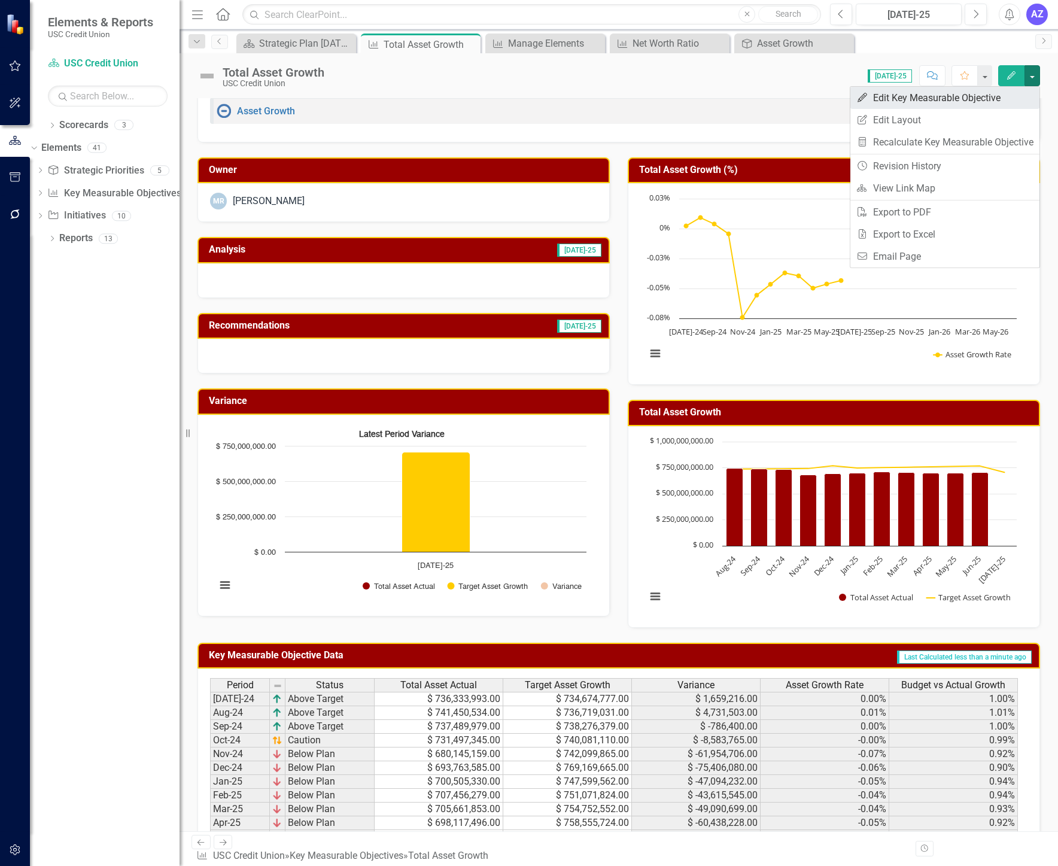
click at [865, 95] on link "Edit Edit Key Measurable Objective" at bounding box center [945, 98] width 189 height 22
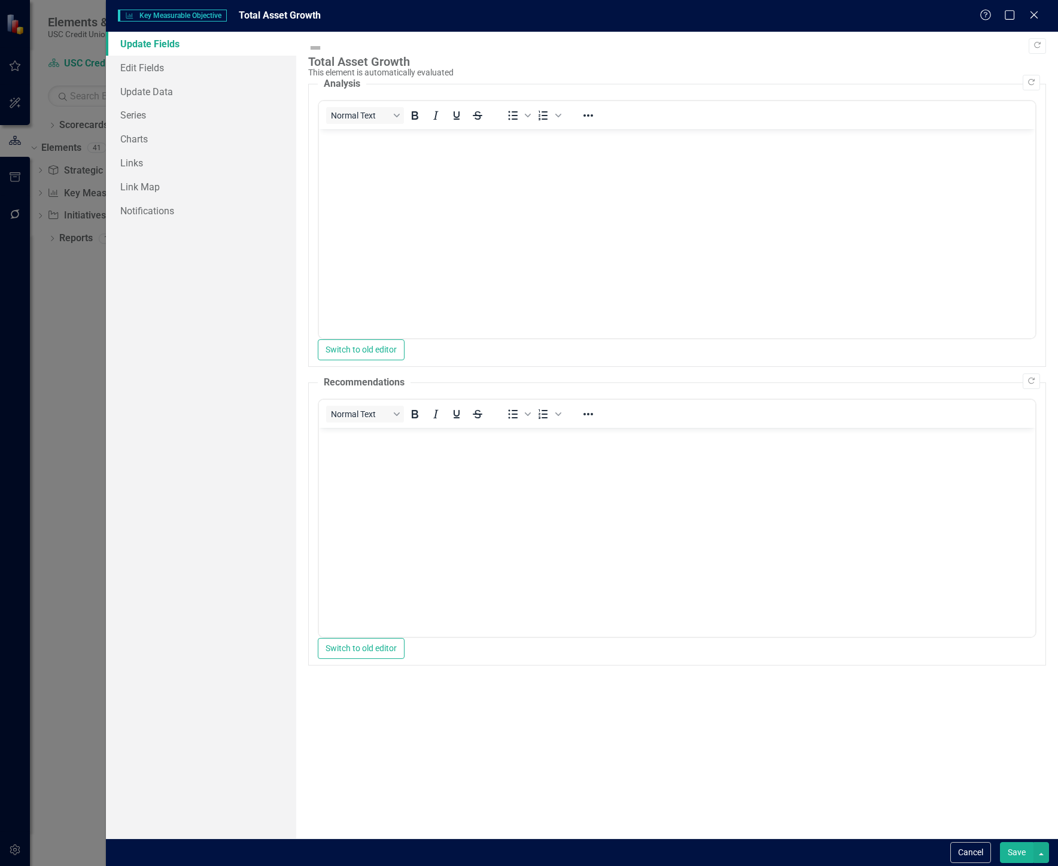
scroll to position [0, 0]
click at [152, 140] on link "Charts" at bounding box center [201, 139] width 190 height 24
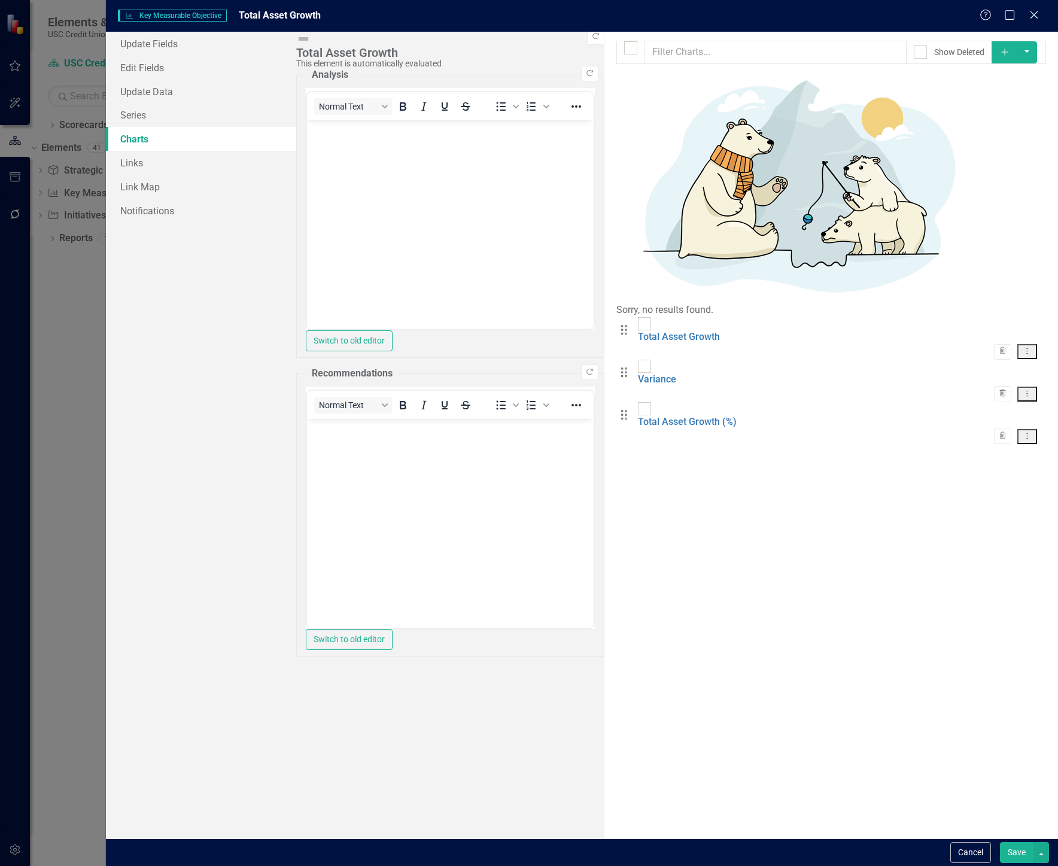
click at [865, 347] on icon "Dropdown Menu" at bounding box center [1027, 351] width 10 height 8
click at [865, 105] on link "Edit Edit Chart" at bounding box center [989, 106] width 95 height 22
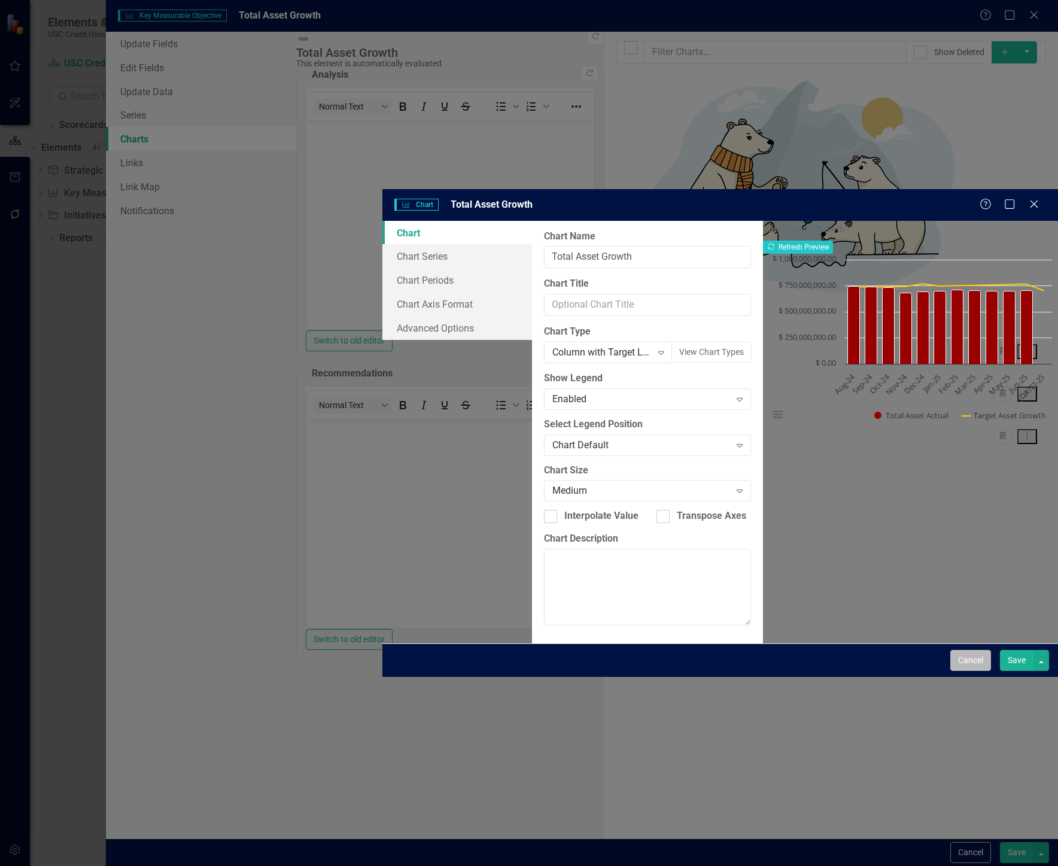
click at [865, 671] on button "Cancel" at bounding box center [971, 660] width 41 height 21
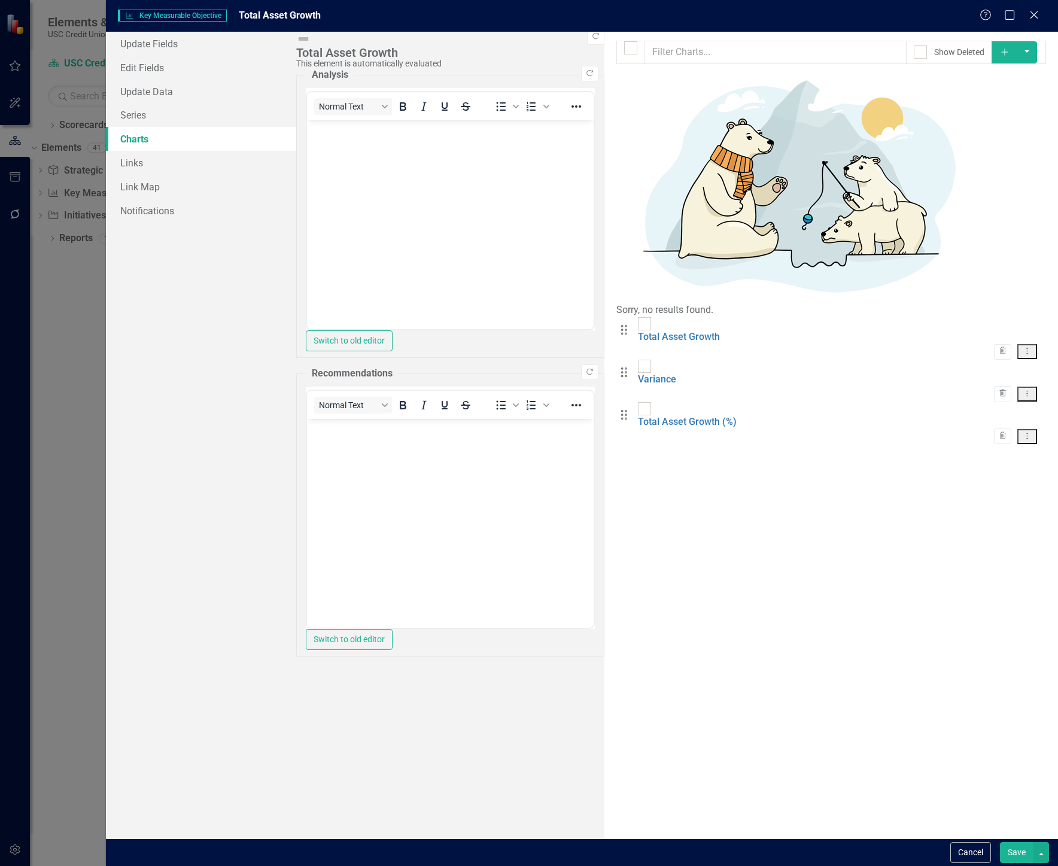
click at [865, 432] on icon "Dropdown Menu" at bounding box center [1027, 436] width 10 height 8
click at [865, 189] on link "Edit Edit Chart" at bounding box center [989, 181] width 95 height 22
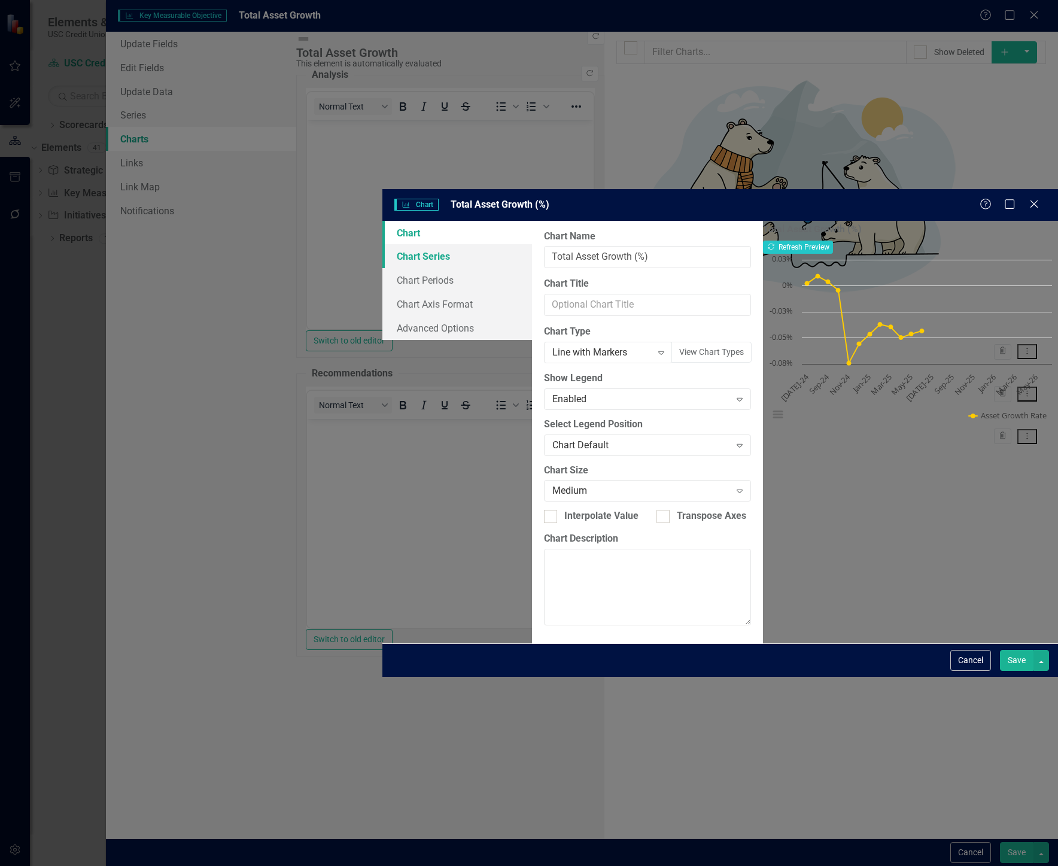
click at [383, 244] on link "Chart Series" at bounding box center [458, 256] width 150 height 24
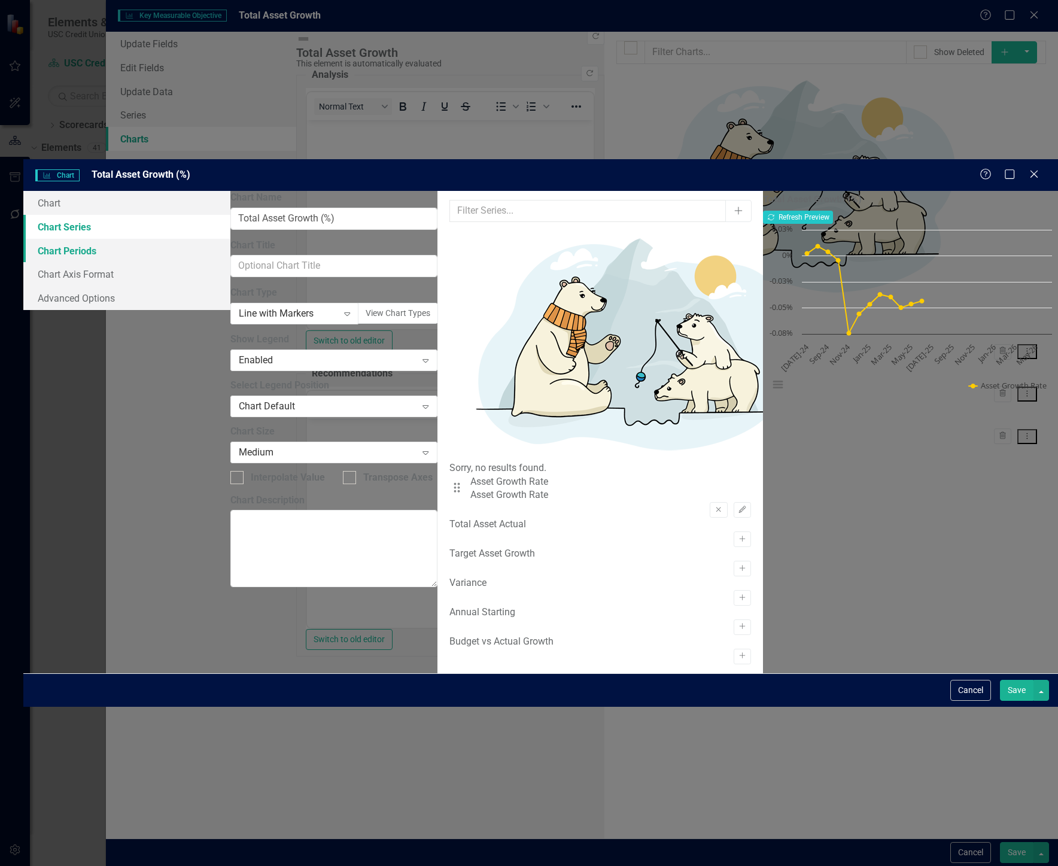
click at [230, 239] on link "Chart Periods" at bounding box center [126, 251] width 207 height 24
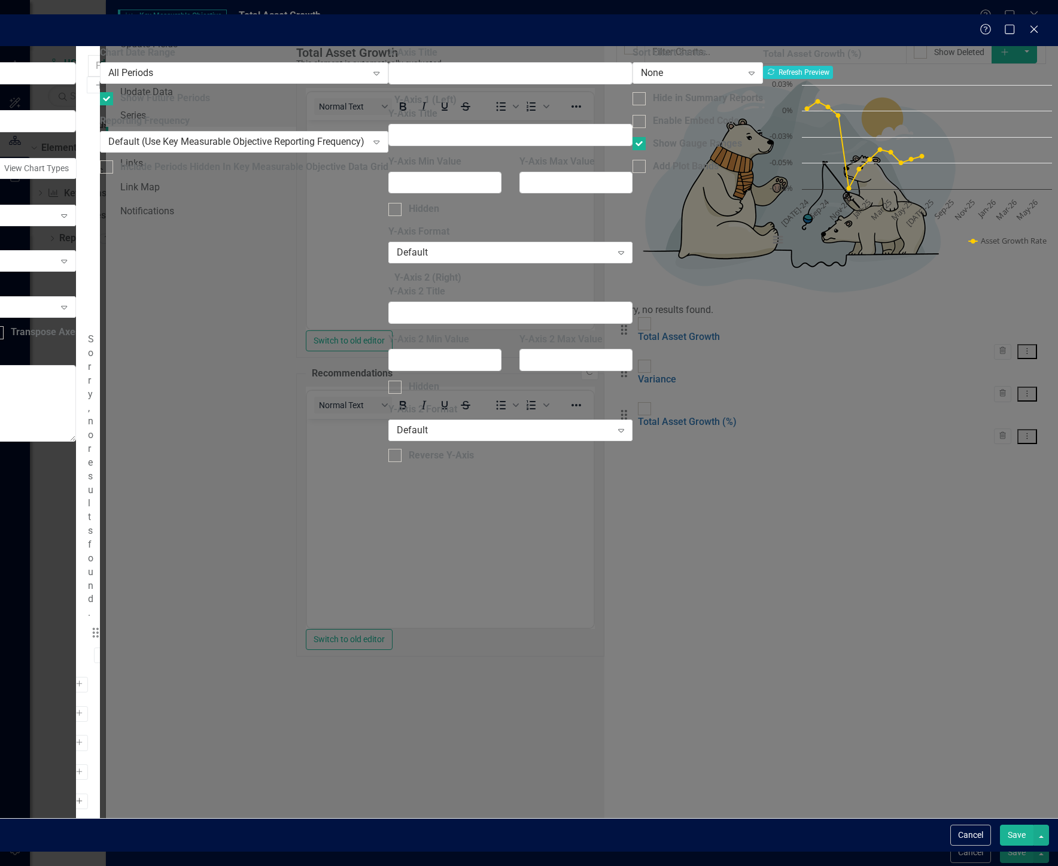
click at [88, 794] on button "Activate" at bounding box center [79, 802] width 17 height 16
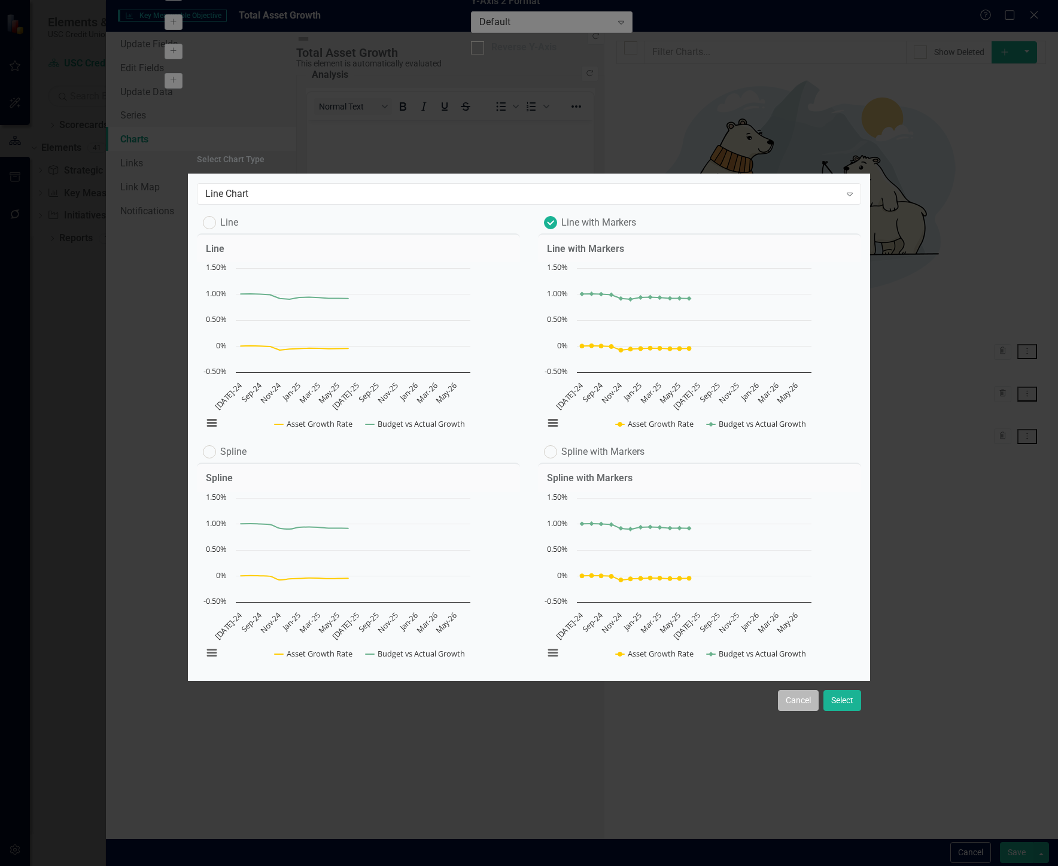
click at [796, 711] on button "Cancel" at bounding box center [798, 700] width 41 height 21
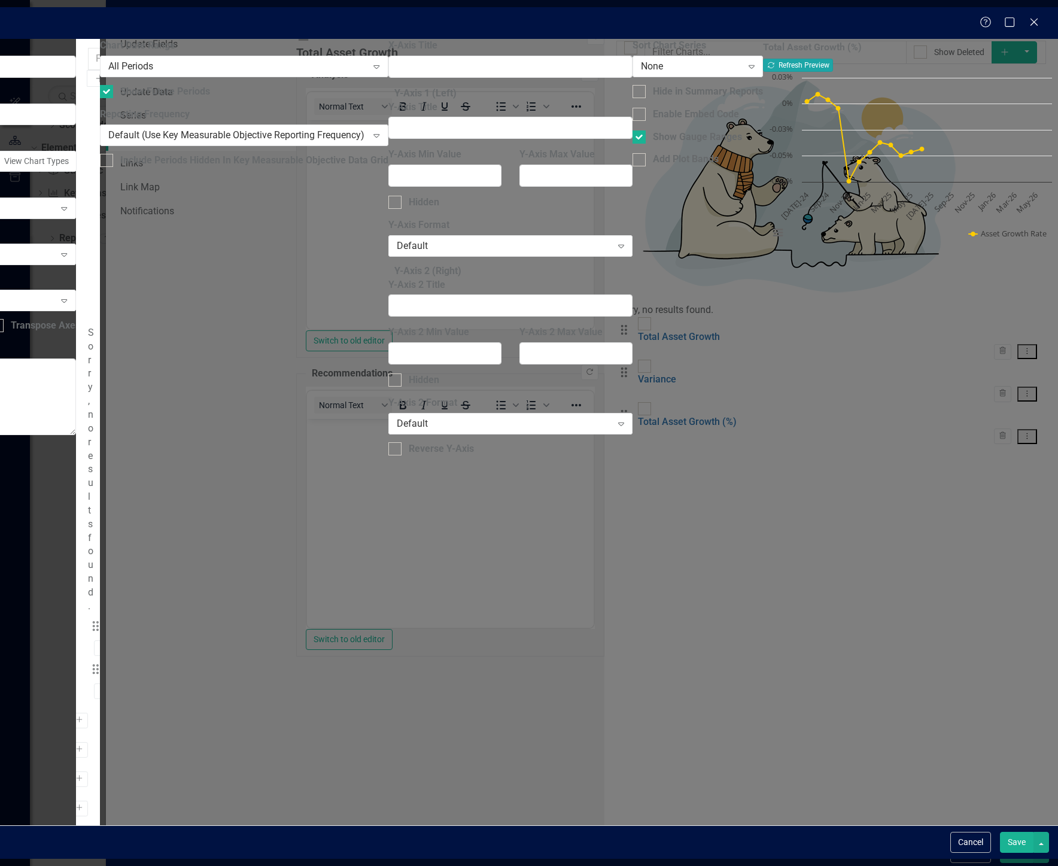
click at [833, 62] on button "Recalculate Refresh Preview" at bounding box center [798, 65] width 70 height 13
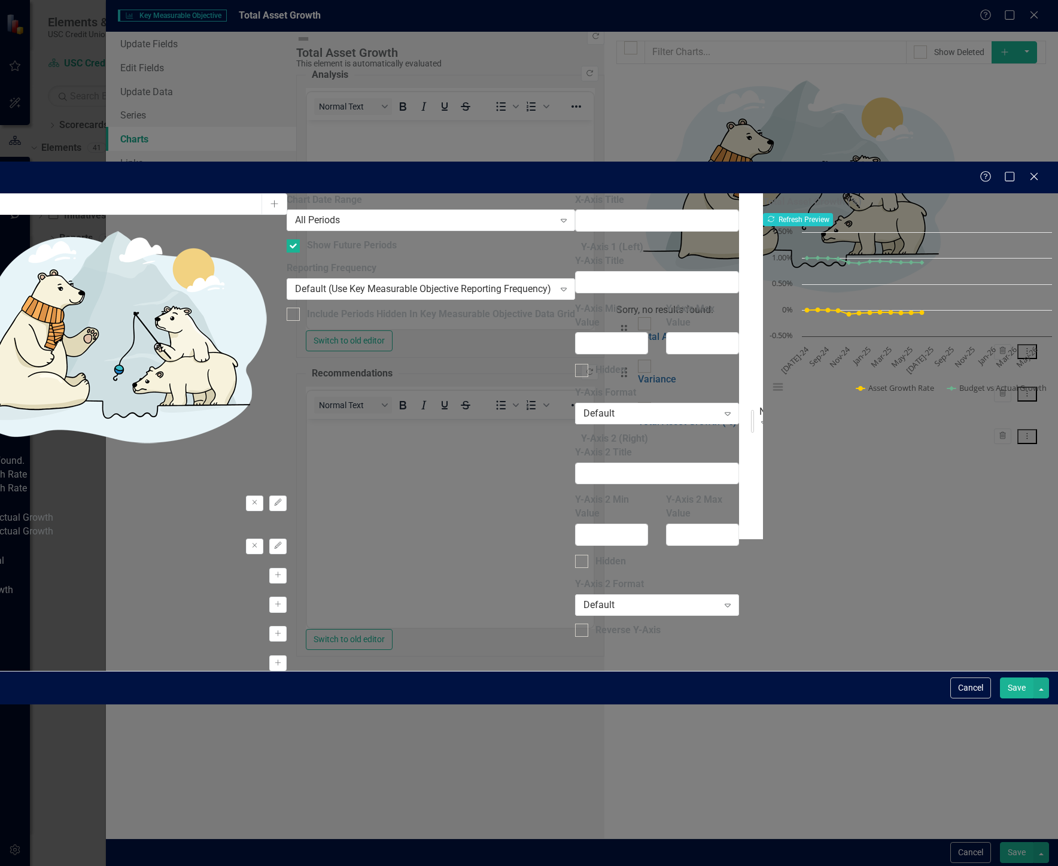
click at [760, 405] on div "None" at bounding box center [762, 412] width 5 height 14
click at [739, 242] on div "From this tab, you can sort the chart series by value or hide the chart from su…" at bounding box center [751, 366] width 24 height 346
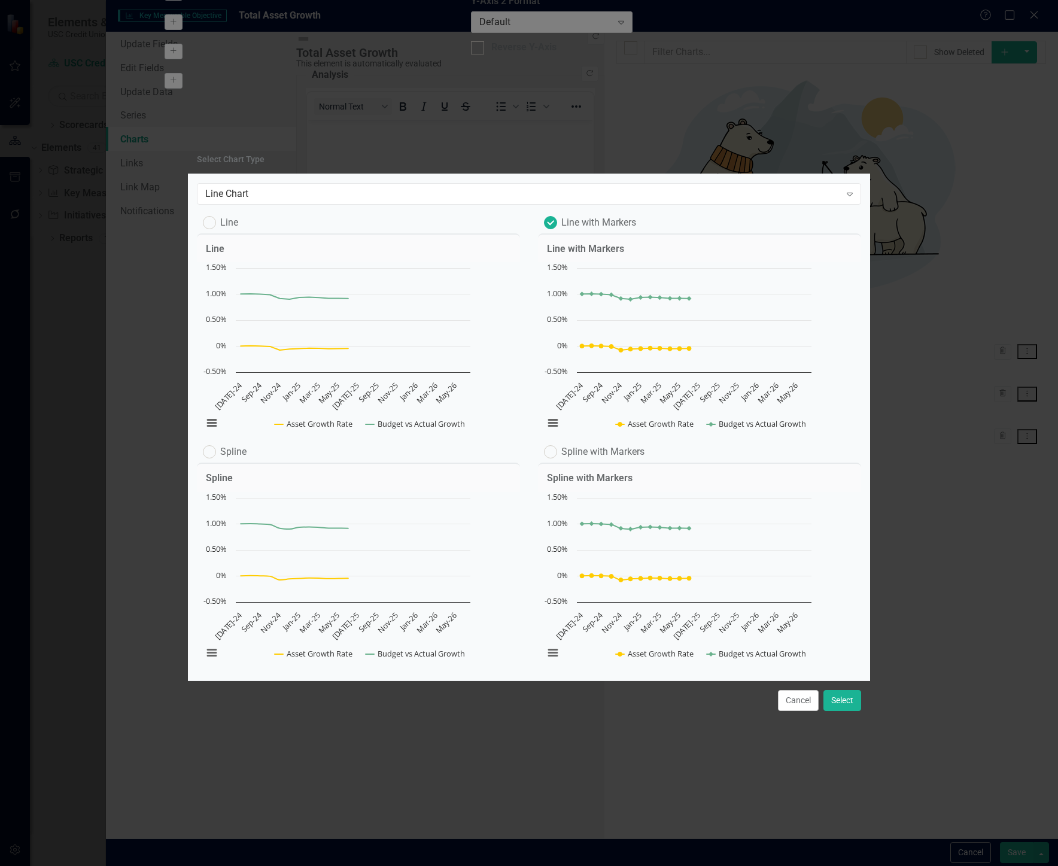
click at [620, 457] on label "Spline with Markers" at bounding box center [594, 451] width 101 height 13
click at [552, 453] on input "Spline with Markers" at bounding box center [548, 449] width 8 height 8
radio input "false"
radio input "true"
click at [846, 711] on button "Select" at bounding box center [843, 700] width 38 height 21
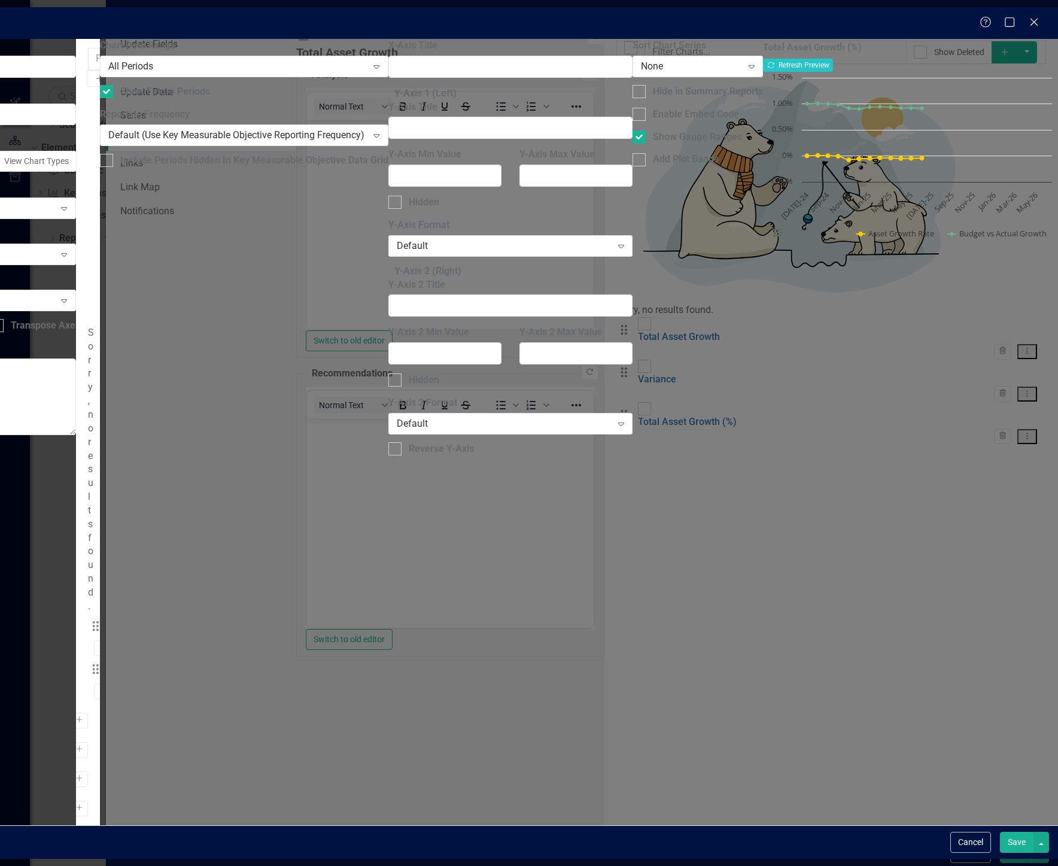
click at [130, 687] on icon "button" at bounding box center [126, 690] width 7 height 7
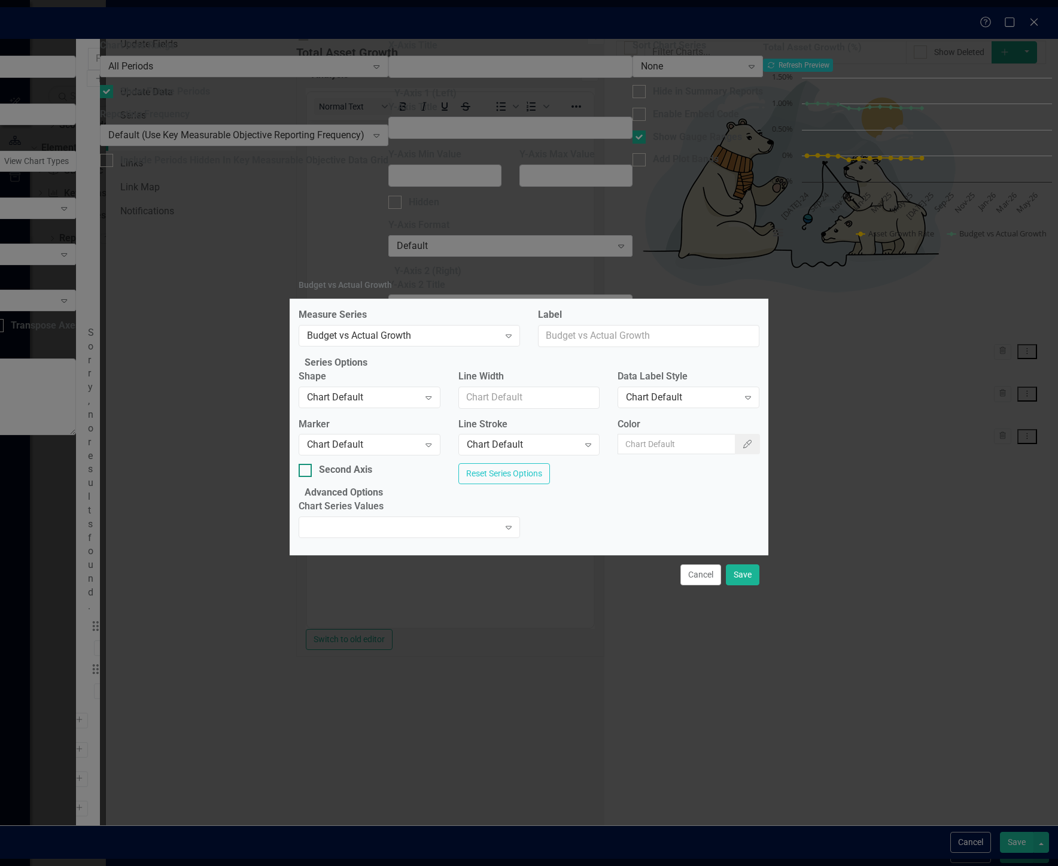
click at [363, 468] on div "Second Axis" at bounding box center [345, 470] width 53 height 14
click at [307, 468] on input "Second Axis" at bounding box center [303, 468] width 8 height 8
checkbox input "true"
click at [746, 585] on button "Save" at bounding box center [743, 575] width 34 height 21
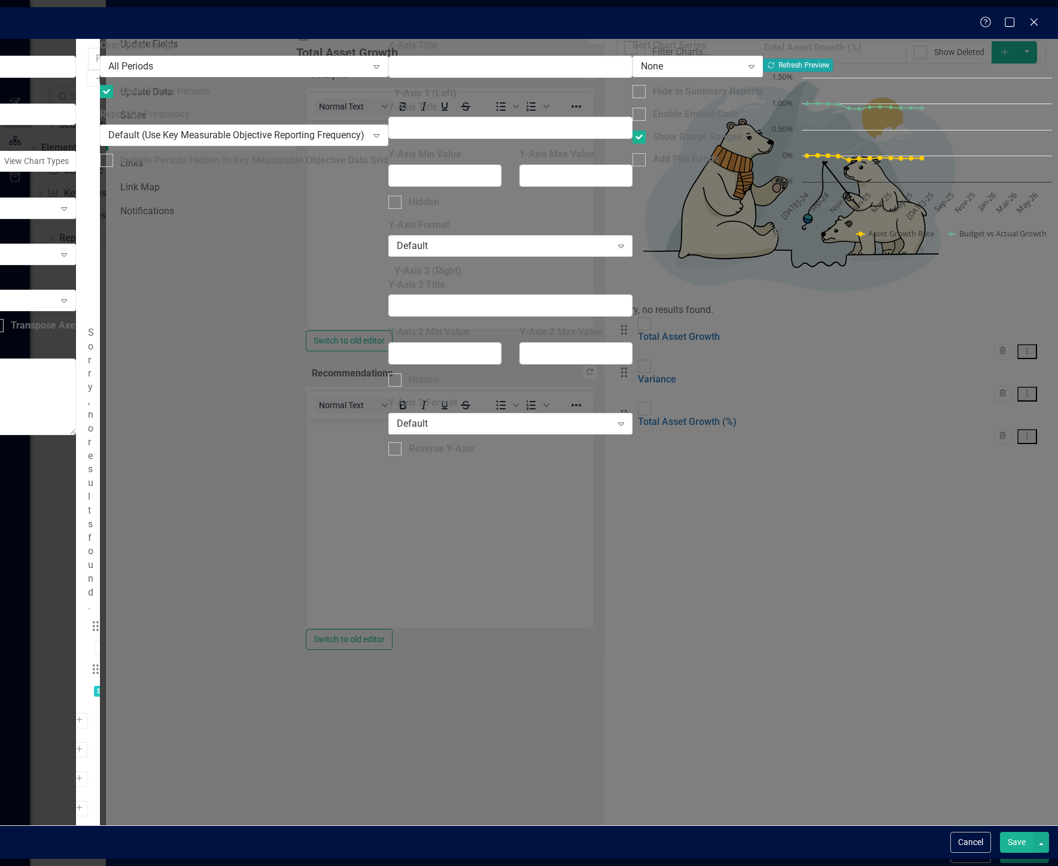
click at [833, 60] on button "Recalculate Refresh Preview" at bounding box center [798, 65] width 70 height 13
click at [865, 850] on button "Cancel" at bounding box center [971, 842] width 41 height 21
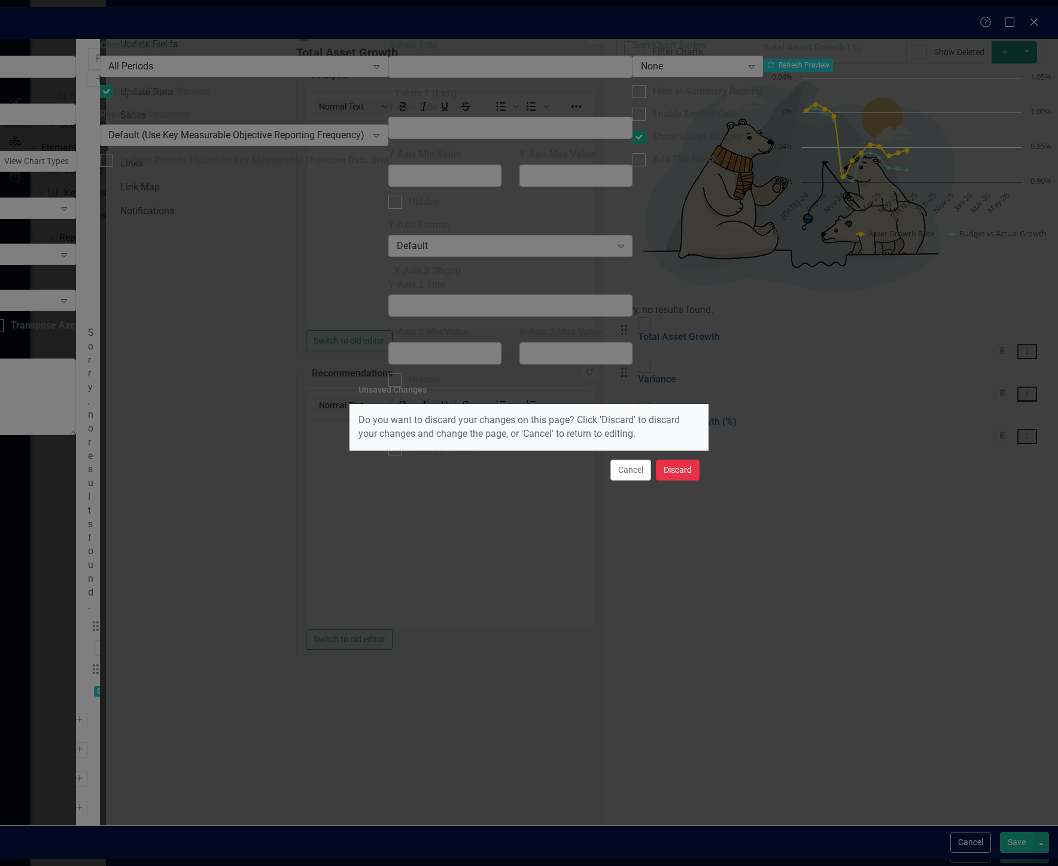
click at [685, 474] on button "Discard" at bounding box center [678, 470] width 44 height 21
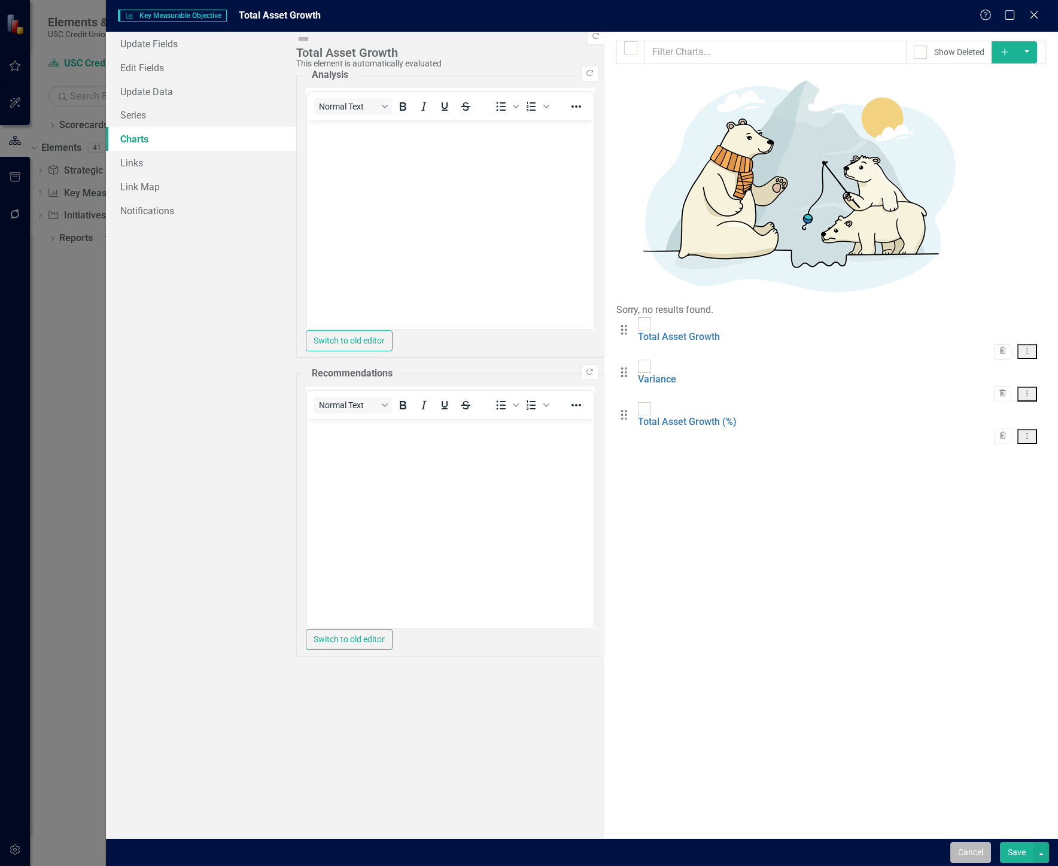
click at [865, 854] on button "Cancel" at bounding box center [971, 852] width 41 height 21
